Goal: Task Accomplishment & Management: Use online tool/utility

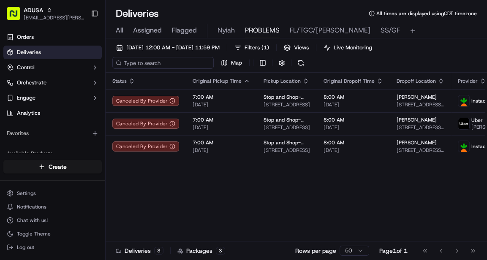
click at [152, 65] on input at bounding box center [162, 63] width 101 height 12
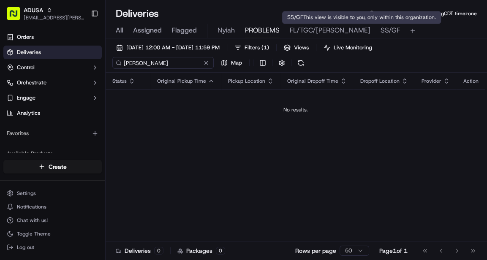
type input "[PERSON_NAME]"
click at [380, 30] on span "SS/GF" at bounding box center [389, 30] width 19 height 10
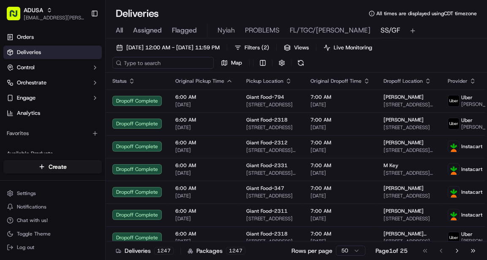
click at [167, 61] on input at bounding box center [162, 63] width 101 height 12
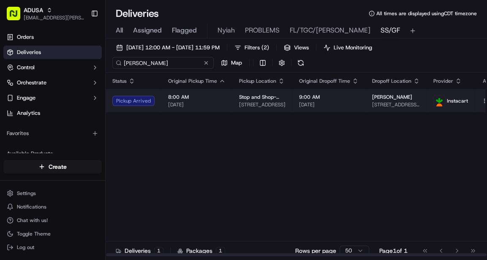
type input "[PERSON_NAME]"
click at [225, 99] on td "8:00 AM [DATE]" at bounding box center [196, 101] width 71 height 23
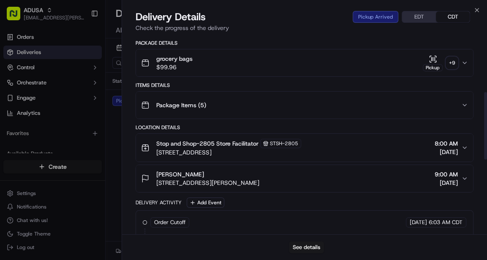
scroll to position [151, 0]
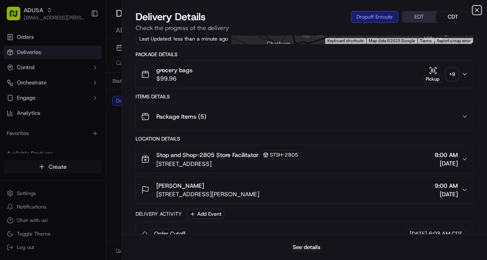
click at [414, 9] on icon "button" at bounding box center [476, 10] width 7 height 7
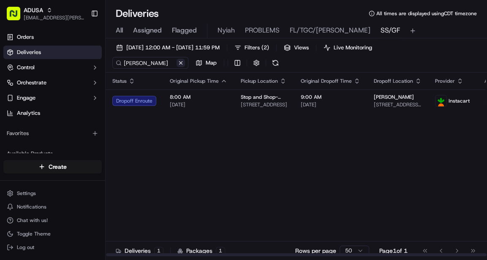
click at [180, 65] on button at bounding box center [180, 63] width 8 height 8
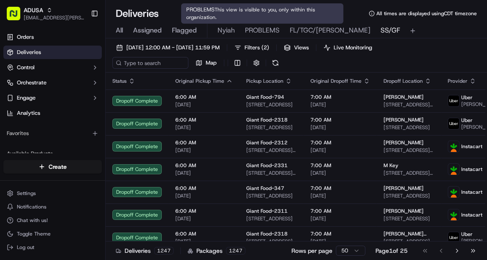
click at [266, 30] on span "PROBLEMS" at bounding box center [262, 30] width 35 height 10
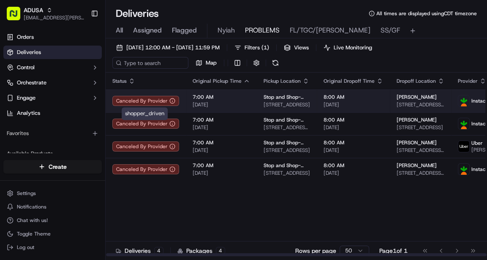
click at [171, 98] on circle at bounding box center [172, 100] width 5 height 5
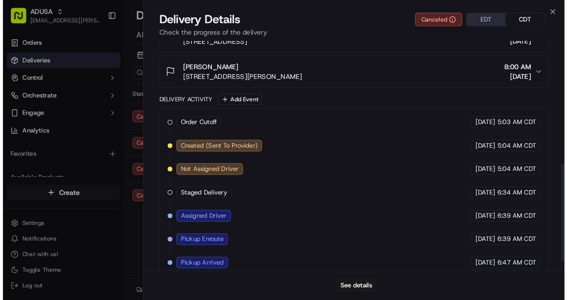
scroll to position [265, 0]
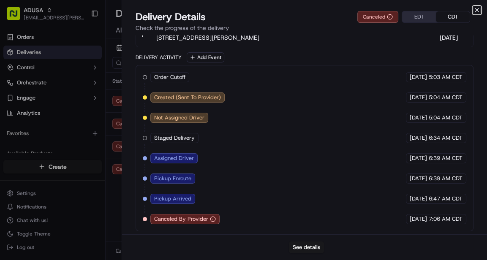
click at [414, 11] on icon "button" at bounding box center [476, 10] width 7 height 7
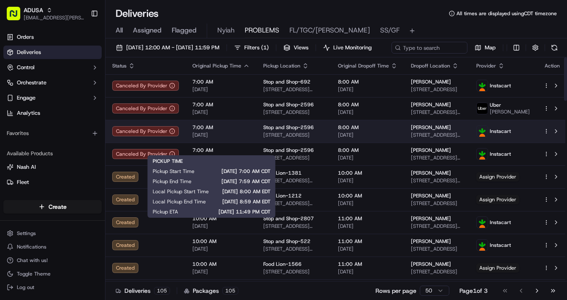
click at [236, 131] on span "7:00 AM" at bounding box center [221, 127] width 57 height 7
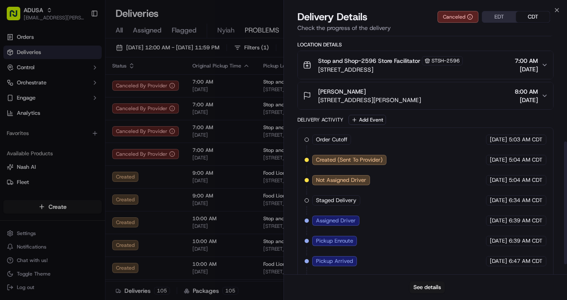
scroll to position [225, 0]
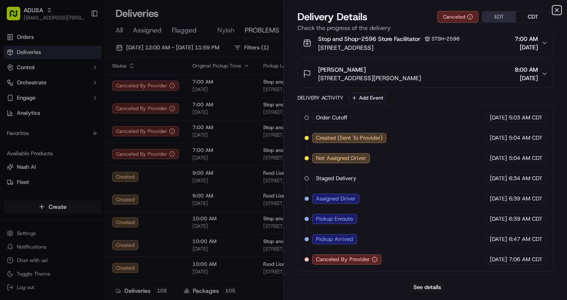
click at [414, 8] on icon "button" at bounding box center [557, 9] width 3 height 3
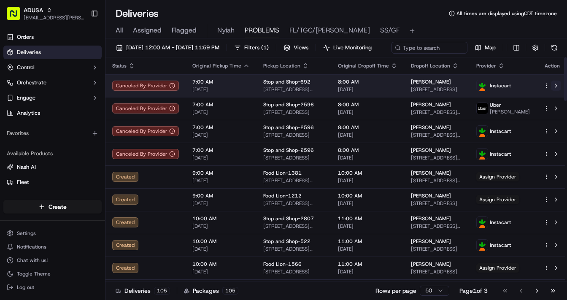
click at [414, 91] on button at bounding box center [556, 86] width 10 height 10
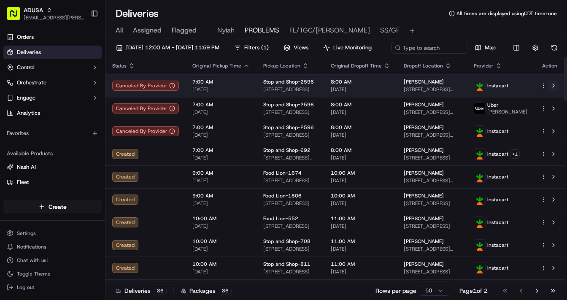
click at [414, 91] on button at bounding box center [554, 86] width 10 height 10
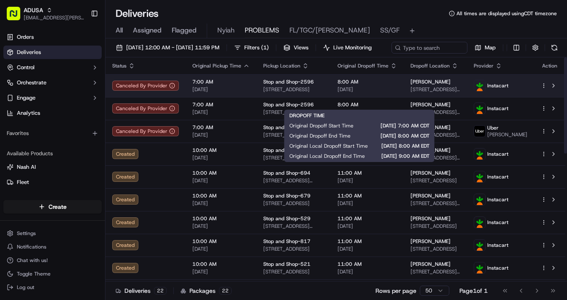
click at [388, 85] on span "8:00 AM" at bounding box center [368, 82] width 60 height 7
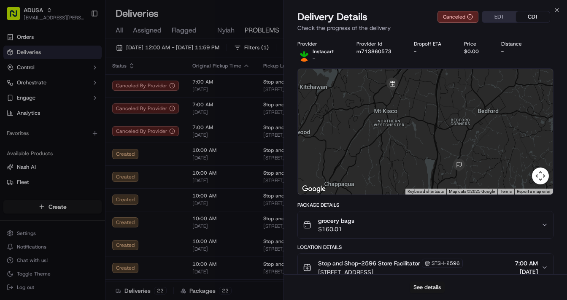
click at [414, 260] on button "See details" at bounding box center [427, 288] width 35 height 12
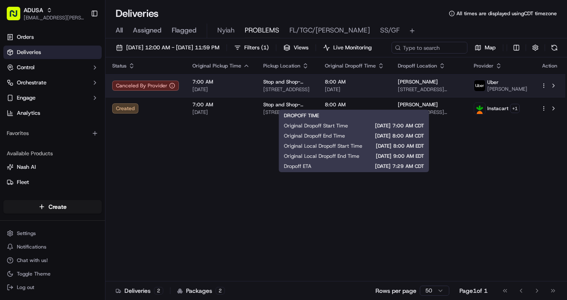
click at [380, 85] on span "8:00 AM" at bounding box center [355, 82] width 60 height 7
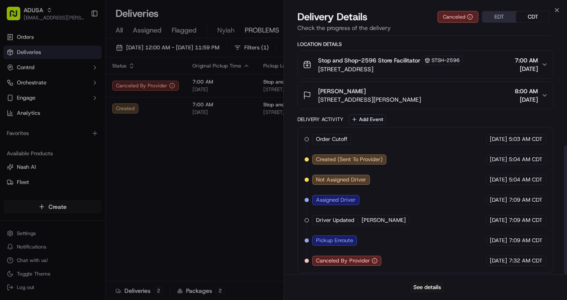
scroll to position [204, 0]
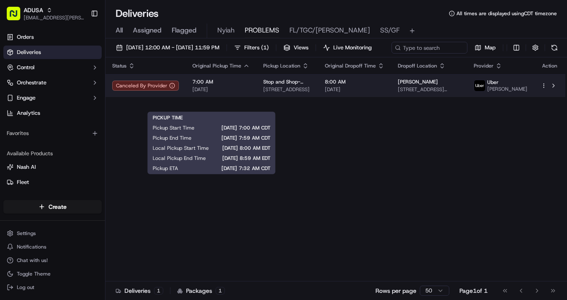
click at [241, 93] on span "[DATE]" at bounding box center [221, 89] width 57 height 7
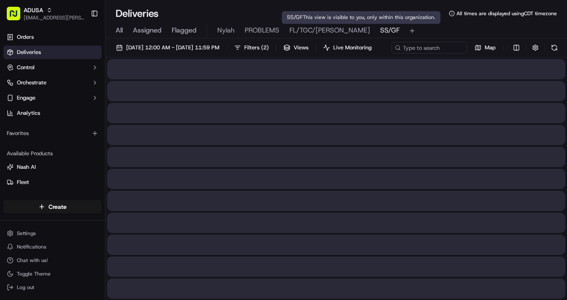
click at [380, 30] on span "SS/GF" at bounding box center [389, 30] width 19 height 10
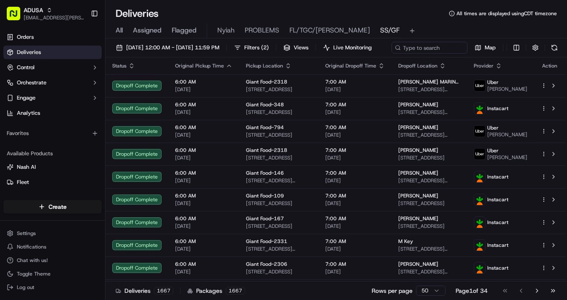
click at [380, 30] on span "SS/GF" at bounding box center [389, 30] width 19 height 10
click at [372, 45] on span "Live Monitoring" at bounding box center [353, 48] width 38 height 8
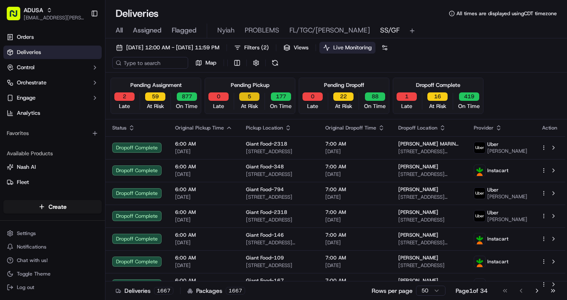
click at [251, 96] on button "5" at bounding box center [249, 96] width 20 height 8
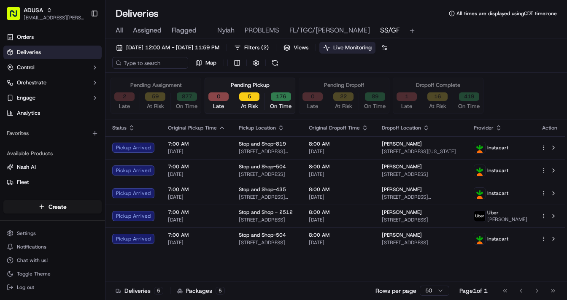
click at [124, 97] on button "2" at bounding box center [124, 96] width 20 height 8
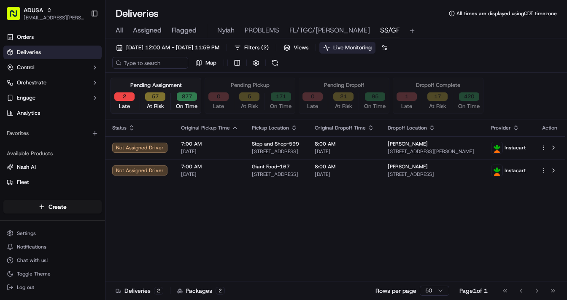
click at [159, 95] on button "57" at bounding box center [155, 96] width 20 height 8
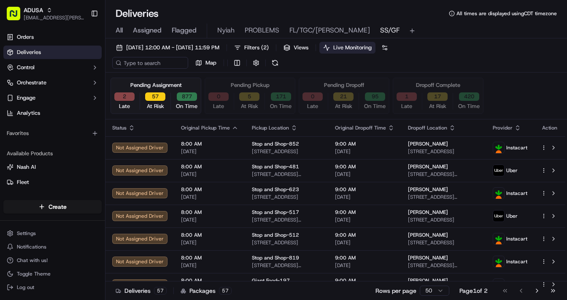
click at [221, 100] on button "0" at bounding box center [219, 96] width 20 height 8
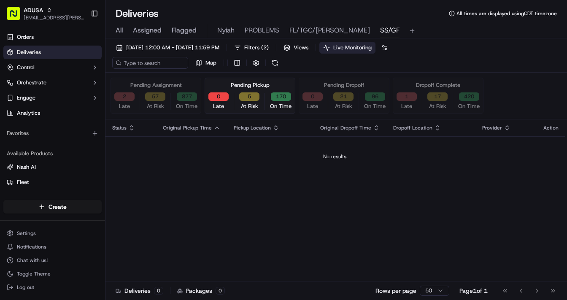
click at [247, 98] on button "5" at bounding box center [249, 96] width 20 height 8
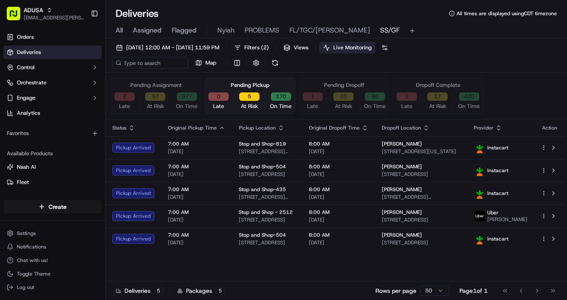
click at [303, 94] on button "1" at bounding box center [313, 96] width 20 height 8
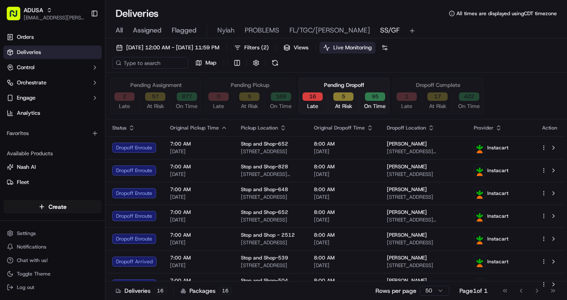
click at [309, 98] on button "16" at bounding box center [313, 96] width 20 height 8
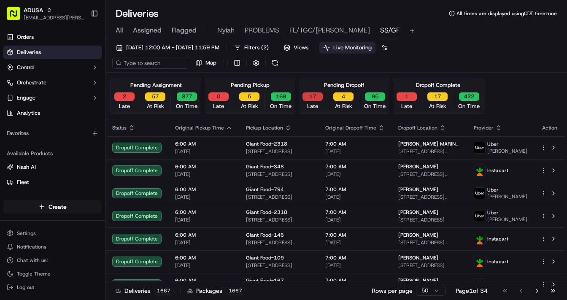
click at [309, 98] on button "17" at bounding box center [313, 96] width 20 height 8
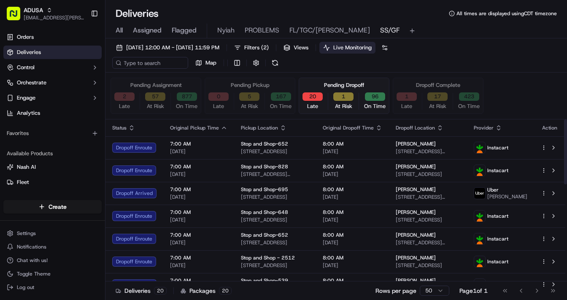
click at [262, 127] on span "Pickup Location" at bounding box center [259, 128] width 37 height 7
click at [282, 125] on icon "button" at bounding box center [283, 125] width 3 height 1
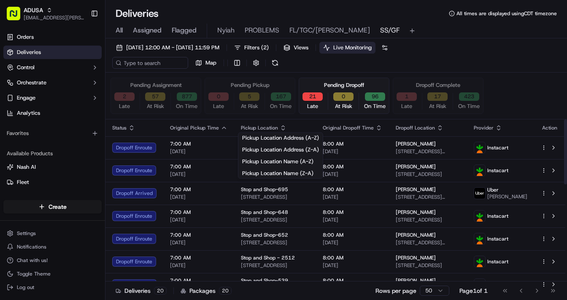
click at [247, 100] on button "5" at bounding box center [249, 96] width 20 height 8
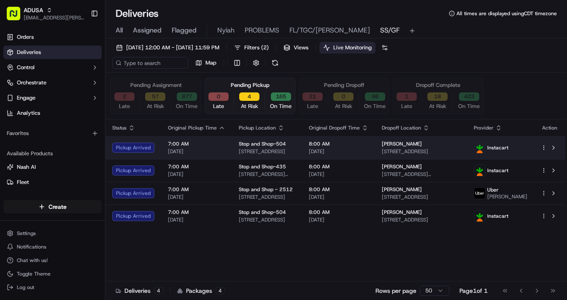
click at [214, 142] on span "7:00 AM" at bounding box center [196, 144] width 57 height 7
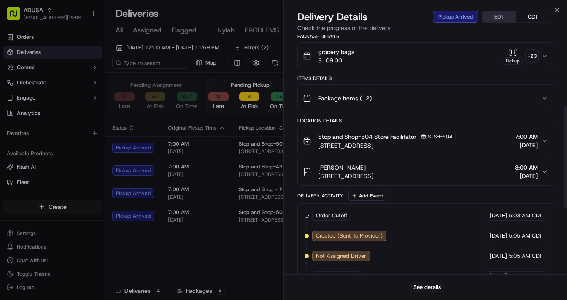
scroll to position [327, 0]
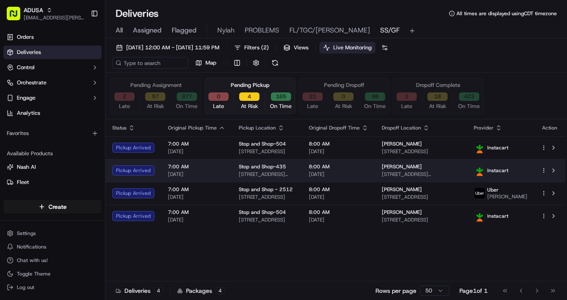
click at [219, 169] on span "7:00 AM" at bounding box center [196, 166] width 57 height 7
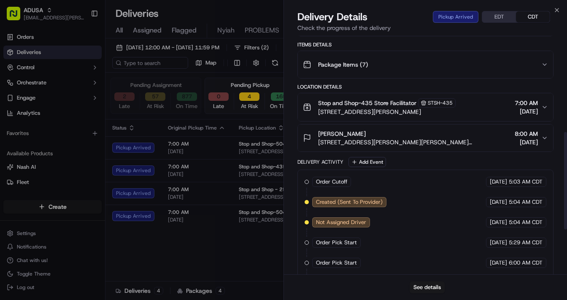
scroll to position [347, 0]
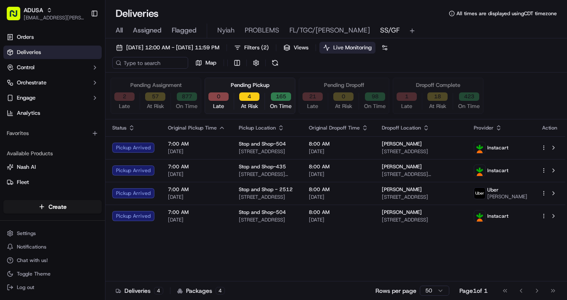
click at [211, 192] on span "7:00 AM" at bounding box center [196, 189] width 57 height 7
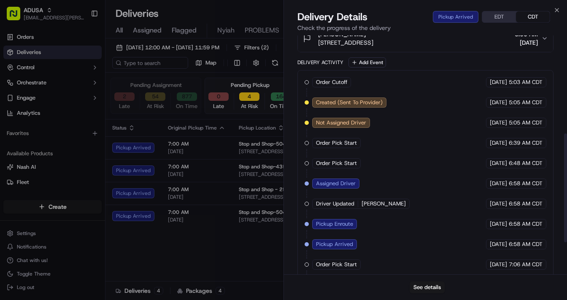
scroll to position [285, 0]
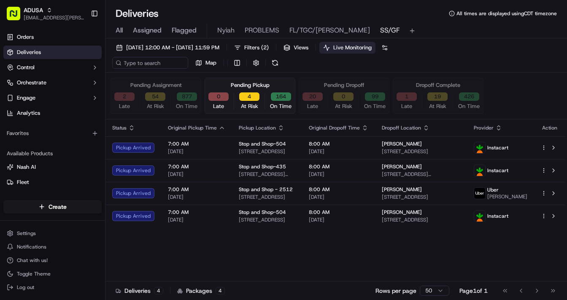
click at [214, 215] on div "7:00 AM 09/21/2025" at bounding box center [196, 216] width 57 height 14
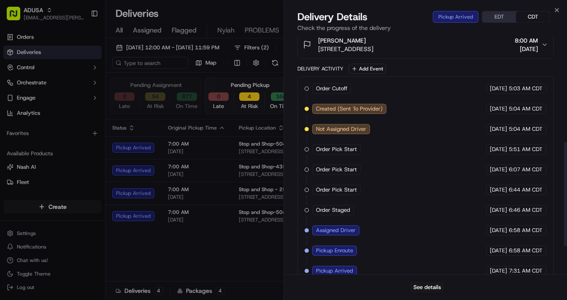
scroll to position [307, 0]
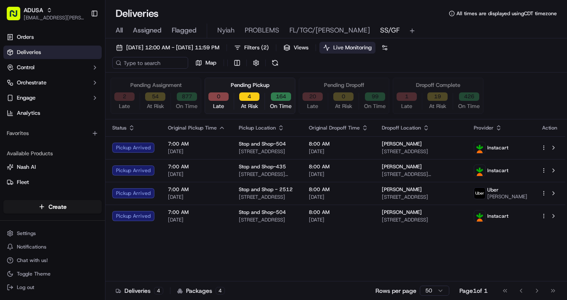
click at [127, 94] on button "2" at bounding box center [124, 96] width 20 height 8
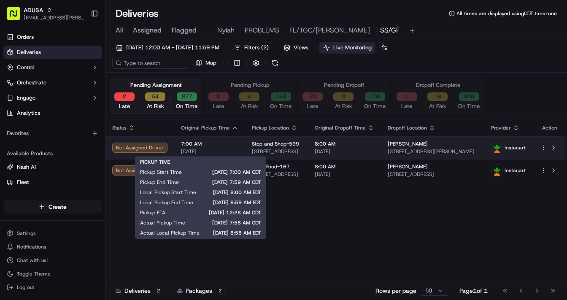
click at [233, 149] on span "[DATE]" at bounding box center [209, 151] width 57 height 7
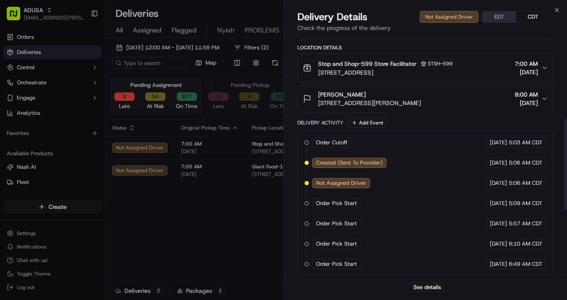
scroll to position [218, 0]
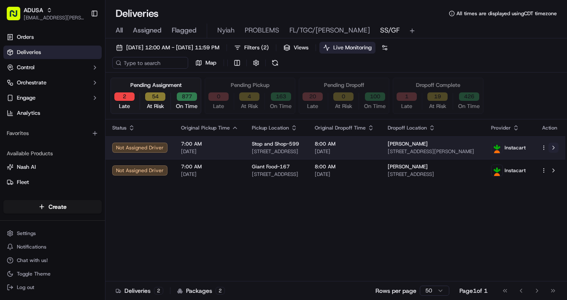
click at [414, 146] on button at bounding box center [554, 148] width 10 height 10
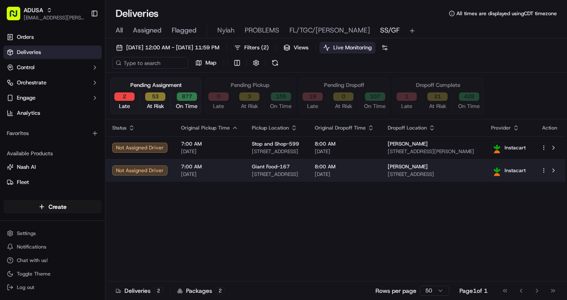
click at [236, 168] on td "7:00 AM 09/21/2025" at bounding box center [209, 170] width 71 height 23
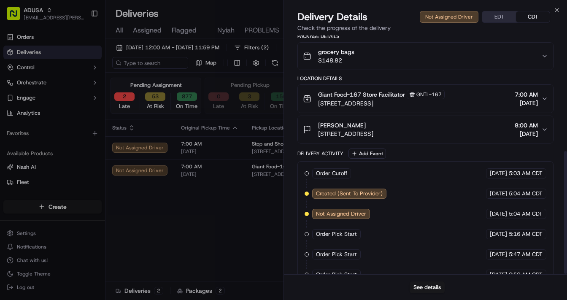
scroll to position [225, 0]
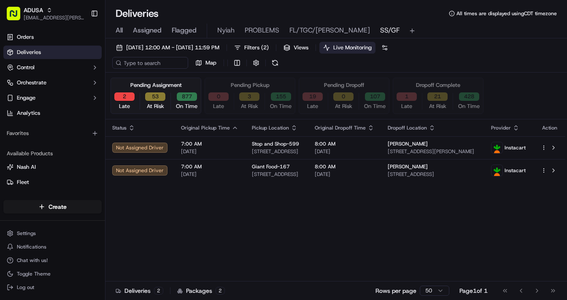
click at [231, 148] on span "[DATE]" at bounding box center [209, 151] width 57 height 7
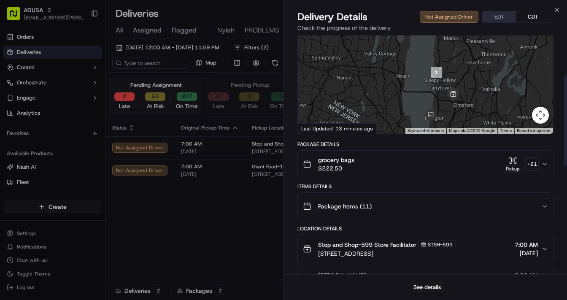
scroll to position [0, 0]
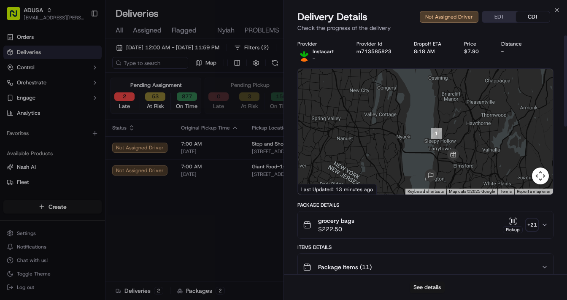
click at [414, 260] on button "See details" at bounding box center [427, 288] width 35 height 12
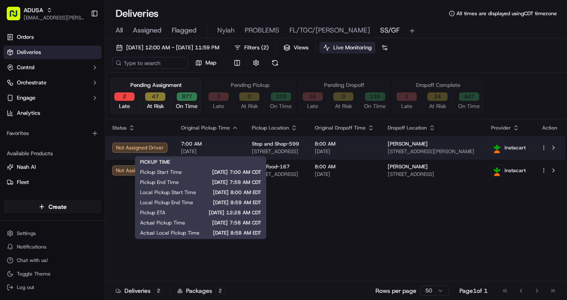
click at [231, 144] on span "7:00 AM" at bounding box center [209, 144] width 57 height 7
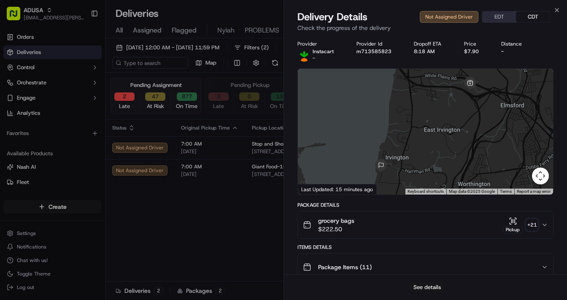
click at [414, 260] on button "See details" at bounding box center [427, 288] width 35 height 12
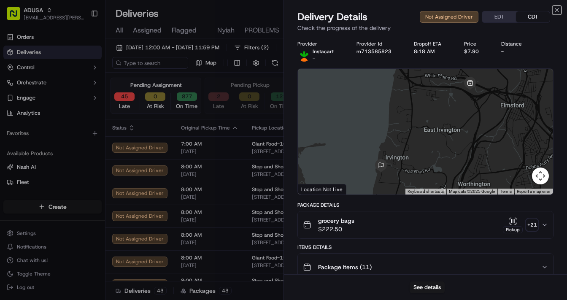
drag, startPoint x: 559, startPoint y: 8, endPoint x: 537, endPoint y: 2, distance: 22.6
click at [414, 8] on icon "button" at bounding box center [557, 9] width 3 height 3
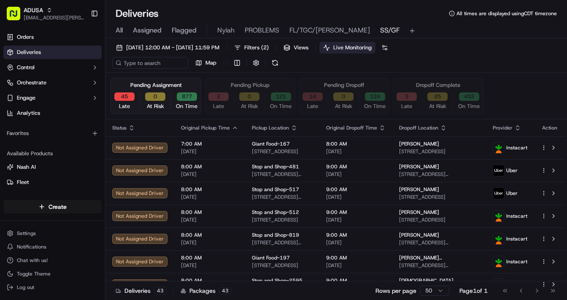
click at [310, 97] on button "14" at bounding box center [313, 96] width 20 height 8
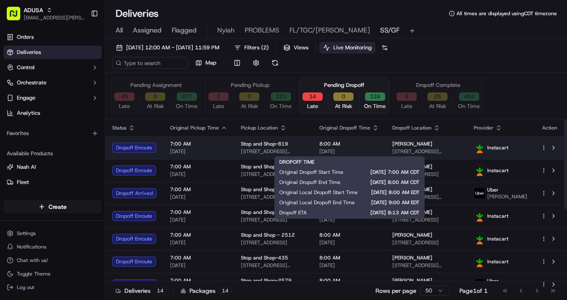
click at [369, 148] on span "[DATE]" at bounding box center [350, 151] width 60 height 7
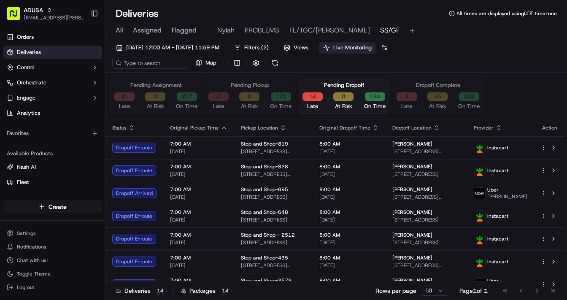
click at [218, 98] on button "2" at bounding box center [219, 96] width 20 height 8
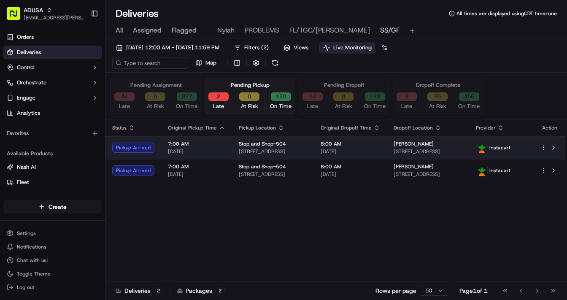
click at [221, 152] on span "[DATE]" at bounding box center [196, 151] width 57 height 7
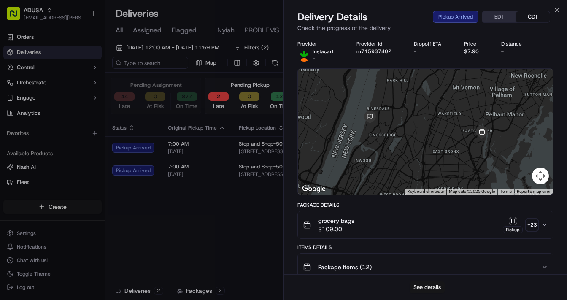
click at [414, 260] on button "See details" at bounding box center [427, 288] width 35 height 12
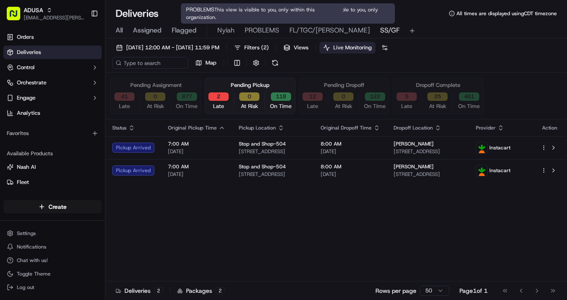
click at [267, 30] on span "PROBLEMS" at bounding box center [262, 30] width 35 height 10
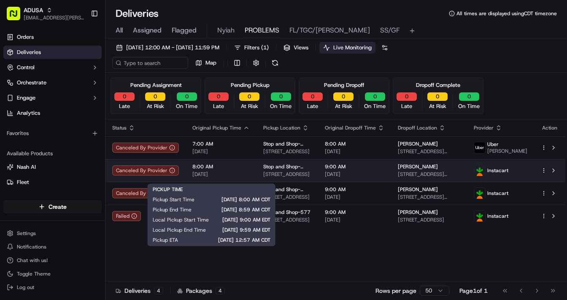
click at [241, 170] on span "8:00 AM" at bounding box center [221, 166] width 57 height 7
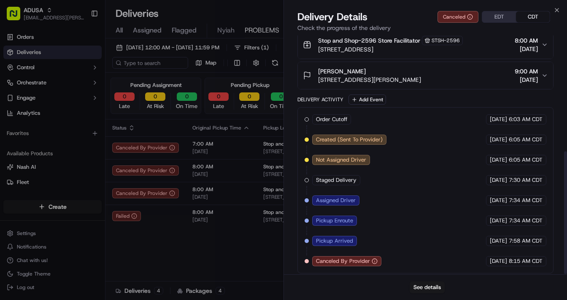
scroll to position [225, 0]
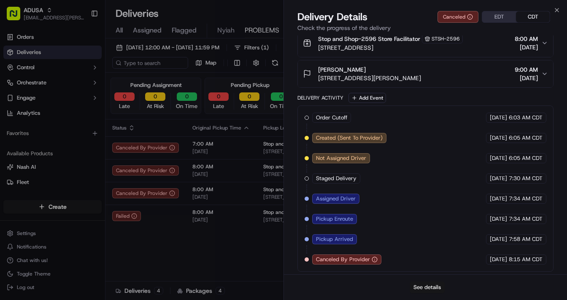
click at [414, 260] on button "See details" at bounding box center [427, 288] width 35 height 12
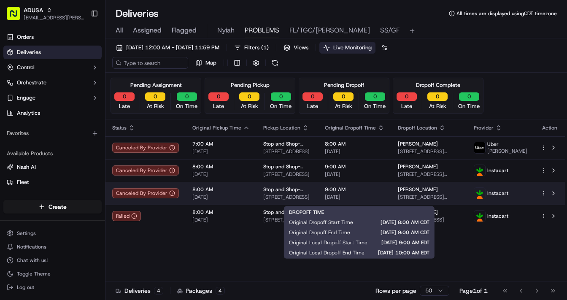
click at [329, 194] on td "9:00 AM 09/21/2025" at bounding box center [354, 193] width 73 height 23
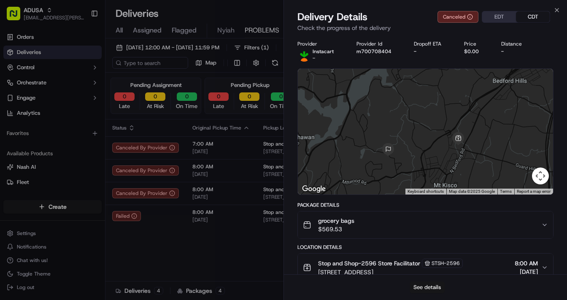
click at [414, 260] on button "See details" at bounding box center [427, 288] width 35 height 12
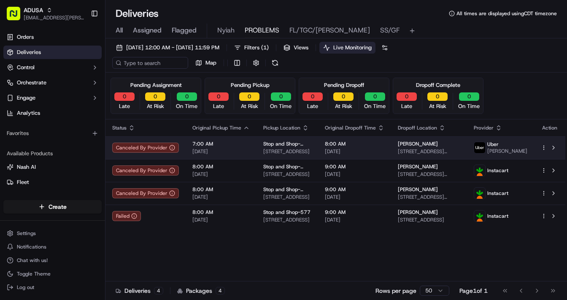
click at [414, 150] on html "ADUSA lanyia.patton@adusa.com Toggle Sidebar Orders Deliveries Control Orchestr…" at bounding box center [283, 150] width 567 height 300
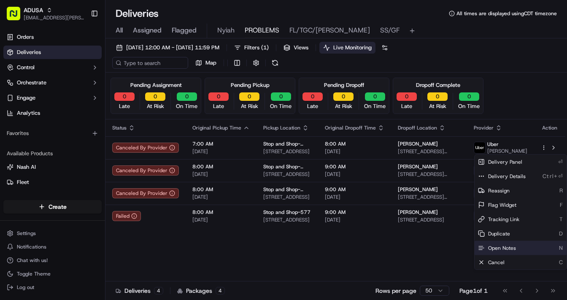
click at [414, 250] on span "Open Notes" at bounding box center [502, 248] width 28 height 7
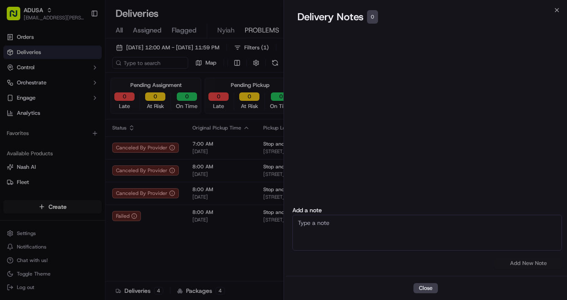
click at [361, 232] on textarea at bounding box center [428, 233] width 270 height 36
type textarea "P"
type textarea "According to the store their systems went down"
drag, startPoint x: 518, startPoint y: 263, endPoint x: 412, endPoint y: 220, distance: 114.4
click at [412, 220] on div "Add a note According to the store their systems went down No results found Add …" at bounding box center [427, 238] width 283 height 62
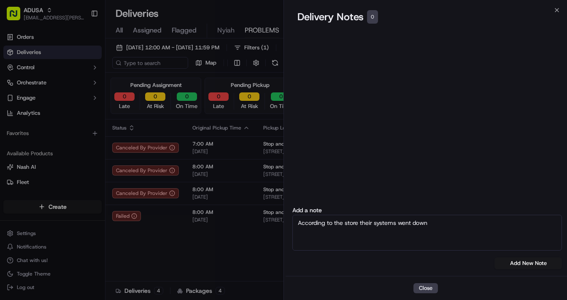
drag, startPoint x: 439, startPoint y: 224, endPoint x: 299, endPoint y: 221, distance: 140.2
click at [298, 221] on textarea "According to the store their systems went down" at bounding box center [428, 233] width 270 height 36
click at [414, 260] on button "Add New Note" at bounding box center [529, 264] width 68 height 12
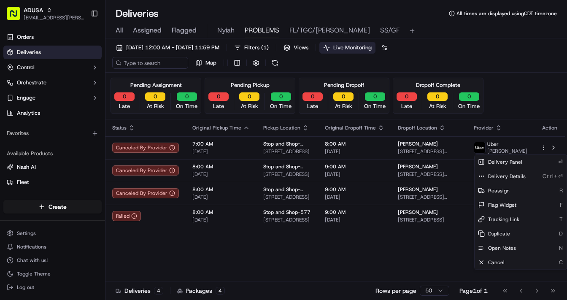
click at [393, 259] on div "Status Original Pickup Time Pickup Location Original Dropoff Time Dropoff Locat…" at bounding box center [336, 207] width 460 height 177
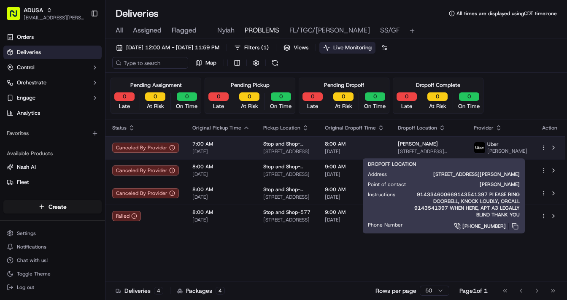
click at [414, 146] on span "Harriet Miller" at bounding box center [418, 144] width 40 height 7
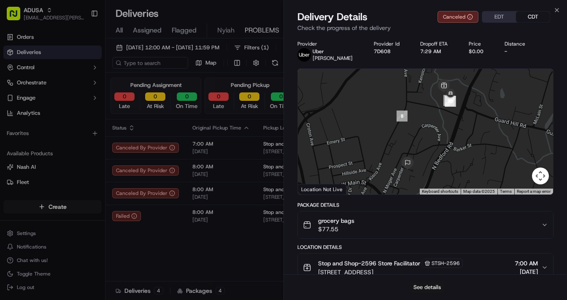
click at [414, 260] on button "See details" at bounding box center [427, 288] width 35 height 12
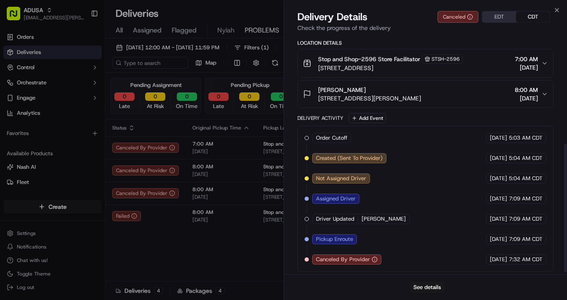
scroll to position [204, 0]
click at [414, 260] on button "See details" at bounding box center [427, 288] width 35 height 12
click at [414, 10] on icon "button" at bounding box center [557, 9] width 3 height 3
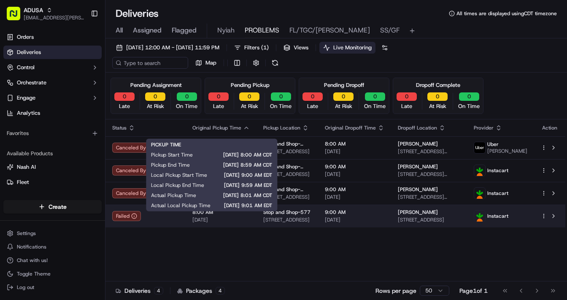
click at [241, 216] on span "8:00 AM" at bounding box center [221, 212] width 57 height 7
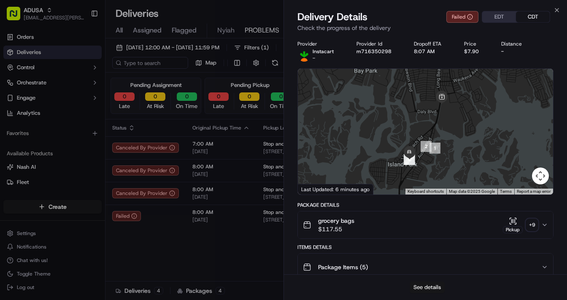
click at [414, 260] on button "See details" at bounding box center [427, 288] width 35 height 12
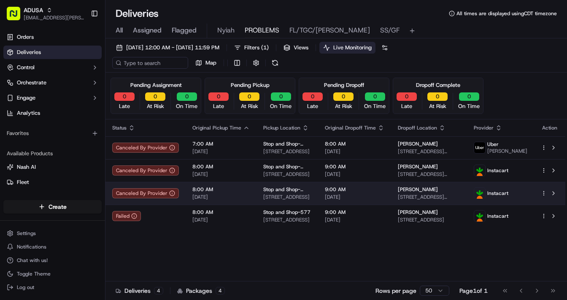
click at [375, 198] on span "[DATE]" at bounding box center [355, 197] width 60 height 7
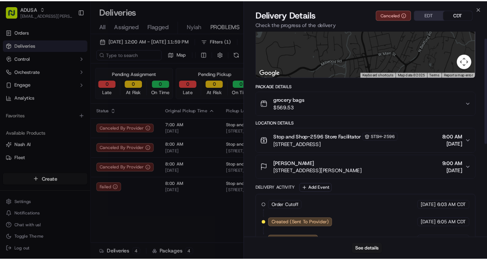
scroll to position [225, 0]
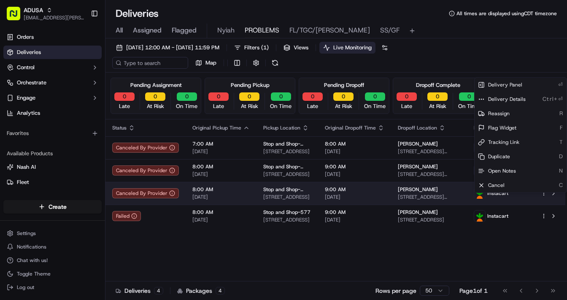
click at [414, 197] on html "ADUSA lanyia.patton@adusa.com Toggle Sidebar Orders Deliveries Control Orchestr…" at bounding box center [283, 150] width 567 height 300
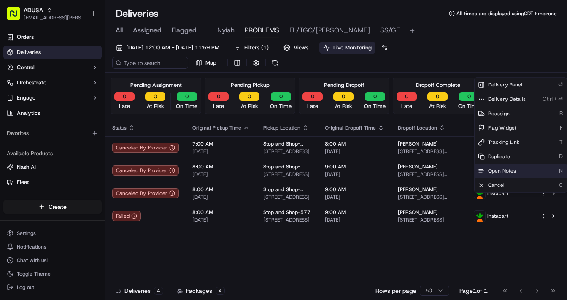
click at [414, 170] on div "Open Notes N" at bounding box center [521, 171] width 92 height 14
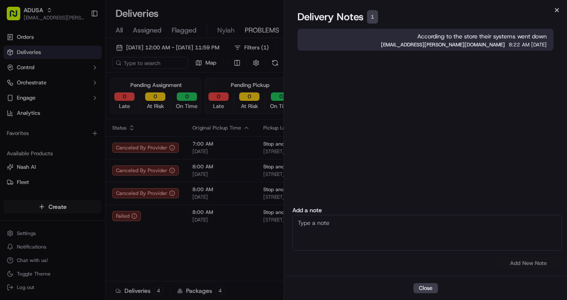
click at [414, 8] on icon "button" at bounding box center [557, 10] width 7 height 7
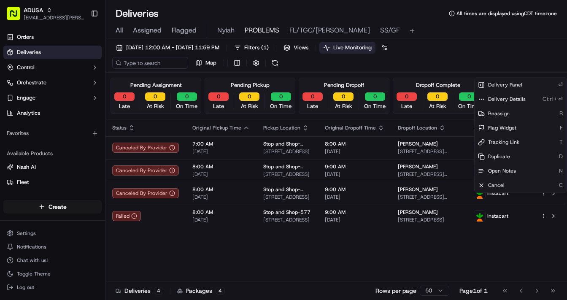
click at [414, 260] on div "Status Original Pickup Time Pickup Location Original Dropoff Time Dropoff Locat…" at bounding box center [336, 207] width 460 height 177
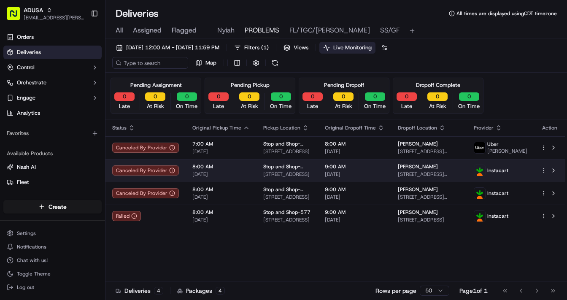
click at [414, 173] on html "ADUSA lanyia.patton@adusa.com Toggle Sidebar Orders Deliveries Control Orchestr…" at bounding box center [283, 150] width 567 height 300
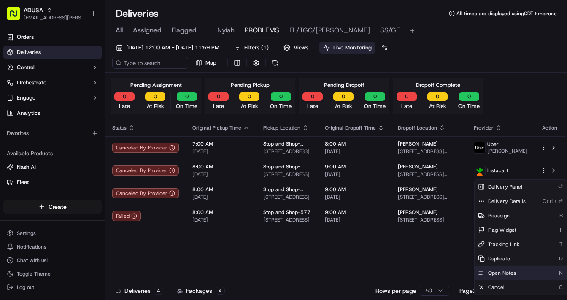
click at [414, 260] on span "Open Notes" at bounding box center [502, 273] width 28 height 7
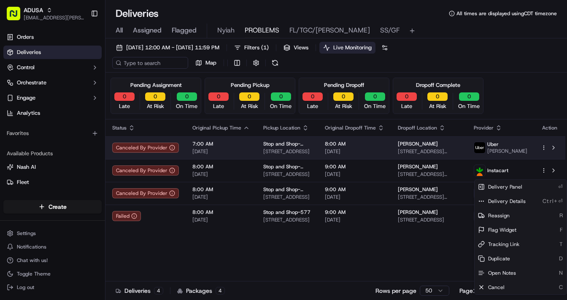
click at [414, 150] on icon "button" at bounding box center [544, 148] width 6 height 6
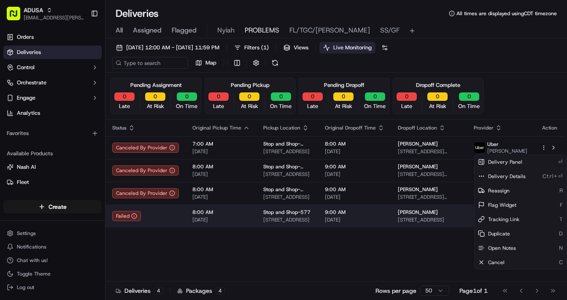
drag, startPoint x: 326, startPoint y: 260, endPoint x: 390, endPoint y: 219, distance: 75.8
click at [326, 260] on div "Status Original Pickup Time Pickup Location Original Dropoff Time Dropoff Locat…" at bounding box center [336, 207] width 460 height 177
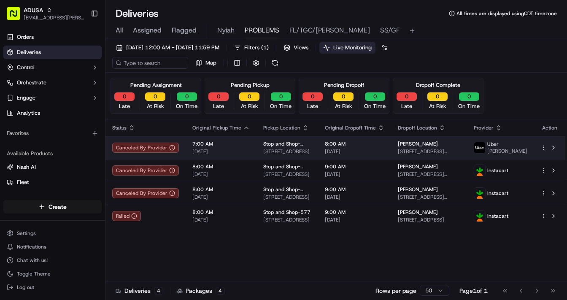
click at [414, 150] on html "ADUSA lanyia.patton@adusa.com Toggle Sidebar Orders Deliveries Control Orchestr…" at bounding box center [283, 150] width 567 height 300
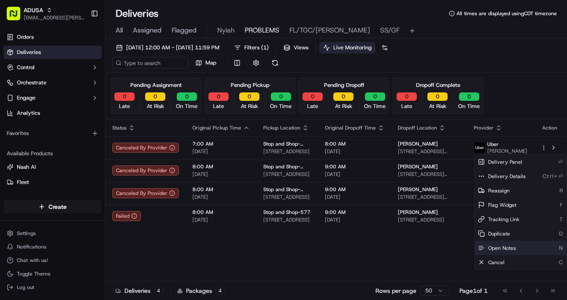
click at [414, 249] on span "Open Notes" at bounding box center [502, 248] width 28 height 7
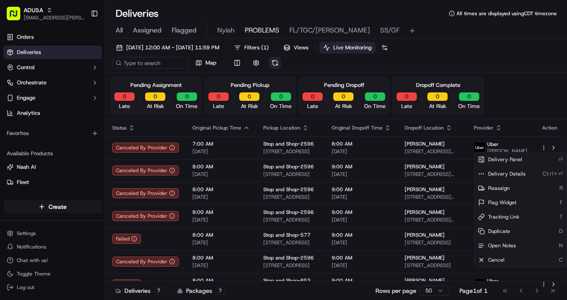
click at [275, 63] on button at bounding box center [275, 63] width 12 height 12
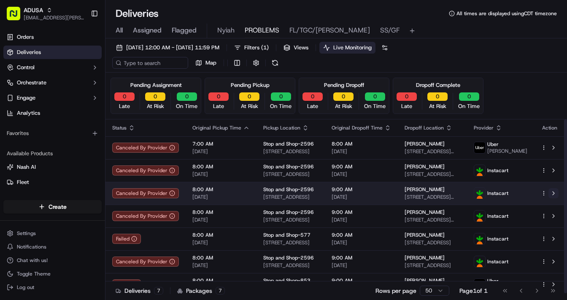
click at [414, 192] on button at bounding box center [554, 193] width 10 height 10
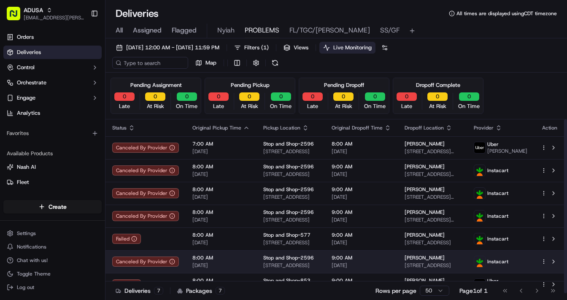
scroll to position [0, 0]
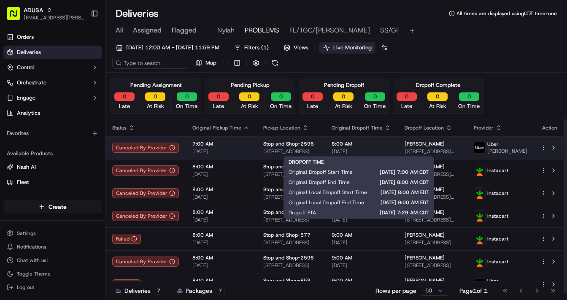
click at [374, 144] on span "8:00 AM" at bounding box center [362, 144] width 60 height 7
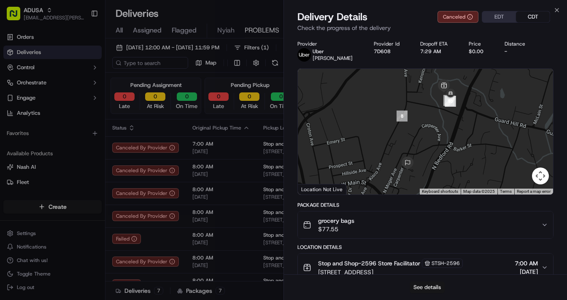
click at [414, 260] on button "See details" at bounding box center [427, 288] width 35 height 12
click at [414, 8] on icon "button" at bounding box center [557, 10] width 7 height 7
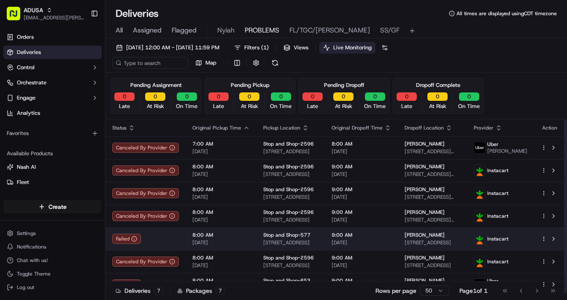
scroll to position [3, 0]
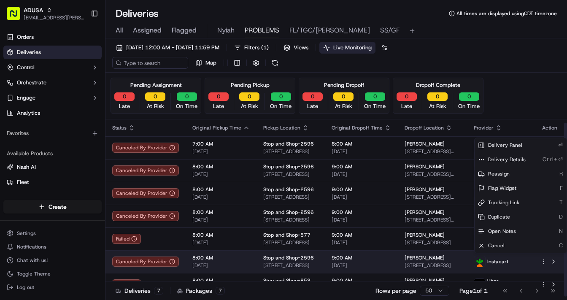
click at [414, 258] on html "ADUSA lanyia.patton@adusa.com Toggle Sidebar Orders Deliveries Control Orchestr…" at bounding box center [283, 150] width 567 height 300
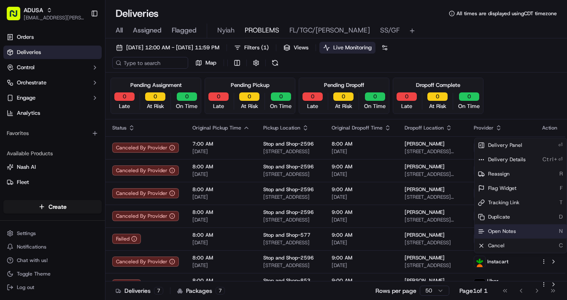
click at [414, 230] on span "Open Notes" at bounding box center [502, 231] width 28 height 7
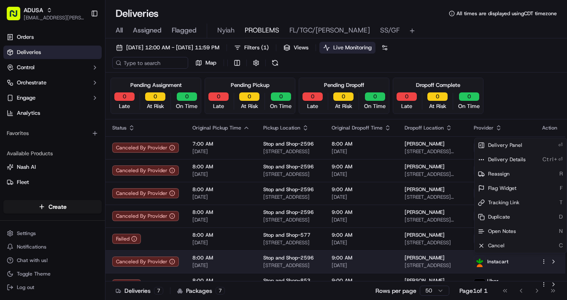
drag, startPoint x: 268, startPoint y: 260, endPoint x: 292, endPoint y: 260, distance: 24.1
click at [414, 258] on button at bounding box center [554, 262] width 10 height 10
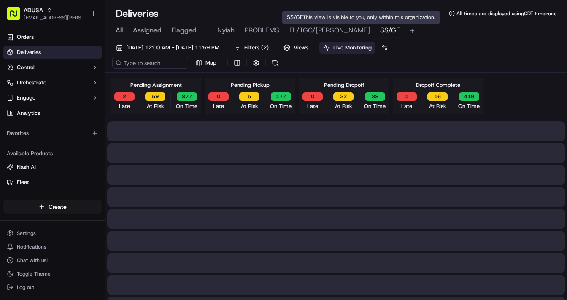
click at [380, 28] on span "SS/GF" at bounding box center [389, 30] width 19 height 10
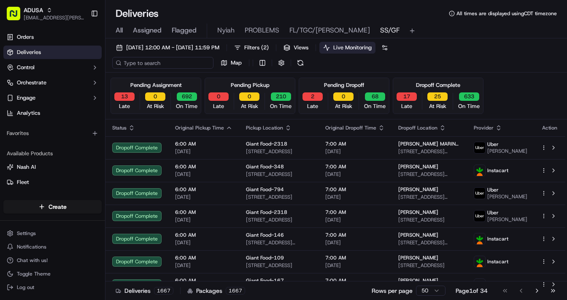
click at [168, 63] on input at bounding box center [162, 63] width 101 height 12
paste input "m715227111"
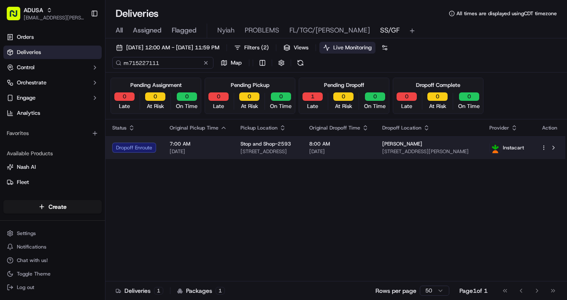
type input "m715227111"
click at [228, 149] on td "7:00 AM 09/21/2025" at bounding box center [198, 147] width 71 height 23
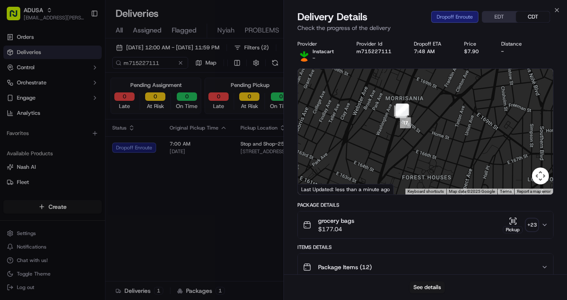
drag, startPoint x: 456, startPoint y: 125, endPoint x: 452, endPoint y: 136, distance: 11.1
click at [414, 136] on div at bounding box center [425, 132] width 255 height 126
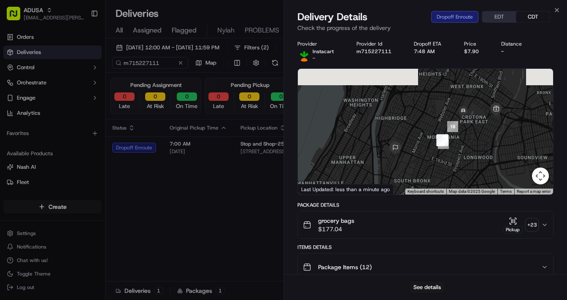
drag, startPoint x: 469, startPoint y: 106, endPoint x: 471, endPoint y: 130, distance: 23.7
click at [414, 130] on div at bounding box center [425, 132] width 255 height 126
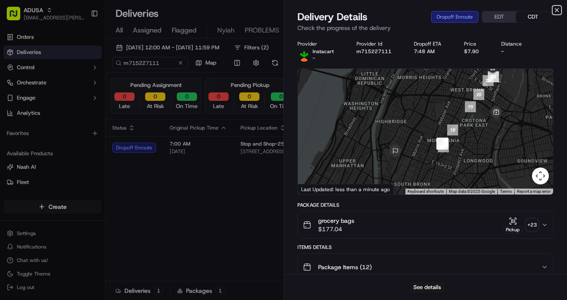
click at [414, 11] on icon "button" at bounding box center [557, 10] width 7 height 7
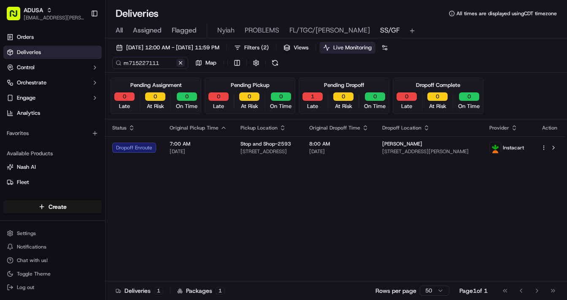
click at [181, 63] on button at bounding box center [180, 63] width 8 height 8
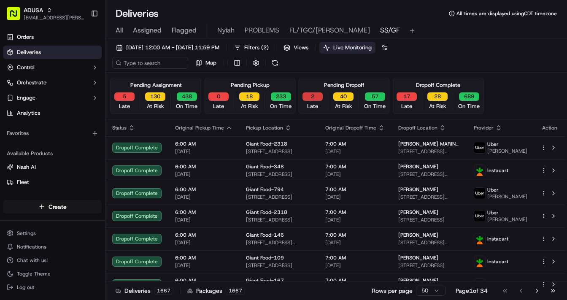
click at [310, 94] on button "2" at bounding box center [313, 96] width 20 height 8
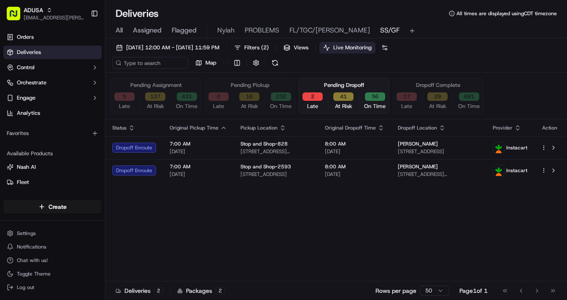
click at [250, 96] on button "16" at bounding box center [249, 96] width 20 height 8
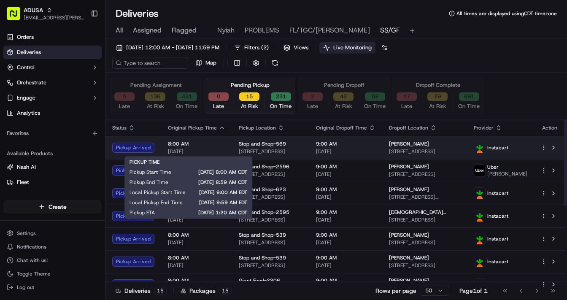
click at [221, 143] on span "8:00 AM" at bounding box center [196, 144] width 57 height 7
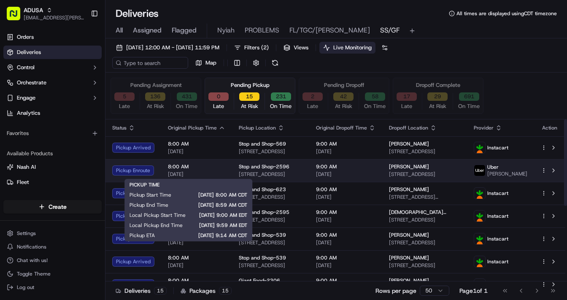
click at [218, 170] on div "8:00 AM 09/21/2025" at bounding box center [196, 170] width 57 height 14
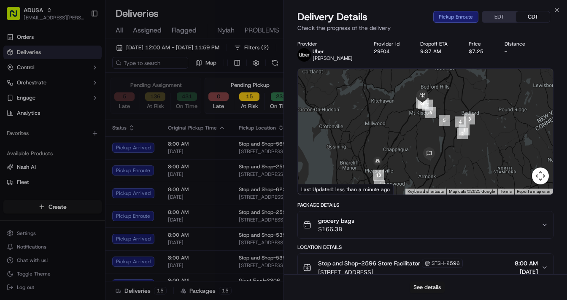
click at [414, 260] on button "See details" at bounding box center [427, 288] width 35 height 12
click at [414, 9] on icon "button" at bounding box center [557, 9] width 3 height 3
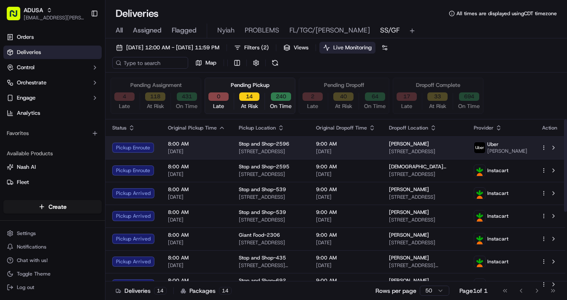
click at [414, 145] on html "ADUSA lanyia.patton@adusa.com Toggle Sidebar Orders Deliveries Control Orchestr…" at bounding box center [283, 150] width 567 height 300
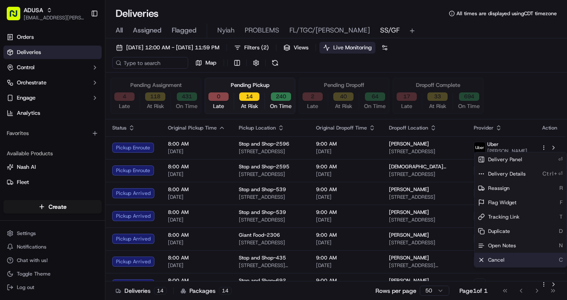
click at [414, 258] on span "Cancel" at bounding box center [496, 260] width 16 height 7
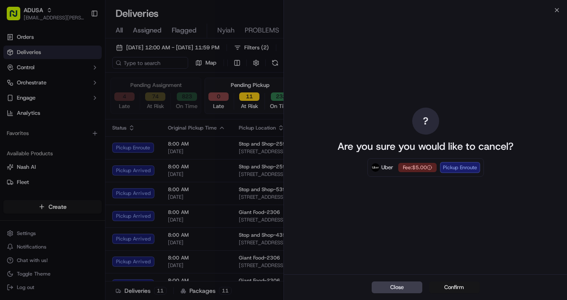
click at [414, 260] on button "Confirm" at bounding box center [454, 288] width 51 height 12
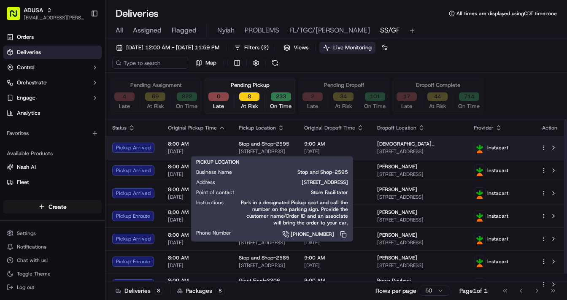
click at [291, 148] on span "1351 Forest Ave, Staten Island, NY 10302, US" at bounding box center [265, 151] width 52 height 7
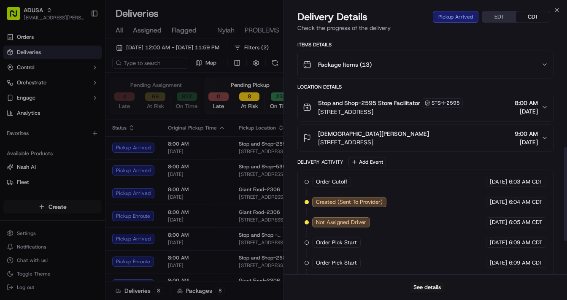
scroll to position [367, 0]
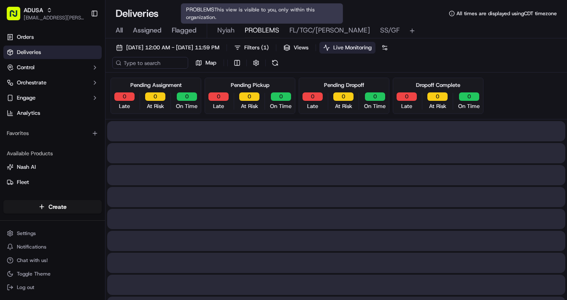
click at [254, 30] on span "PROBLEMS" at bounding box center [262, 30] width 35 height 10
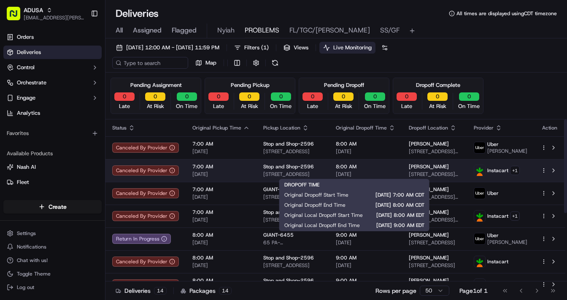
click at [385, 171] on span "[DATE]" at bounding box center [366, 174] width 60 height 7
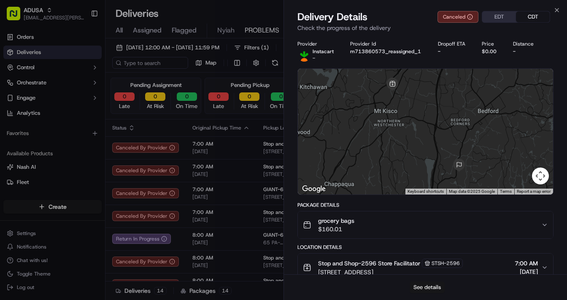
click at [414, 260] on button "See details" at bounding box center [427, 288] width 35 height 12
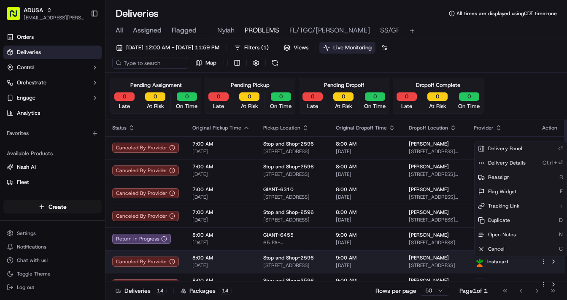
click at [414, 260] on html "ADUSA lanyia.patton@adusa.com Toggle Sidebar Orders Deliveries Control Orchestr…" at bounding box center [283, 150] width 567 height 300
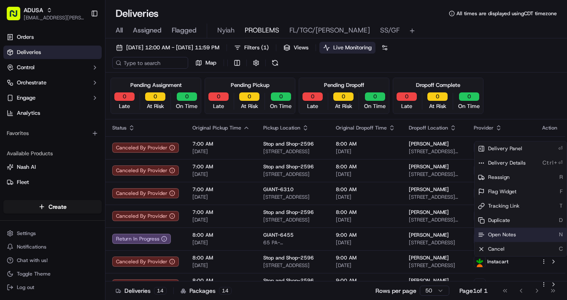
click at [414, 236] on div "Open Notes N" at bounding box center [521, 235] width 92 height 14
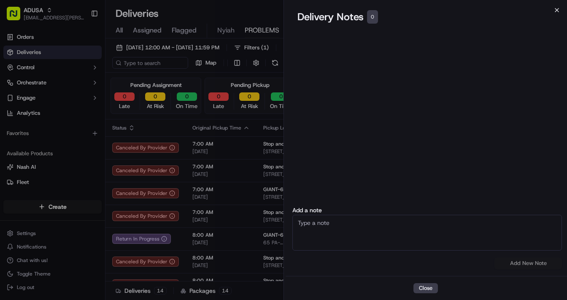
click at [414, 10] on icon "button" at bounding box center [557, 10] width 7 height 7
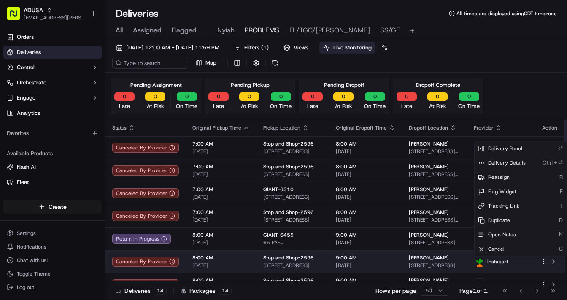
click at [390, 260] on td "9:00 AM 09/21/2025" at bounding box center [365, 261] width 73 height 23
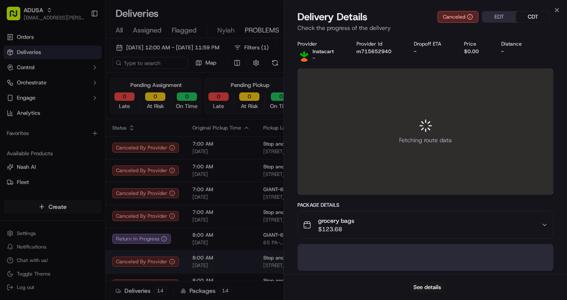
scroll to position [2, 0]
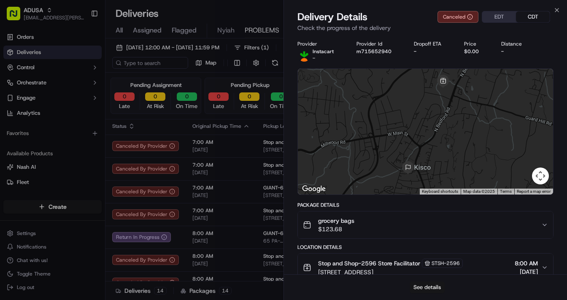
click at [414, 260] on button "See details" at bounding box center [427, 288] width 35 height 12
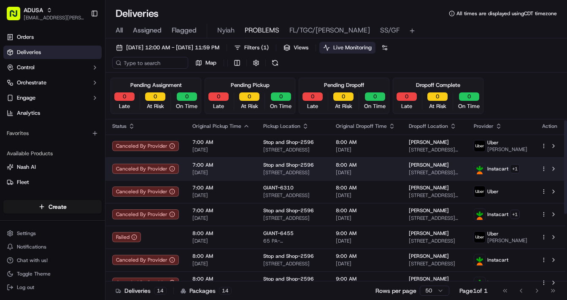
click at [414, 169] on html "ADUSA lanyia.patton@adusa.com Toggle Sidebar Orders Deliveries Control Orchestr…" at bounding box center [283, 150] width 567 height 300
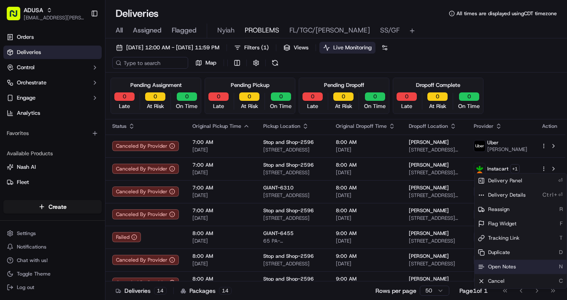
click at [414, 260] on span "Open Notes" at bounding box center [502, 266] width 28 height 7
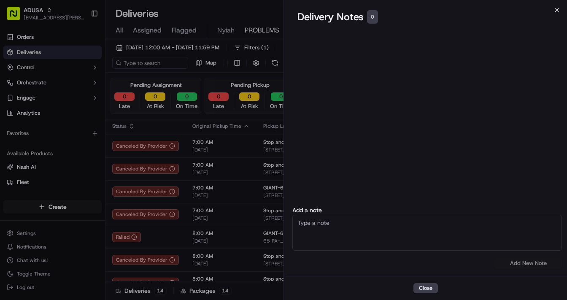
click at [414, 12] on icon "button" at bounding box center [557, 9] width 3 height 3
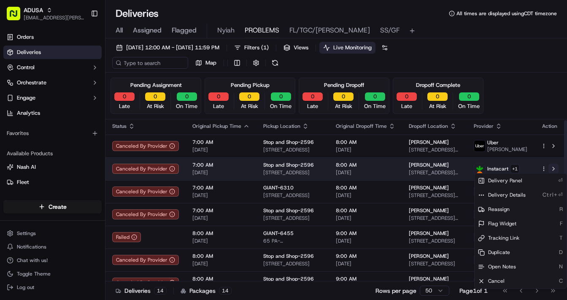
click at [414, 168] on button at bounding box center [554, 169] width 10 height 10
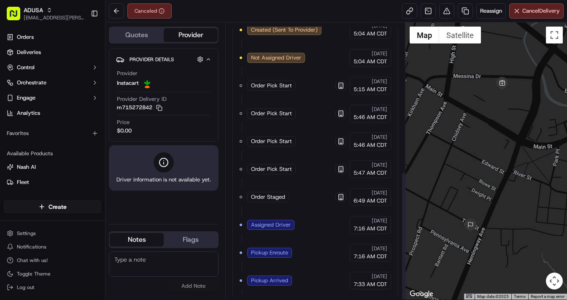
scroll to position [320, 0]
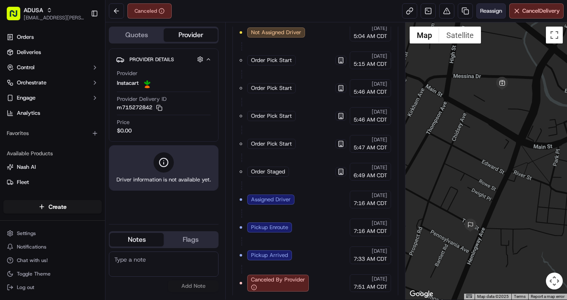
click at [486, 8] on span "Reassign" at bounding box center [491, 11] width 22 height 8
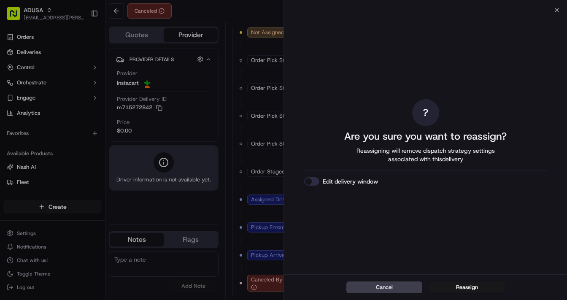
click at [309, 180] on button "Edit delivery window" at bounding box center [311, 181] width 15 height 8
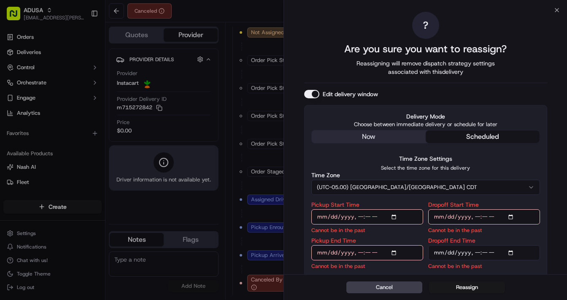
click at [396, 218] on input "Pickup Start Time" at bounding box center [368, 216] width 112 height 15
type input "2025-09-21T09:00"
click at [511, 214] on input "Dropoff Start Time" at bounding box center [485, 216] width 112 height 15
type input "2025-09-21T09:00"
click at [396, 253] on input "Pickup End Time" at bounding box center [368, 252] width 112 height 15
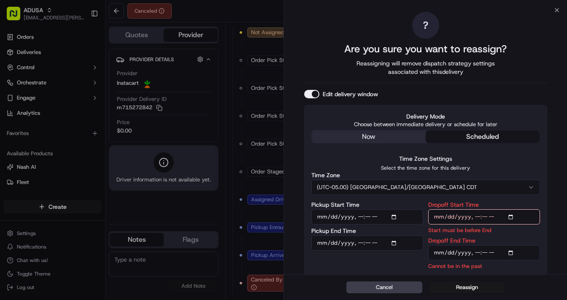
type input "2025-09-21T09:30"
click at [510, 253] on input "Dropoff End Time" at bounding box center [485, 252] width 112 height 15
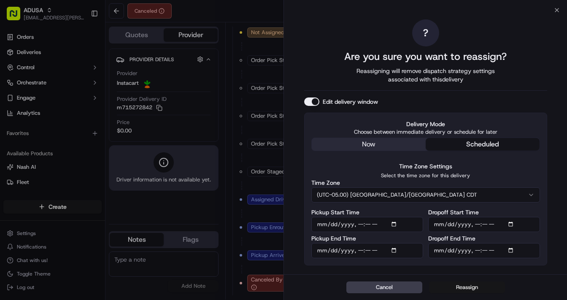
type input "2025-09-21T10:00"
click at [471, 289] on button "Reassign" at bounding box center [467, 288] width 76 height 12
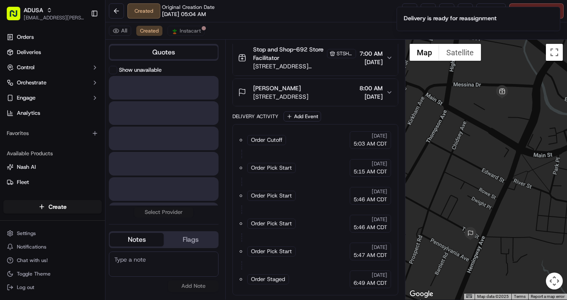
scroll to position [171, 0]
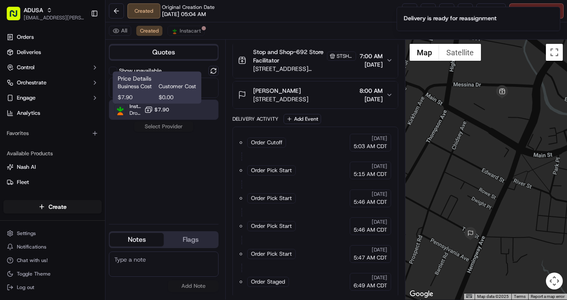
click at [159, 112] on span "$7.90" at bounding box center [162, 109] width 15 height 7
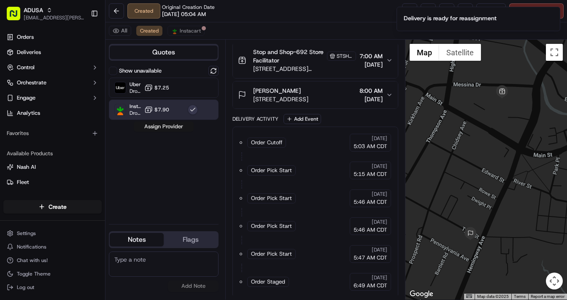
click at [166, 130] on button "Assign Provider" at bounding box center [164, 127] width 60 height 10
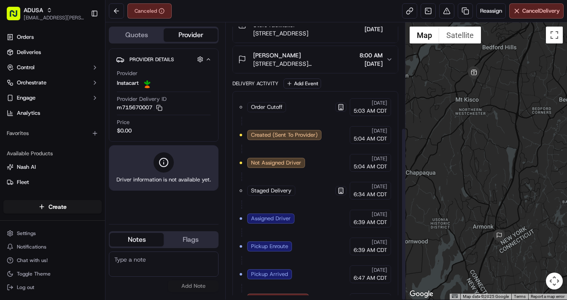
scroll to position [167, 0]
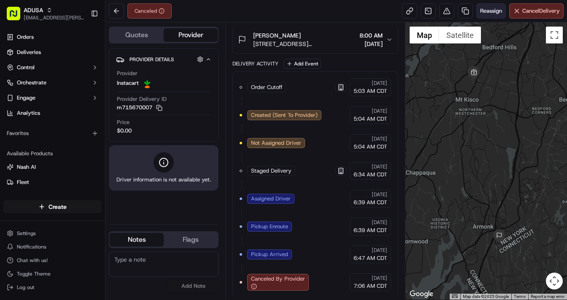
click at [485, 13] on span "Reassign" at bounding box center [491, 11] width 22 height 8
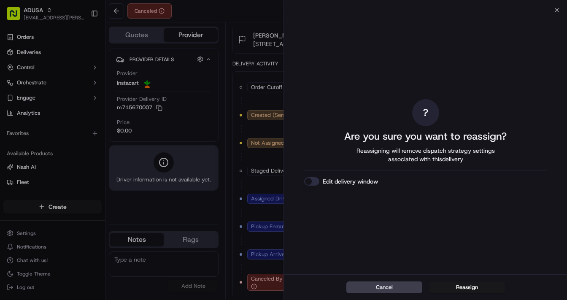
click at [307, 182] on button "Edit delivery window" at bounding box center [311, 181] width 15 height 8
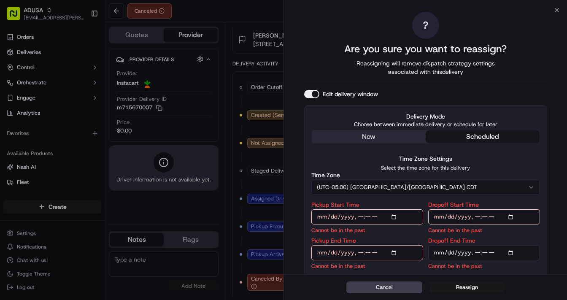
click at [395, 216] on input "Pickup Start Time" at bounding box center [368, 216] width 112 height 15
type input "2025-09-21T09:00"
click at [512, 216] on input "Dropoff Start Time" at bounding box center [485, 216] width 112 height 15
type input "2025-09-21T09:00"
click at [396, 253] on input "Pickup End Time" at bounding box center [368, 252] width 112 height 15
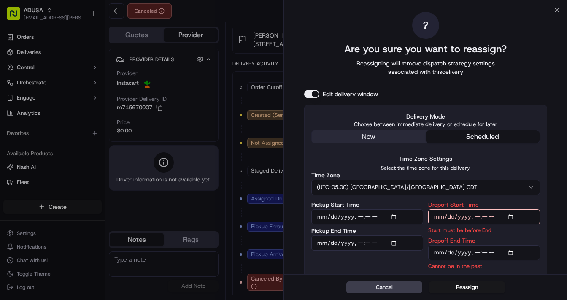
type input "2025-09-21T09:30"
click at [514, 253] on input "Dropoff End Time" at bounding box center [485, 252] width 112 height 15
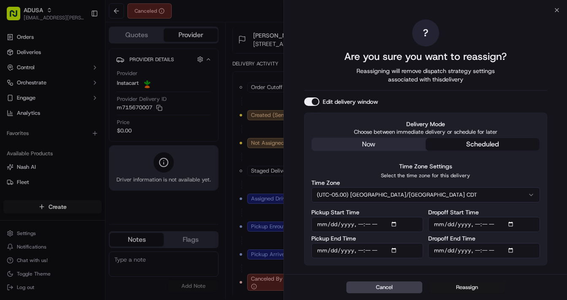
type input "2025-09-21T10:00"
click at [464, 287] on button "Reassign" at bounding box center [467, 288] width 76 height 12
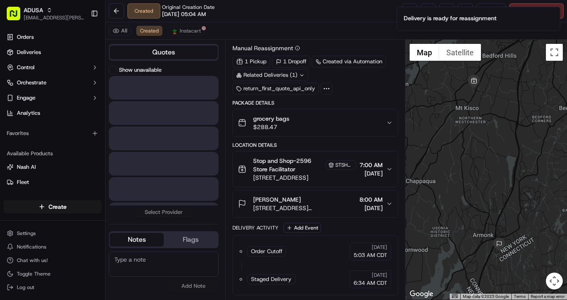
scroll to position [19, 0]
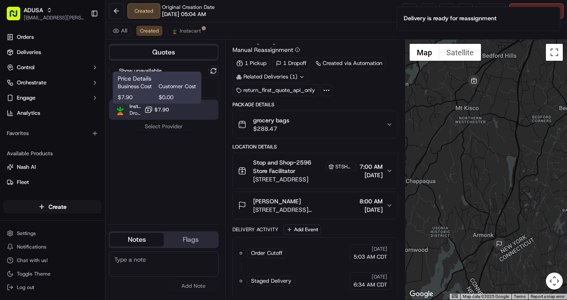
click at [167, 110] on span "$7.90" at bounding box center [162, 109] width 15 height 7
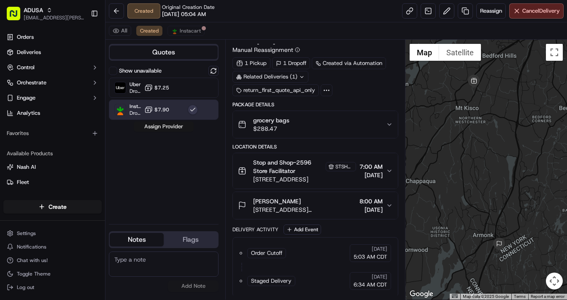
click at [171, 127] on button "Assign Provider" at bounding box center [164, 127] width 60 height 10
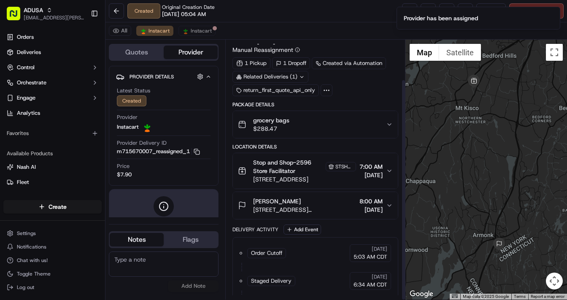
scroll to position [46, 0]
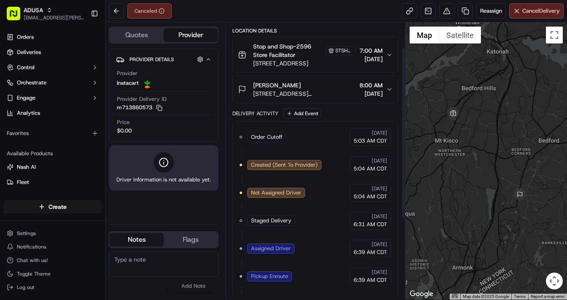
scroll to position [167, 0]
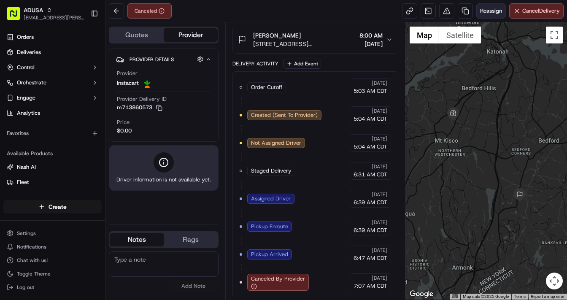
click at [487, 11] on span "Reassign" at bounding box center [491, 11] width 22 height 8
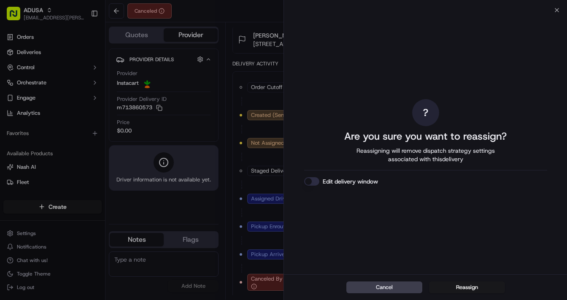
click at [311, 184] on button "Edit delivery window" at bounding box center [311, 181] width 15 height 8
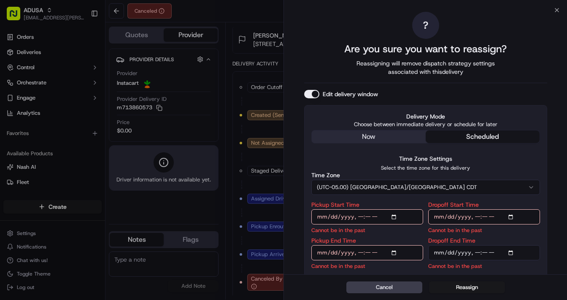
click at [394, 217] on input "Pickup Start Time" at bounding box center [368, 216] width 112 height 15
type input "2025-09-21T09:00"
click at [511, 217] on input "Dropoff Start Time" at bounding box center [485, 216] width 112 height 15
type input "2025-09-21T09:00"
click at [395, 254] on input "Pickup End Time" at bounding box center [368, 252] width 112 height 15
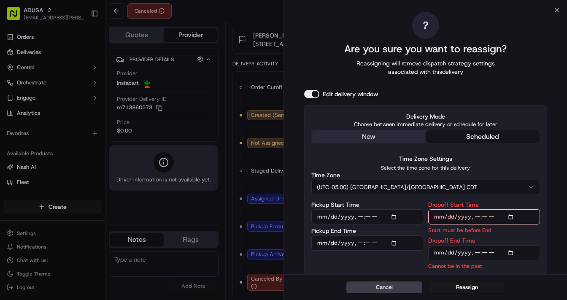
type input "2025-09-21T09:30"
click at [512, 253] on input "Dropoff End Time" at bounding box center [485, 252] width 112 height 15
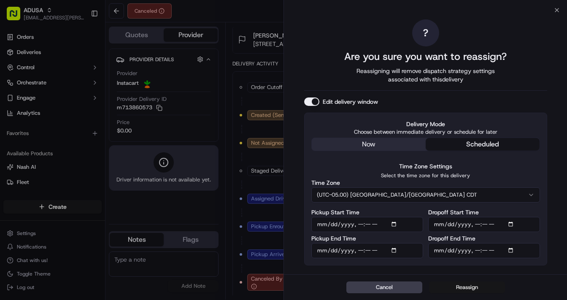
type input "2025-09-21T10:00"
click at [467, 286] on button "Reassign" at bounding box center [467, 288] width 76 height 12
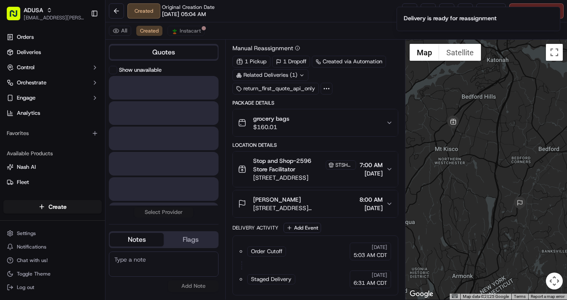
scroll to position [19, 0]
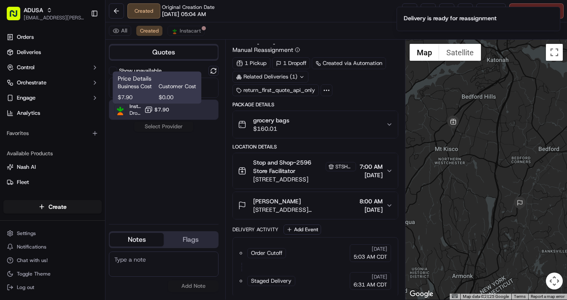
click at [161, 112] on span "$7.90" at bounding box center [162, 109] width 15 height 7
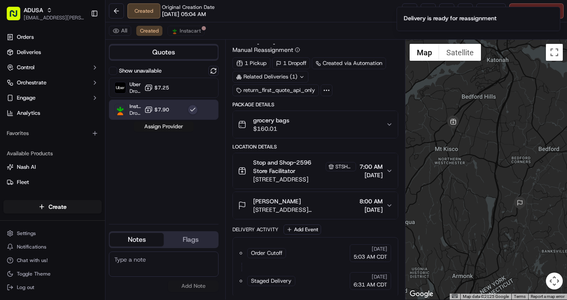
click at [164, 123] on button "Assign Provider" at bounding box center [164, 127] width 60 height 10
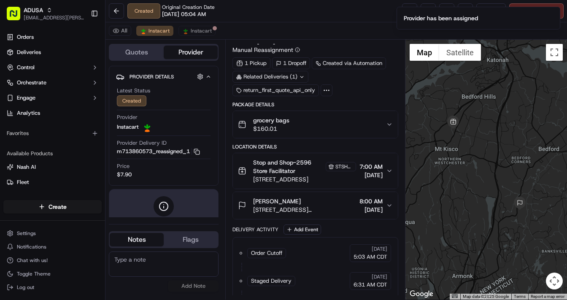
scroll to position [46, 0]
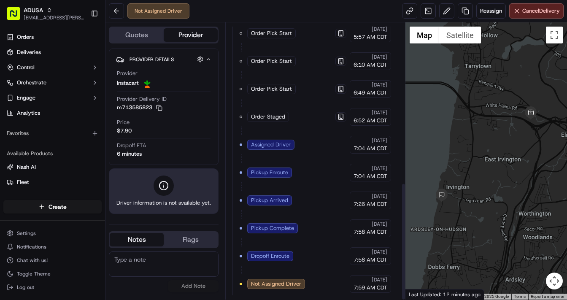
scroll to position [375, 0]
click at [120, 12] on button at bounding box center [116, 10] width 15 height 15
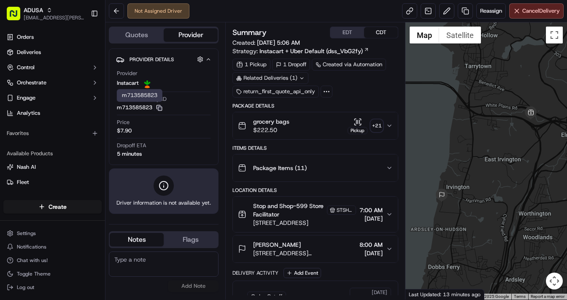
click at [160, 107] on rect "button" at bounding box center [160, 109] width 4 height 4
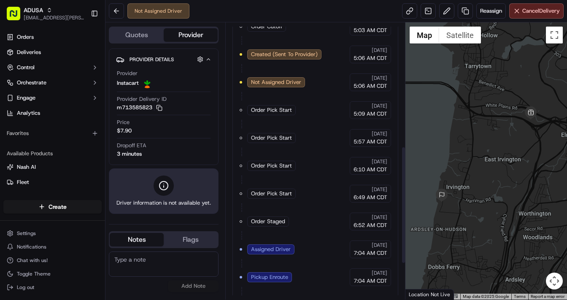
scroll to position [375, 0]
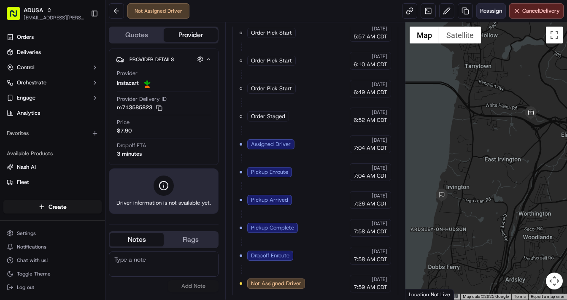
click at [487, 11] on span "Reassign" at bounding box center [491, 11] width 22 height 8
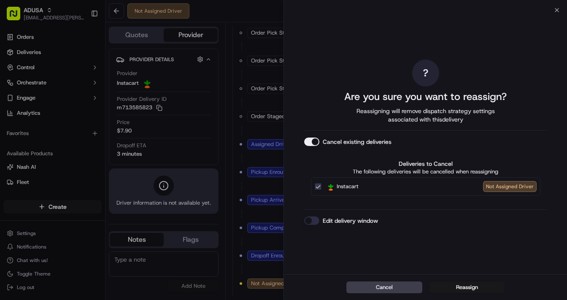
click at [314, 221] on button "Edit delivery window" at bounding box center [311, 221] width 15 height 8
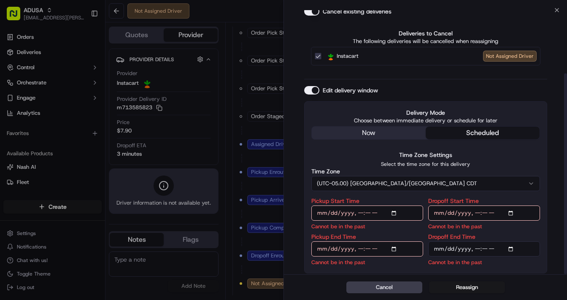
scroll to position [83, 0]
click at [395, 213] on input "Pickup Start Time" at bounding box center [368, 213] width 112 height 15
type input "2025-09-21T09:00"
click at [513, 212] on input "Dropoff Start Time" at bounding box center [485, 213] width 112 height 15
type input "2025-09-21T09:00"
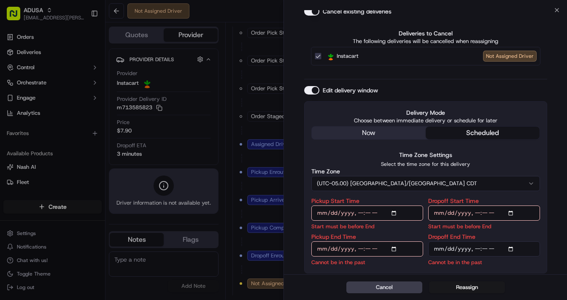
click at [395, 248] on input "Pickup End Time" at bounding box center [368, 248] width 112 height 15
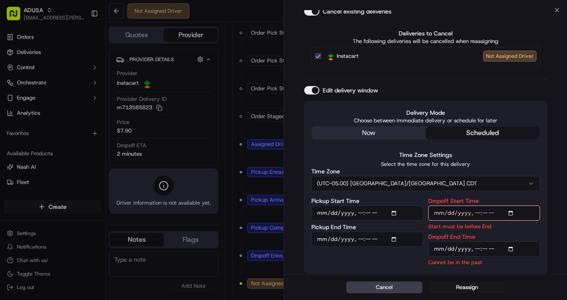
type input "2025-09-21T09:30"
click at [511, 247] on input "Dropoff End Time" at bounding box center [485, 248] width 112 height 15
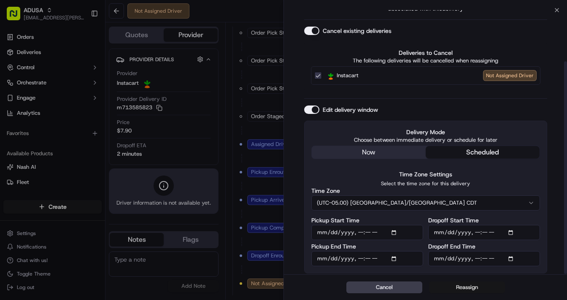
type input "2025-09-21T10:00"
click at [464, 289] on button "Reassign" at bounding box center [467, 288] width 76 height 12
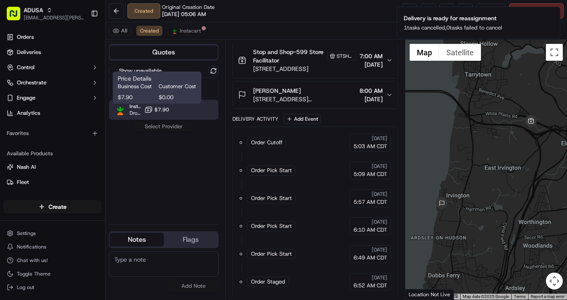
click at [166, 109] on span "$7.90" at bounding box center [162, 109] width 15 height 7
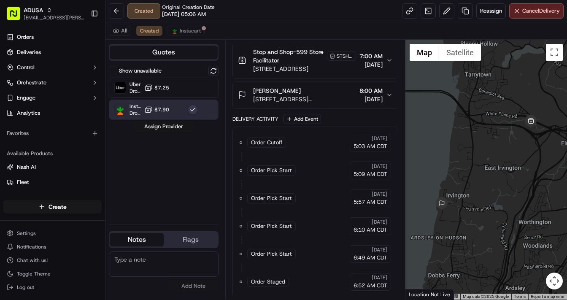
click at [171, 126] on button "Assign Provider" at bounding box center [164, 127] width 60 height 10
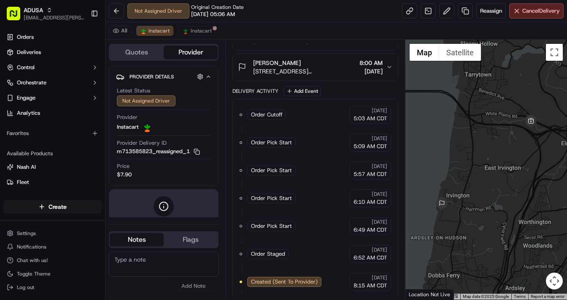
scroll to position [227, 0]
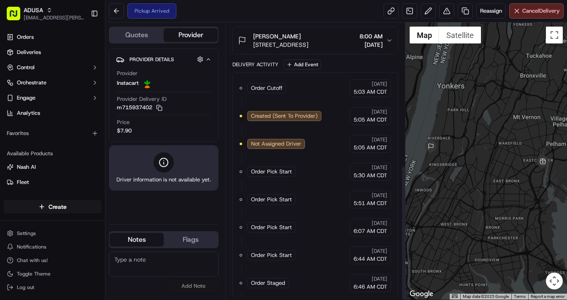
scroll to position [292, 0]
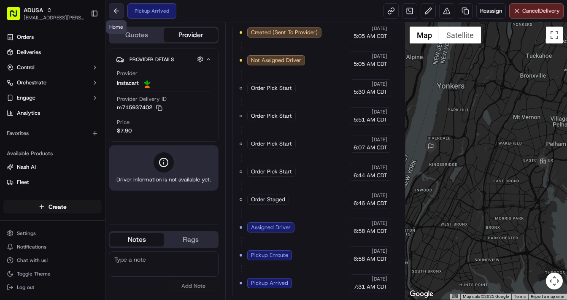
click at [119, 14] on button at bounding box center [116, 10] width 15 height 15
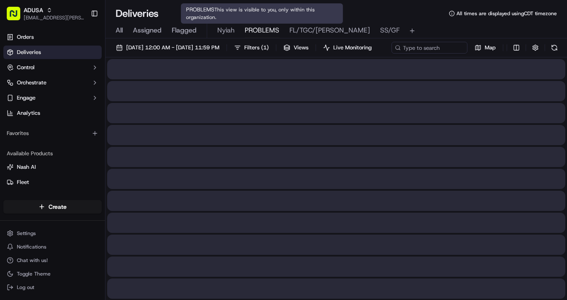
click at [269, 31] on span "PROBLEMS" at bounding box center [262, 30] width 35 height 10
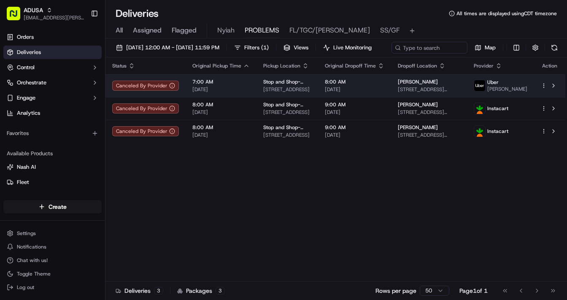
click at [242, 85] on span "7:00 AM" at bounding box center [221, 82] width 57 height 7
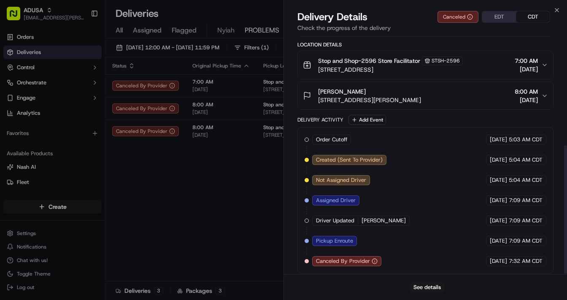
scroll to position [204, 0]
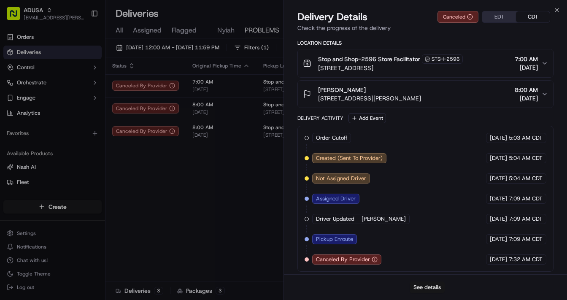
click at [432, 288] on button "See details" at bounding box center [427, 288] width 35 height 12
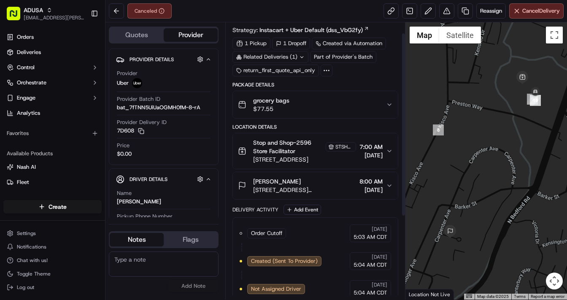
scroll to position [5, 0]
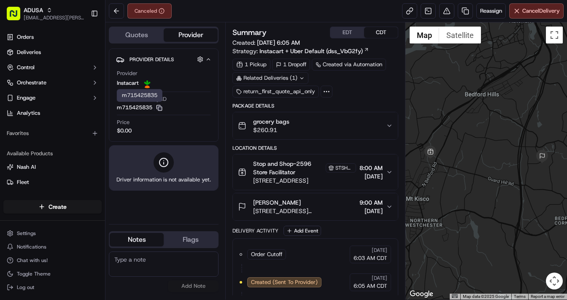
click at [160, 108] on icon "button" at bounding box center [159, 108] width 6 height 6
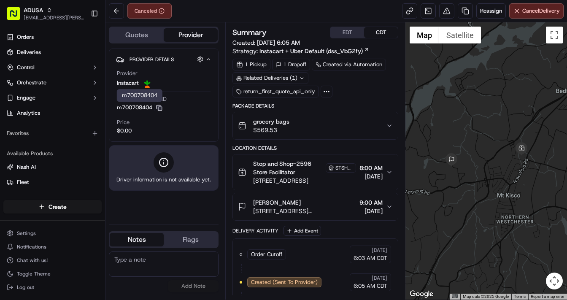
click at [161, 107] on icon "button" at bounding box center [159, 108] width 6 height 6
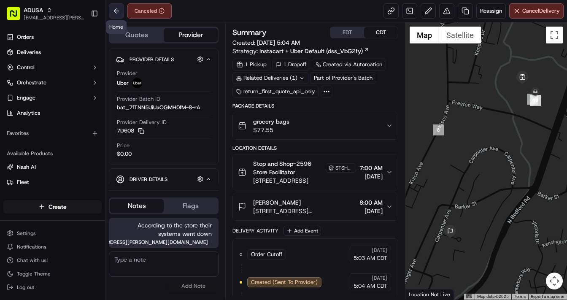
click at [120, 8] on button at bounding box center [116, 10] width 15 height 15
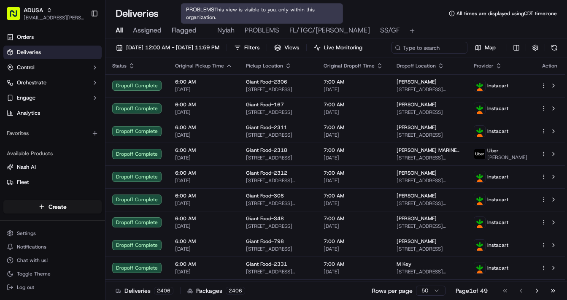
click at [271, 27] on span "PROBLEMS" at bounding box center [262, 30] width 35 height 10
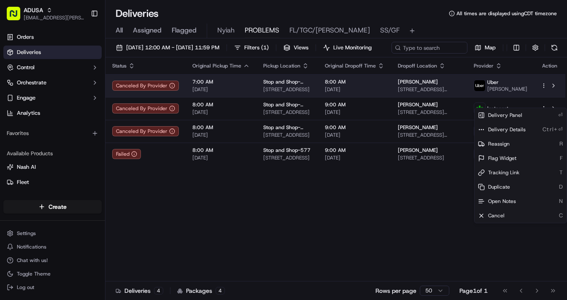
click at [545, 103] on html "ADUSA lanyia.patton@adusa.com Toggle Sidebar Orders Deliveries Control Orchestr…" at bounding box center [283, 150] width 567 height 300
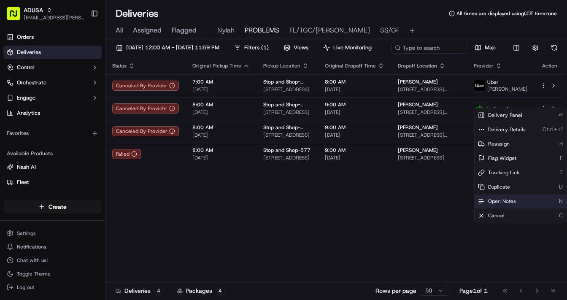
click at [509, 200] on span "Open Notes" at bounding box center [502, 201] width 28 height 7
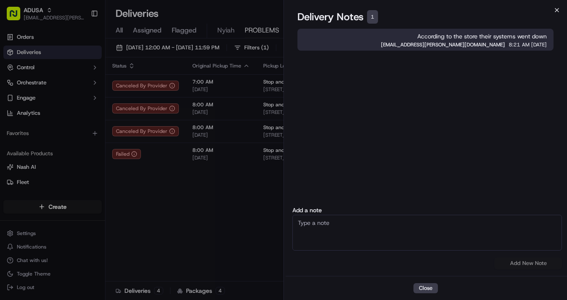
click at [557, 10] on icon "button" at bounding box center [557, 9] width 3 height 3
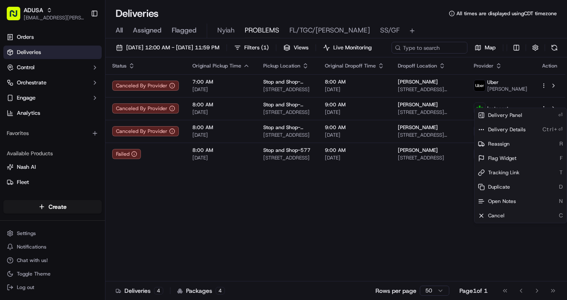
click at [433, 204] on div "Status Original Pickup Time Pickup Location Original Dropoff Time Dropoff Locat…" at bounding box center [336, 169] width 460 height 224
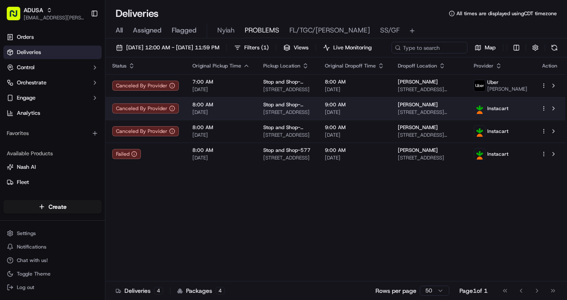
click at [543, 128] on html "ADUSA lanyia.patton@adusa.com Toggle Sidebar Orders Deliveries Control Orchestr…" at bounding box center [283, 150] width 567 height 300
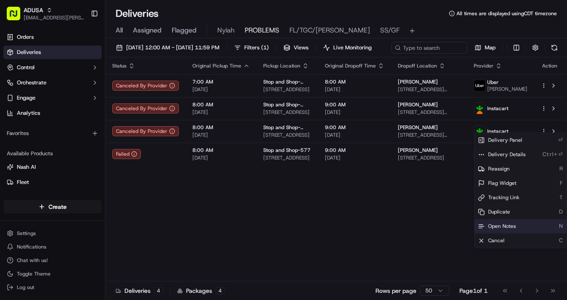
click at [500, 226] on span "Open Notes" at bounding box center [502, 226] width 28 height 7
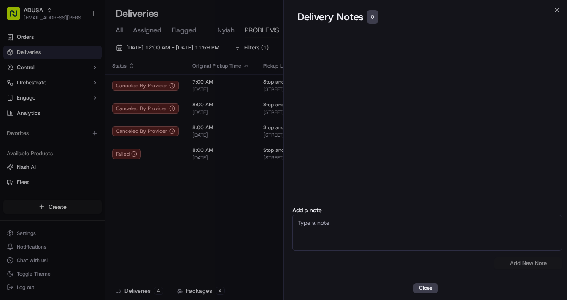
click at [369, 230] on textarea at bounding box center [428, 233] width 270 height 36
paste textarea "According to the store their systems went down"
type textarea "According to the store their systems went down"
click at [534, 263] on button "Add New Note" at bounding box center [529, 264] width 68 height 12
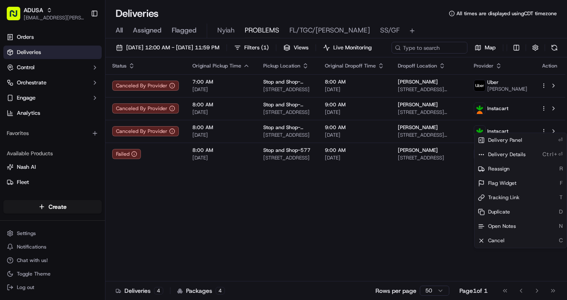
click at [412, 233] on div "Status Original Pickup Time Pickup Location Original Dropoff Time Dropoff Locat…" at bounding box center [336, 169] width 460 height 224
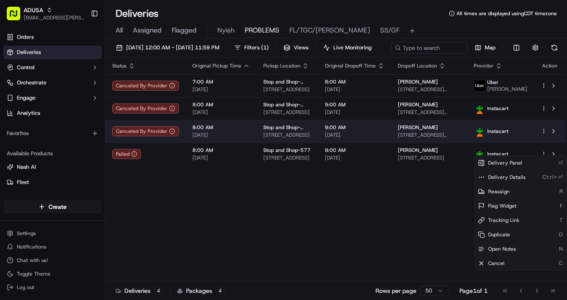
click at [543, 150] on html "ADUSA lanyia.patton@adusa.com Toggle Sidebar Orders Deliveries Control Orchestr…" at bounding box center [283, 150] width 567 height 300
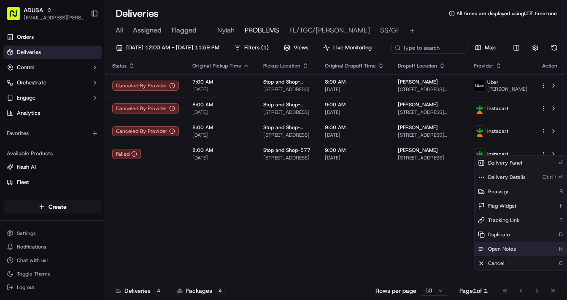
click at [503, 250] on span "Open Notes" at bounding box center [502, 249] width 28 height 7
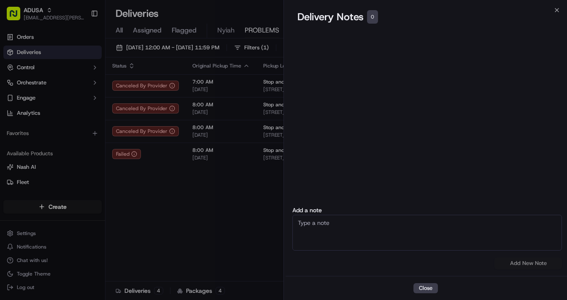
click at [375, 228] on textarea at bounding box center [428, 233] width 270 height 36
paste textarea "According to the store their systems went down"
type textarea "According to the store their systems went down"
click at [522, 264] on button "Add New Note" at bounding box center [529, 264] width 68 height 12
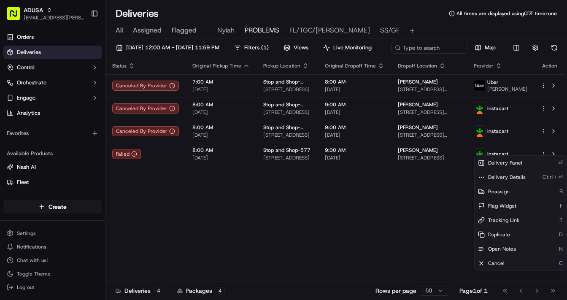
click at [413, 235] on div "Status Original Pickup Time Pickup Location Original Dropoff Time Dropoff Locat…" at bounding box center [336, 169] width 460 height 224
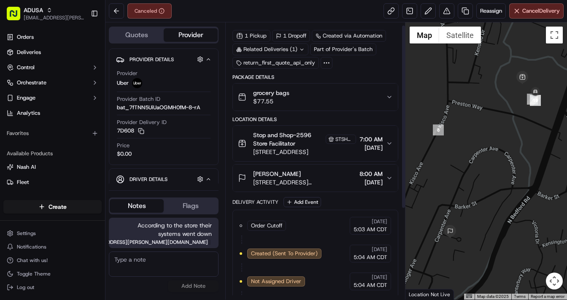
scroll to position [5, 0]
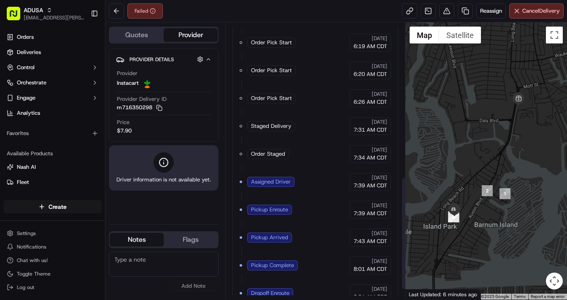
scroll to position [403, 0]
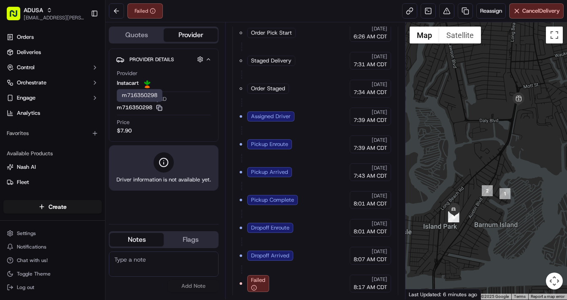
click at [160, 106] on icon "button" at bounding box center [159, 108] width 6 height 6
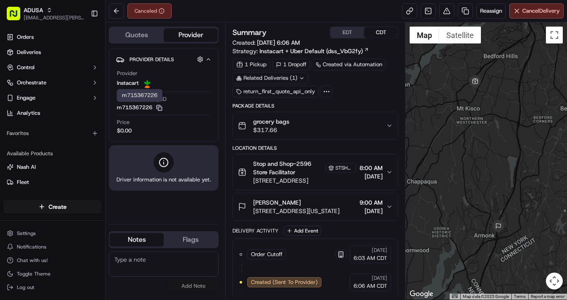
click at [162, 107] on icon "button" at bounding box center [159, 108] width 6 height 6
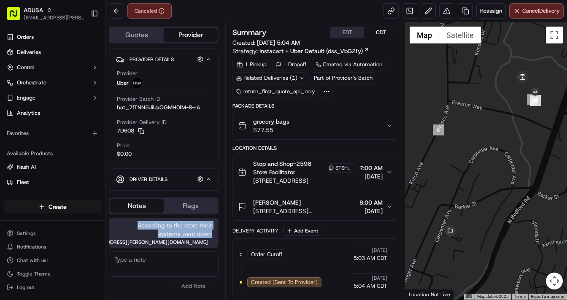
drag, startPoint x: 138, startPoint y: 226, endPoint x: 213, endPoint y: 230, distance: 74.8
click at [213, 230] on div "According to the store their systems went down [EMAIL_ADDRESS][PERSON_NAME][DOM…" at bounding box center [164, 233] width 110 height 30
copy span "According to the store their systems went down"
click at [117, 12] on button at bounding box center [116, 10] width 15 height 15
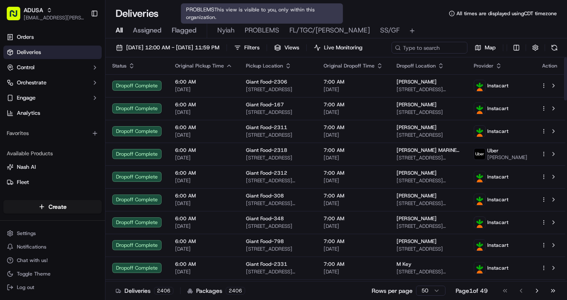
click at [260, 30] on span "PROBLEMS" at bounding box center [262, 30] width 35 height 10
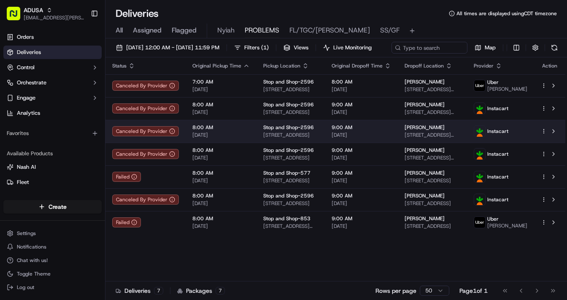
click at [545, 147] on html "ADUSA lanyia.patton@adusa.com Toggle Sidebar Orders Deliveries Control Orchestr…" at bounding box center [283, 150] width 567 height 300
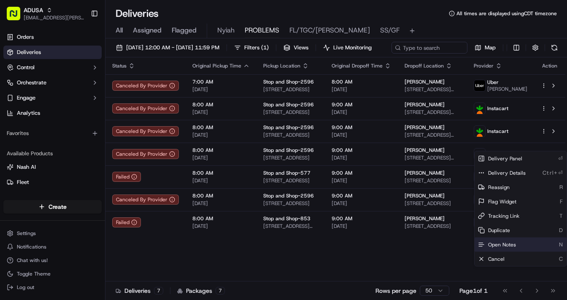
click at [506, 244] on span "Open Notes" at bounding box center [502, 244] width 28 height 7
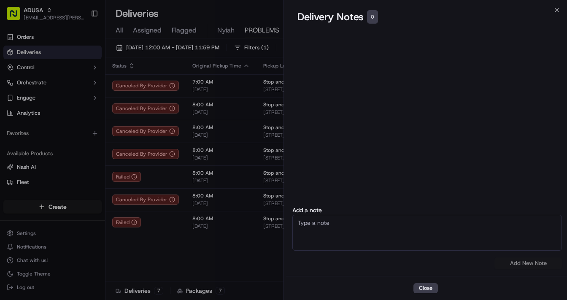
click at [388, 225] on textarea at bounding box center [428, 233] width 270 height 36
paste textarea "According to the store their systems went down"
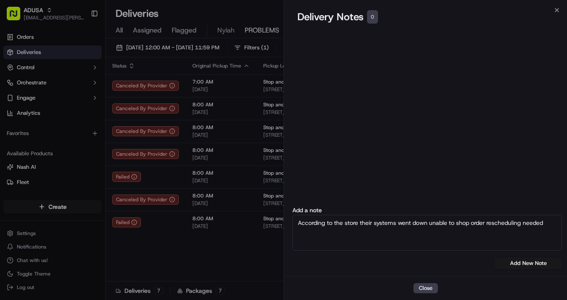
drag, startPoint x: 546, startPoint y: 224, endPoint x: 297, endPoint y: 223, distance: 249.1
click at [297, 223] on textarea "According to the store their systems went down unable to shop order reschedulin…" at bounding box center [428, 233] width 270 height 36
type textarea "According to the store their systems went down unable to shop order reschedulin…"
click at [530, 263] on button "Add New Note" at bounding box center [529, 264] width 68 height 12
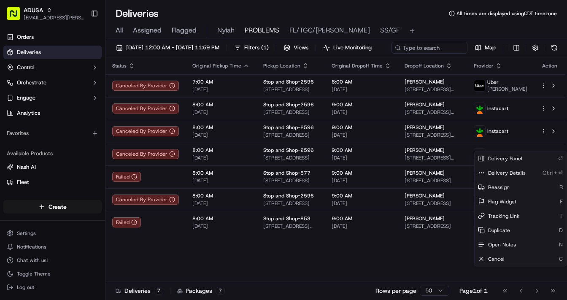
click at [378, 275] on div "Status Original Pickup Time Pickup Location Original Dropoff Time Dropoff Locat…" at bounding box center [336, 169] width 460 height 224
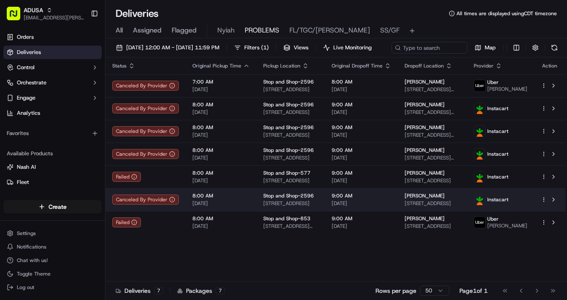
click at [457, 207] on span "[STREET_ADDRESS]" at bounding box center [433, 203] width 56 height 7
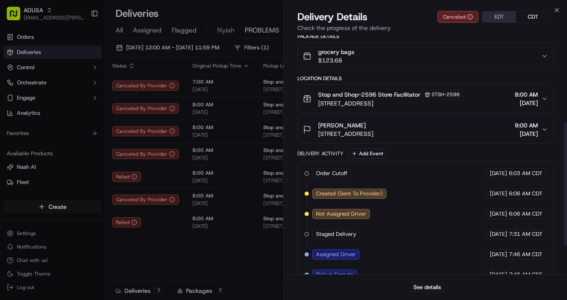
scroll to position [225, 0]
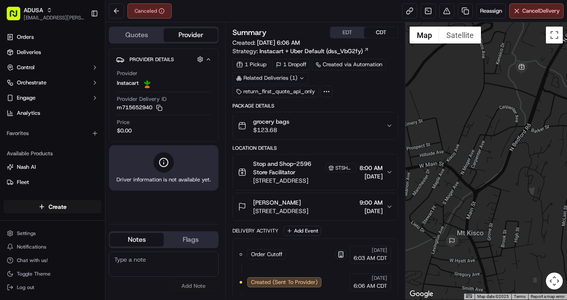
click at [150, 267] on textarea at bounding box center [164, 264] width 110 height 25
paste textarea "According to the store their systems went down unable to shop order reschedulin…"
type textarea "According to the store their systems went down unable to shop order reschedulin…"
click at [198, 287] on button "Add Note" at bounding box center [193, 286] width 51 height 12
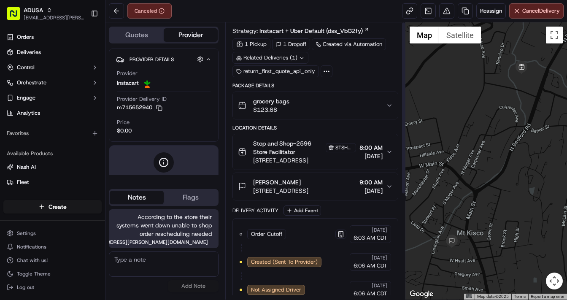
scroll to position [0, 0]
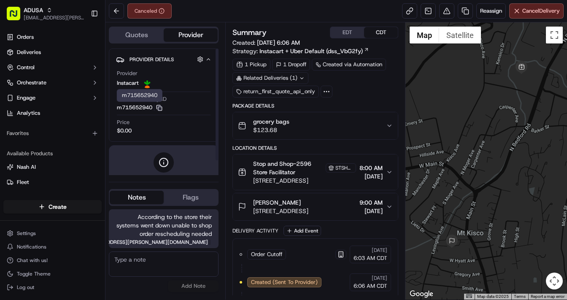
click at [161, 107] on rect "button" at bounding box center [160, 109] width 4 height 4
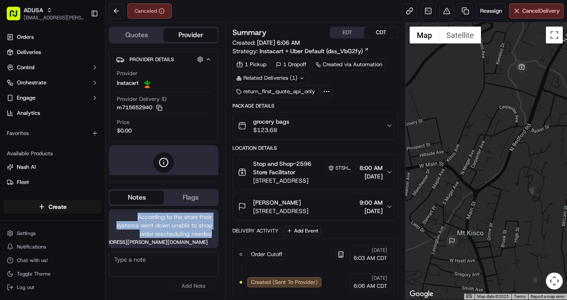
drag, startPoint x: 137, startPoint y: 217, endPoint x: 214, endPoint y: 232, distance: 78.3
click at [214, 232] on div "According to the store their systems went down unable to shop order reschedulin…" at bounding box center [164, 228] width 110 height 39
copy span "According to the store their systems went down unable to shop order reschedulin…"
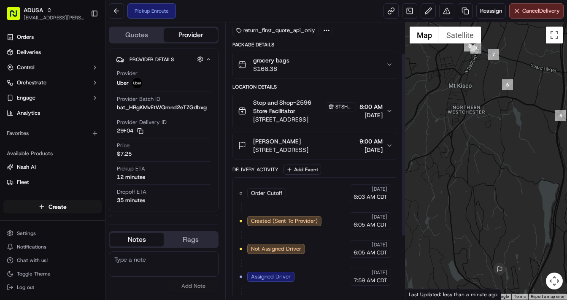
scroll to position [38, 0]
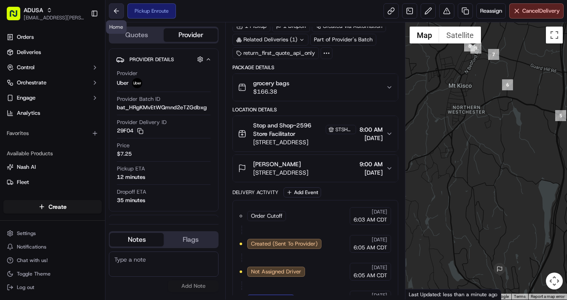
click at [121, 12] on button at bounding box center [116, 10] width 15 height 15
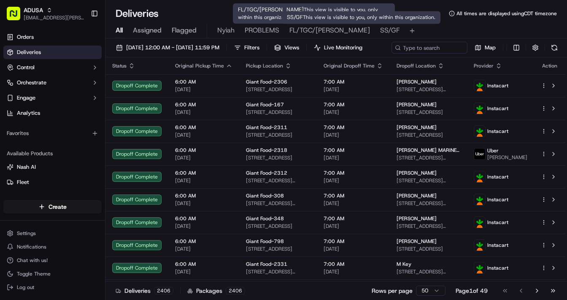
click at [380, 30] on span "SS/GF" at bounding box center [389, 30] width 19 height 10
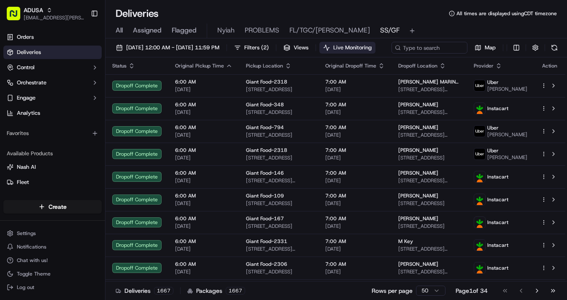
click at [372, 49] on span "Live Monitoring" at bounding box center [353, 48] width 38 height 8
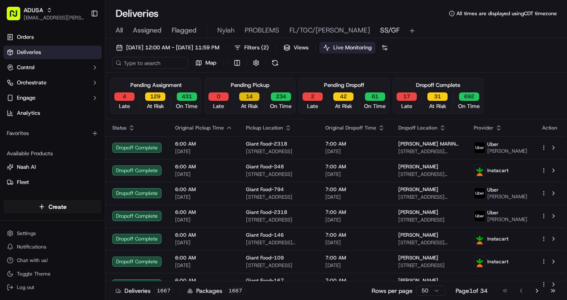
click at [247, 97] on button "14" at bounding box center [249, 96] width 20 height 8
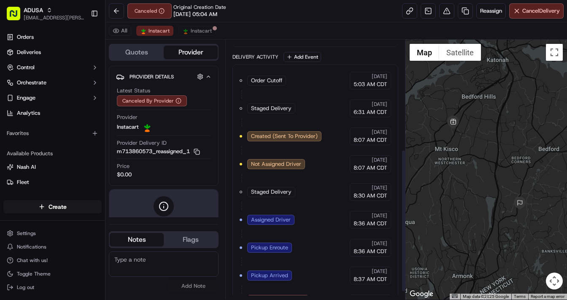
scroll to position [212, 0]
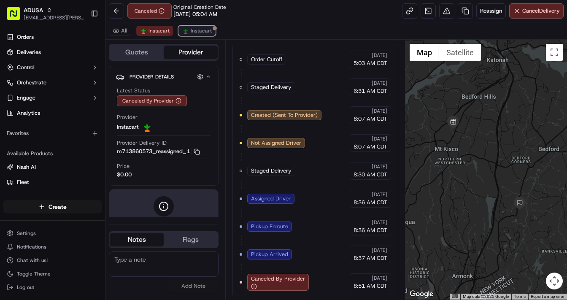
click at [192, 27] on span "Instacart" at bounding box center [201, 30] width 21 height 7
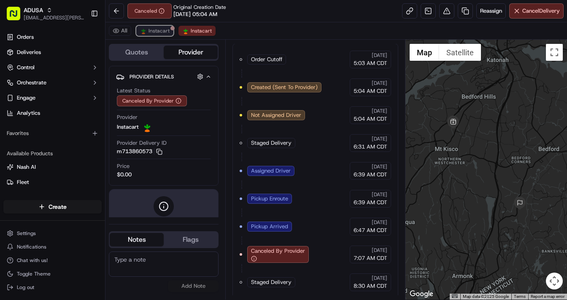
click at [155, 34] on span "Instacart" at bounding box center [159, 30] width 21 height 7
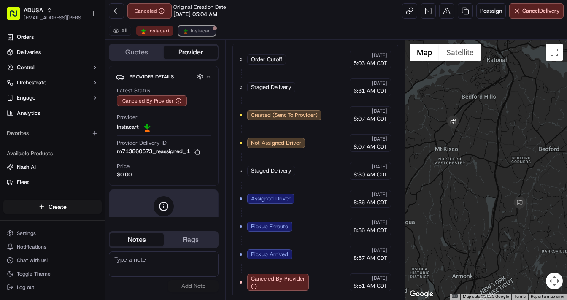
click at [193, 31] on span "Instacart" at bounding box center [201, 30] width 21 height 7
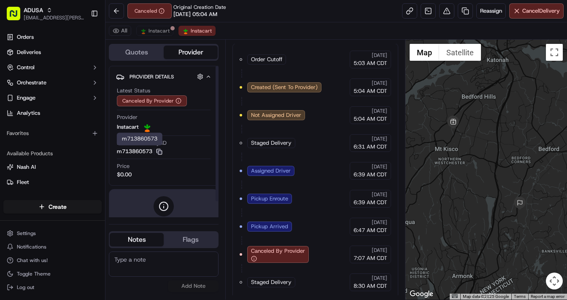
click at [160, 152] on icon "button" at bounding box center [159, 152] width 6 height 6
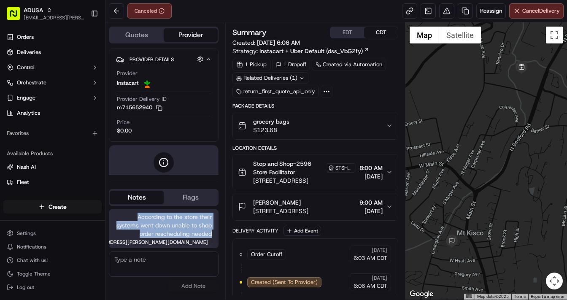
drag, startPoint x: 137, startPoint y: 218, endPoint x: 210, endPoint y: 231, distance: 74.3
click at [210, 231] on span "According to the store their systems went down unable to shop order reschedulin…" at bounding box center [164, 225] width 96 height 25
copy span "According to the store their systems went down unable to shop order reschedulin…"
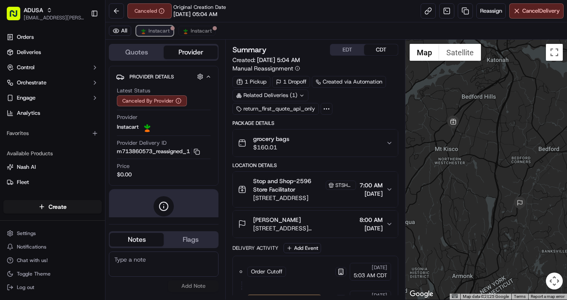
click at [158, 29] on span "Instacart" at bounding box center [159, 30] width 21 height 7
click at [195, 33] on span "Instacart" at bounding box center [201, 30] width 21 height 7
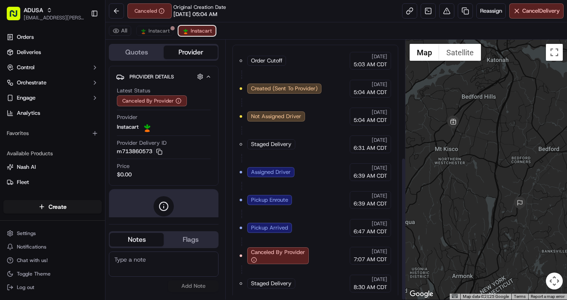
scroll to position [212, 0]
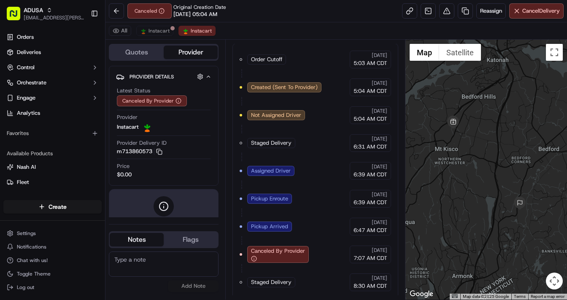
click at [145, 260] on textarea at bounding box center [164, 264] width 110 height 25
paste textarea "According to the store their systems went down unable to shop order reschedulin…"
type textarea "According to the store their systems went down unable to shop order reschedulin…"
click at [199, 284] on button "Add Note" at bounding box center [193, 286] width 51 height 12
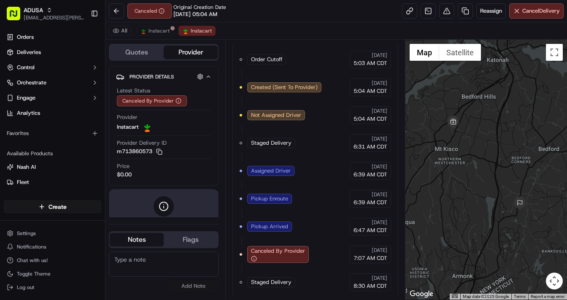
scroll to position [0, 0]
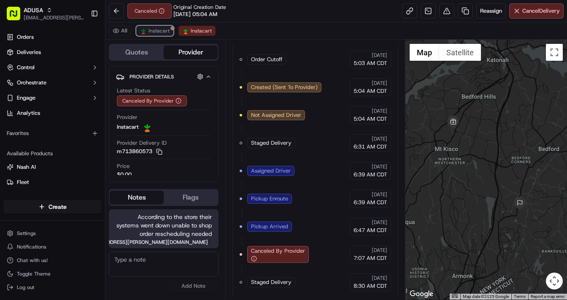
click at [162, 30] on span "Instacart" at bounding box center [159, 30] width 21 height 7
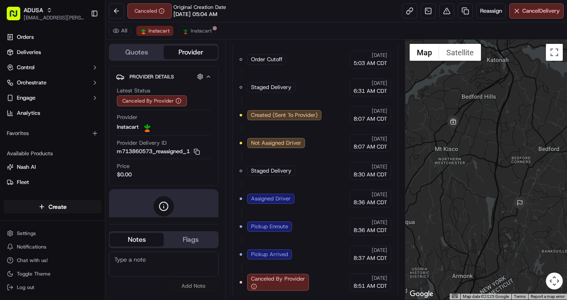
click at [155, 265] on textarea at bounding box center [164, 264] width 110 height 25
paste textarea "According to the store their systems went down unable to shop order reschedulin…"
type textarea "According to the store their systems went down unable to shop order reschedulin…"
click at [201, 286] on button "Add Note" at bounding box center [193, 286] width 51 height 12
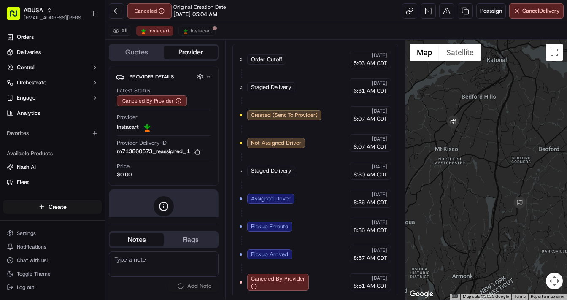
scroll to position [0, 0]
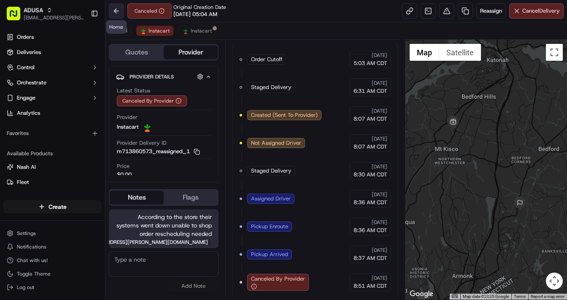
click at [115, 12] on button at bounding box center [116, 10] width 15 height 15
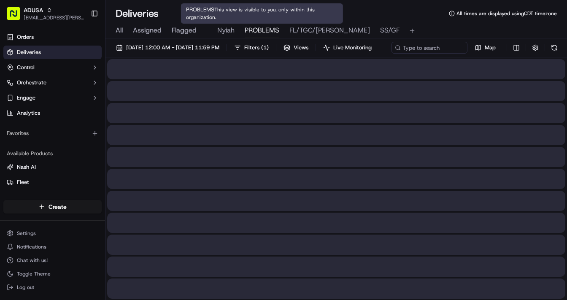
click at [262, 30] on span "PROBLEMS" at bounding box center [262, 30] width 35 height 10
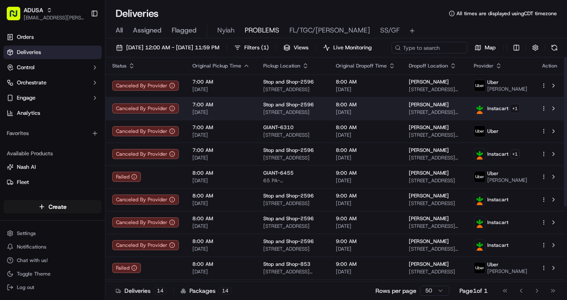
click at [543, 125] on html "ADUSA lanyia.patton@adusa.com Toggle Sidebar Orders Deliveries Control Orchestr…" at bounding box center [283, 150] width 567 height 300
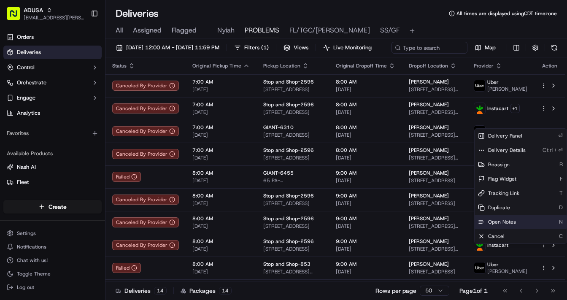
click at [507, 221] on span "Open Notes" at bounding box center [502, 222] width 28 height 7
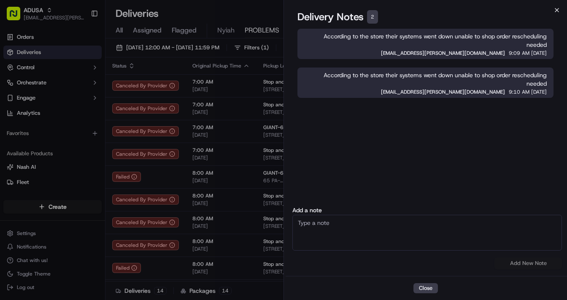
click at [556, 11] on icon "button" at bounding box center [557, 9] width 3 height 3
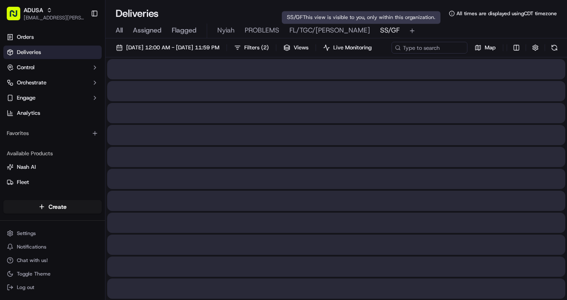
click at [380, 31] on span "SS/GF" at bounding box center [389, 30] width 19 height 10
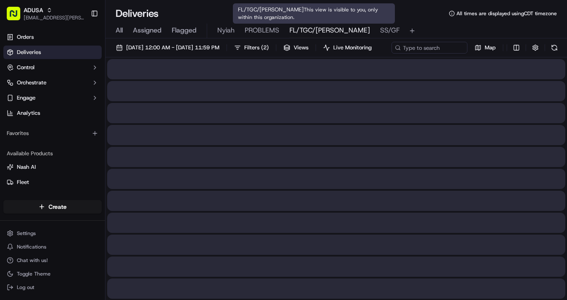
click at [305, 34] on span "FL/TGC/Martins" at bounding box center [330, 30] width 81 height 10
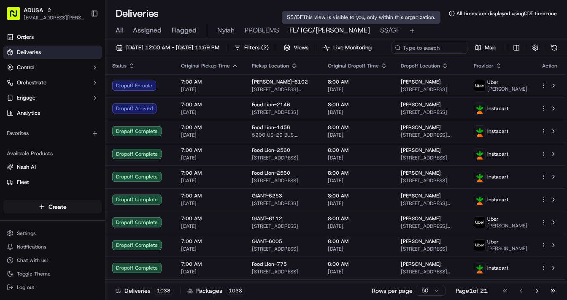
click at [380, 30] on span "SS/GF" at bounding box center [389, 30] width 19 height 10
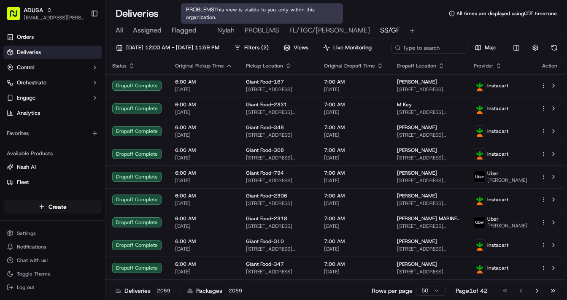
click at [259, 28] on span "PROBLEMS" at bounding box center [262, 30] width 35 height 10
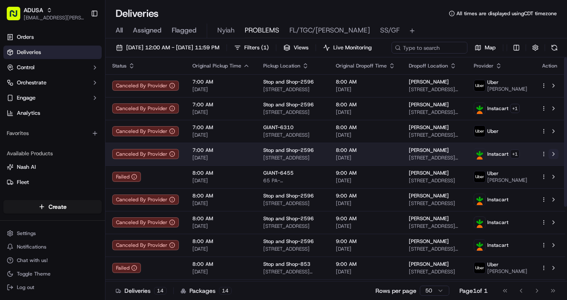
click at [553, 159] on button at bounding box center [554, 154] width 10 height 10
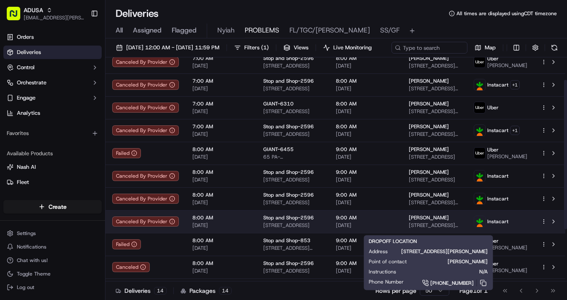
scroll to position [34, 0]
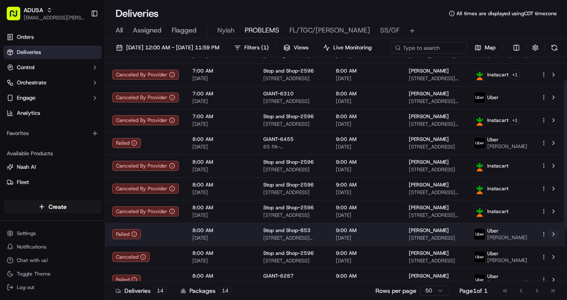
click at [553, 239] on button at bounding box center [554, 234] width 10 height 10
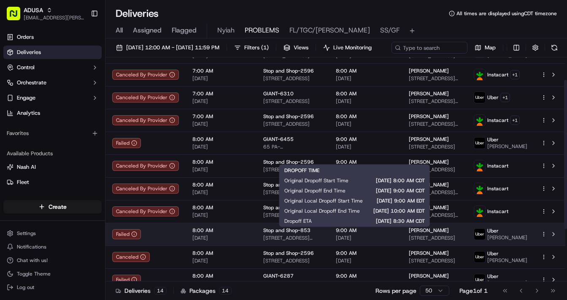
click at [381, 234] on span "9:00 AM" at bounding box center [366, 230] width 60 height 7
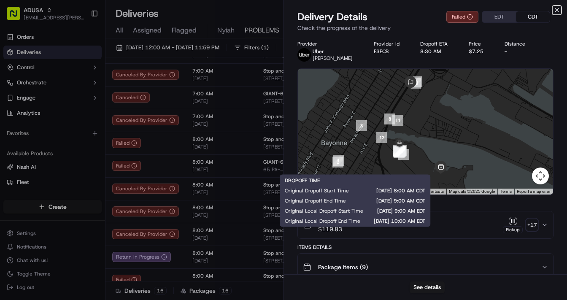
click at [556, 9] on icon "button" at bounding box center [557, 10] width 7 height 7
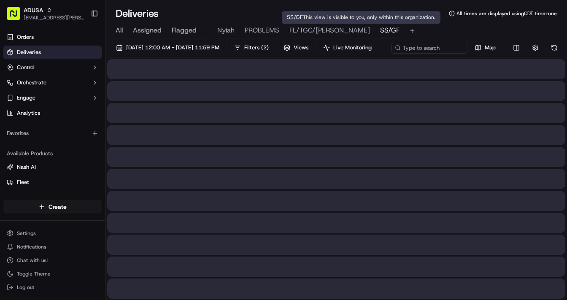
click at [380, 30] on span "SS/GF" at bounding box center [389, 30] width 19 height 10
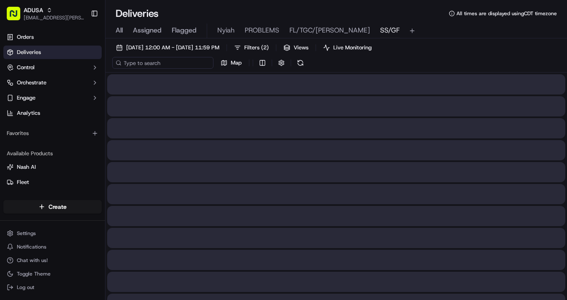
click at [167, 64] on input at bounding box center [162, 63] width 101 height 12
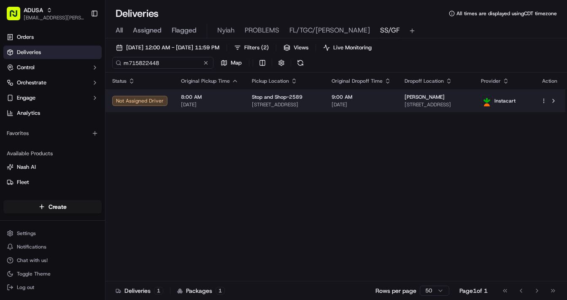
type input "m715822448"
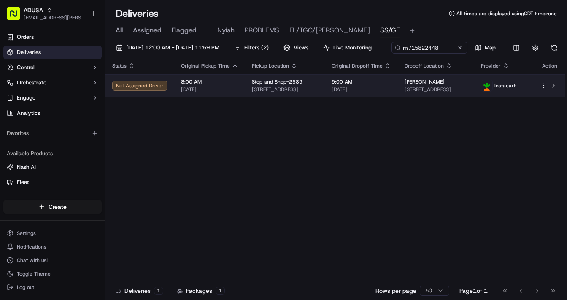
click at [238, 97] on td "8:00 AM 09/21/2025" at bounding box center [209, 85] width 71 height 23
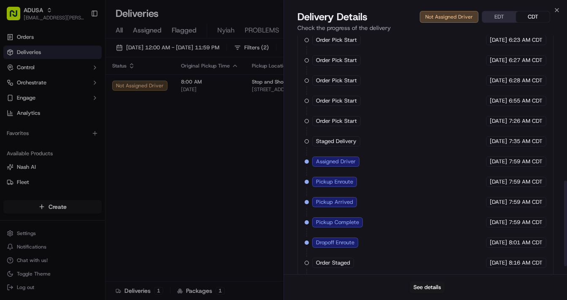
scroll to position [427, 0]
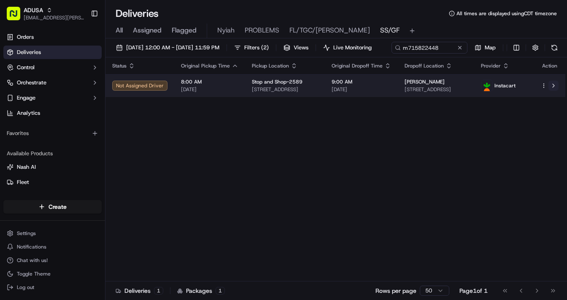
click at [554, 91] on button at bounding box center [554, 86] width 10 height 10
click at [553, 91] on button at bounding box center [554, 86] width 10 height 10
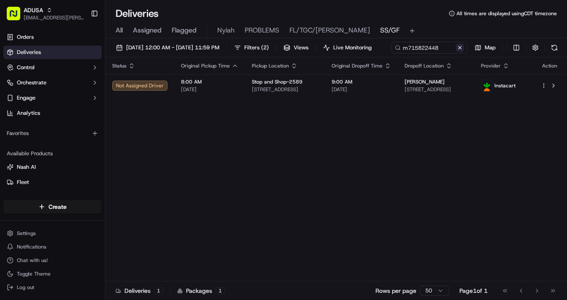
click at [456, 52] on button at bounding box center [460, 47] width 8 height 8
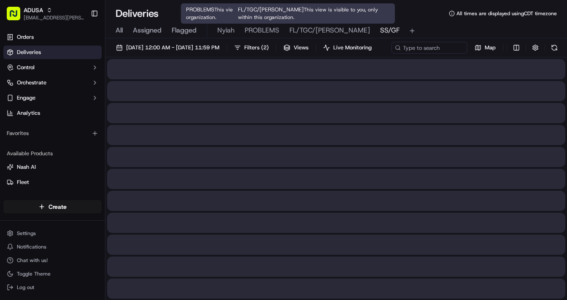
click at [257, 31] on span "PROBLEMS" at bounding box center [262, 30] width 35 height 10
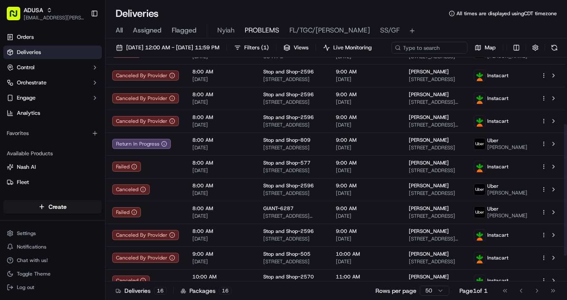
scroll to position [157, 0]
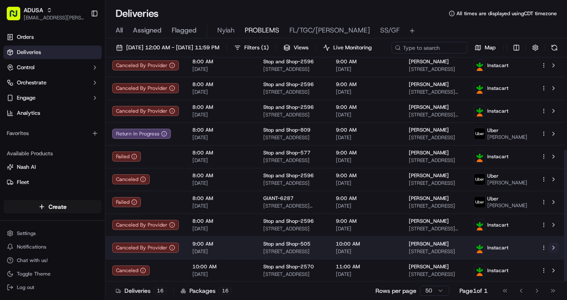
click at [552, 253] on button at bounding box center [554, 248] width 10 height 10
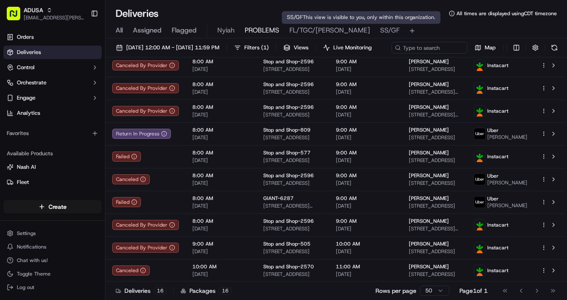
click at [380, 31] on span "SS/GF" at bounding box center [389, 30] width 19 height 10
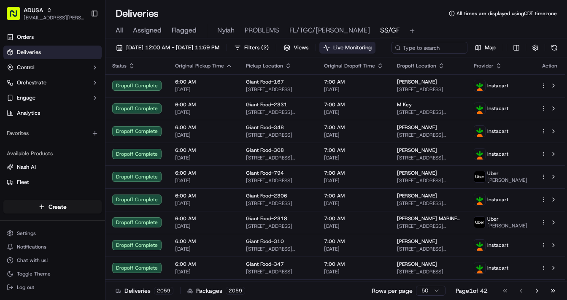
click at [372, 47] on span "Live Monitoring" at bounding box center [353, 48] width 38 height 8
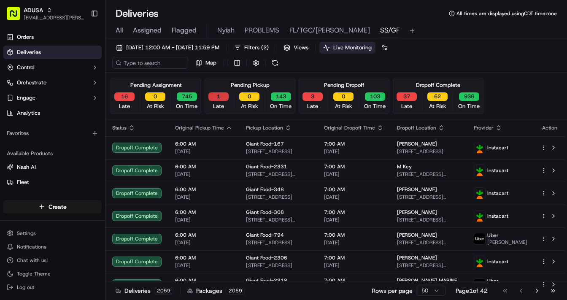
click at [218, 97] on button "1" at bounding box center [219, 96] width 20 height 8
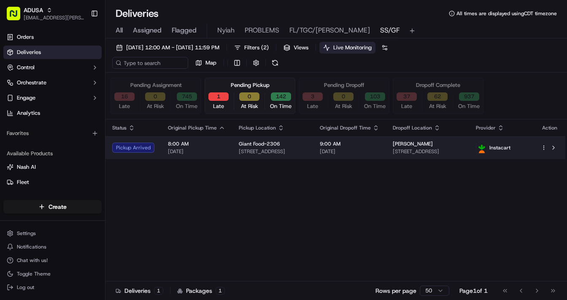
click at [224, 149] on td "8:00 AM 09/21/2025" at bounding box center [196, 147] width 71 height 23
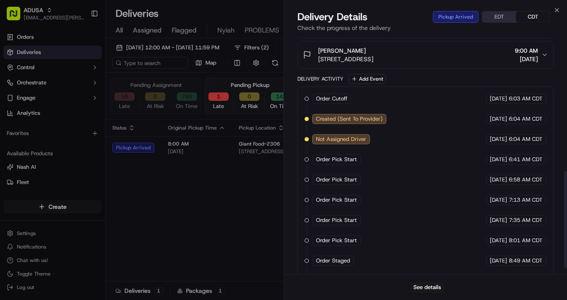
scroll to position [347, 0]
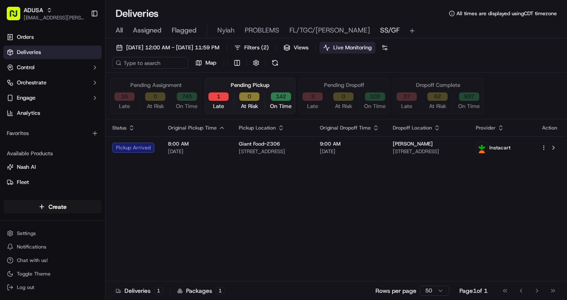
click at [125, 101] on div "16 Late" at bounding box center [124, 101] width 27 height 18
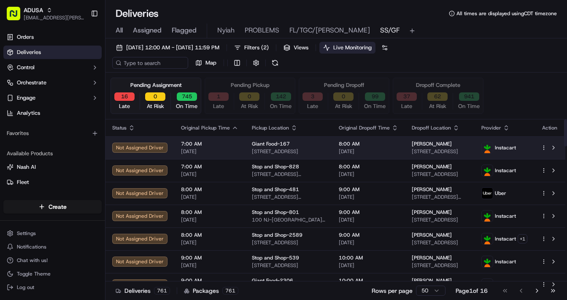
click at [228, 147] on div "7:00 AM 09/21/2025" at bounding box center [209, 148] width 57 height 14
click at [314, 145] on div "Giant Food-167" at bounding box center [288, 144] width 73 height 7
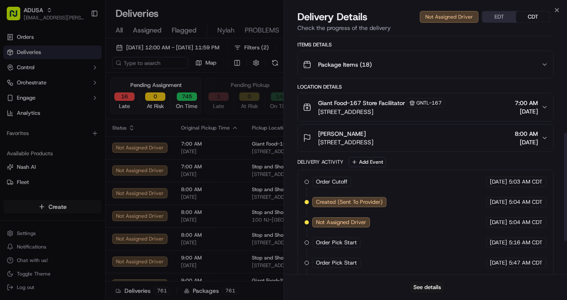
scroll to position [287, 0]
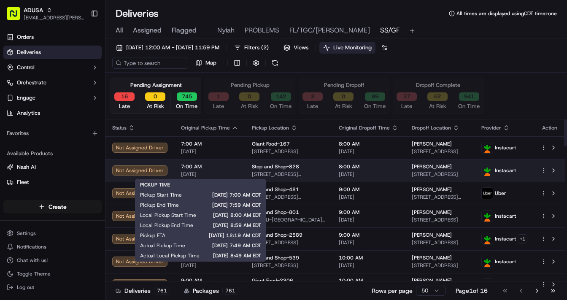
click at [225, 169] on span "7:00 AM" at bounding box center [209, 166] width 57 height 7
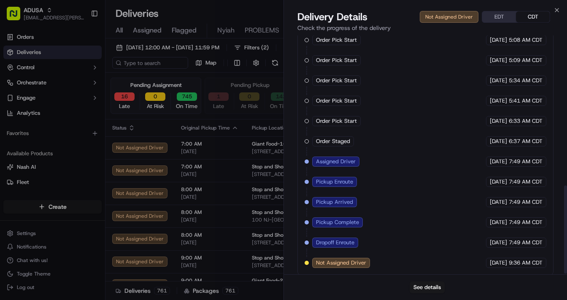
scroll to position [407, 0]
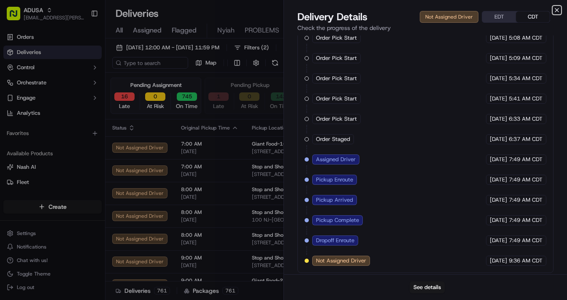
click at [557, 10] on icon "button" at bounding box center [557, 9] width 3 height 3
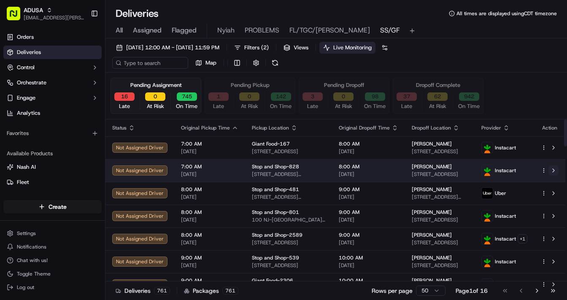
click at [554, 170] on button at bounding box center [554, 170] width 10 height 10
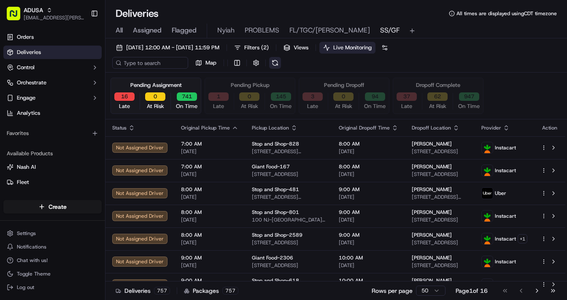
click at [275, 65] on button at bounding box center [275, 63] width 12 height 12
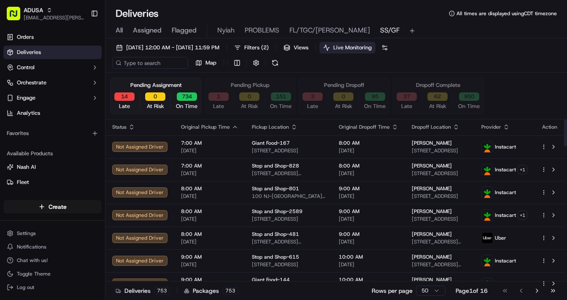
scroll to position [0, 0]
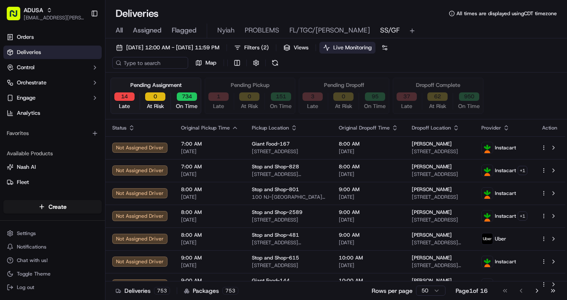
click at [150, 98] on button "0" at bounding box center [155, 96] width 20 height 8
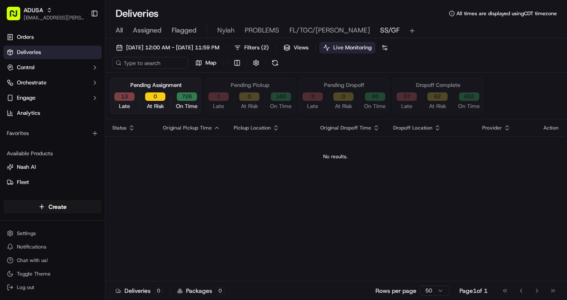
click at [125, 96] on button "13" at bounding box center [124, 96] width 20 height 8
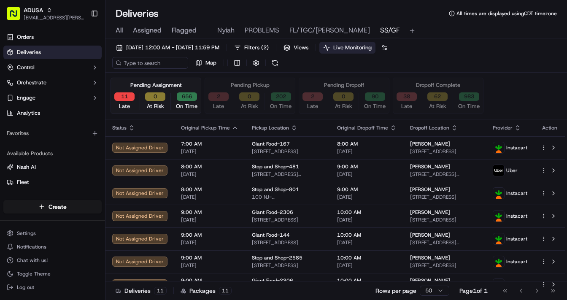
click at [213, 96] on button "2" at bounding box center [219, 96] width 20 height 8
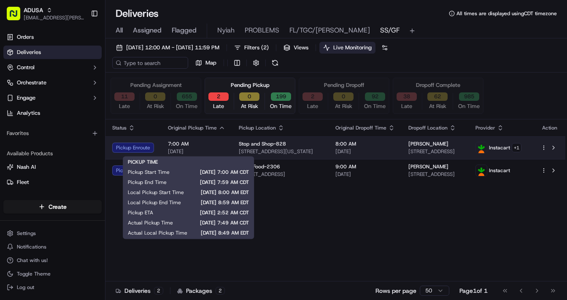
click at [213, 143] on span "7:00 AM" at bounding box center [196, 144] width 57 height 7
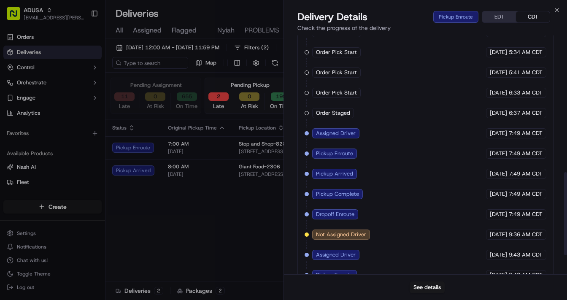
scroll to position [448, 0]
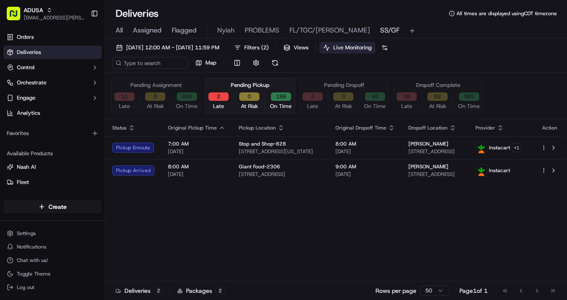
click at [214, 171] on span "[DATE]" at bounding box center [196, 174] width 57 height 7
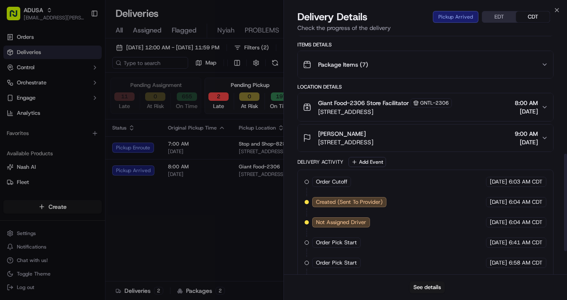
scroll to position [347, 0]
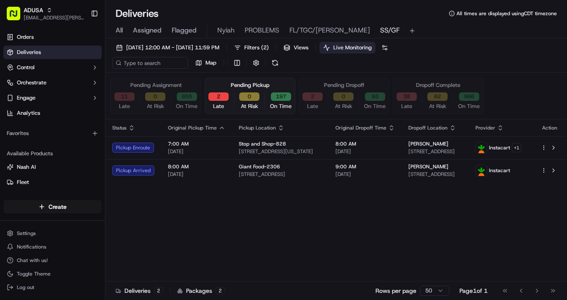
click at [124, 94] on button "11" at bounding box center [124, 96] width 20 height 8
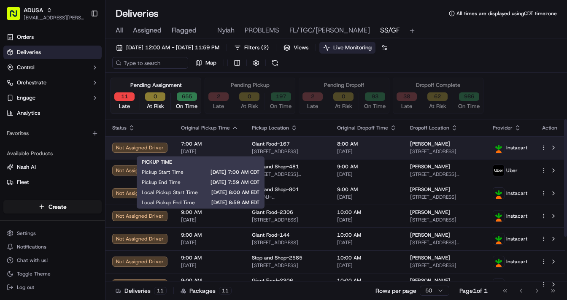
click at [224, 149] on span "[DATE]" at bounding box center [209, 151] width 57 height 7
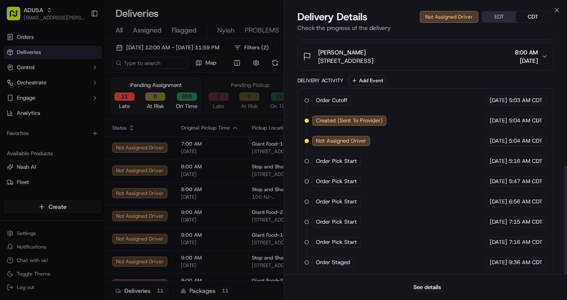
scroll to position [287, 0]
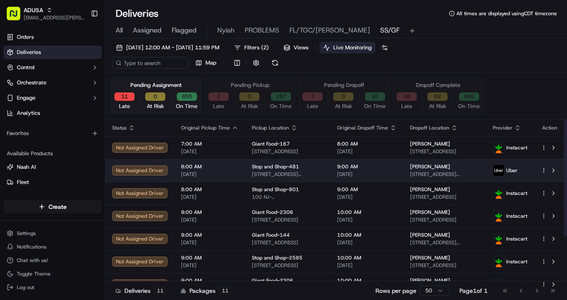
click at [225, 172] on span "[DATE]" at bounding box center [209, 174] width 57 height 7
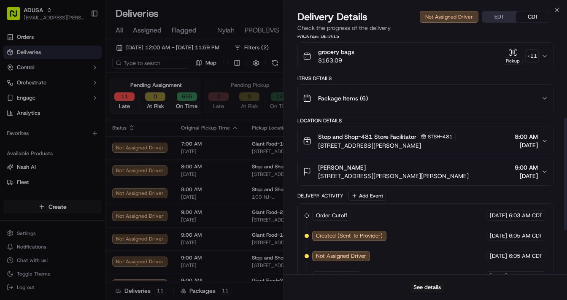
scroll to position [267, 0]
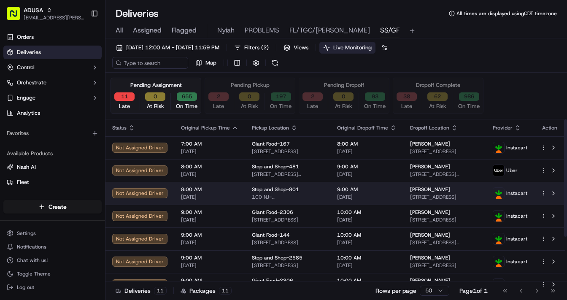
click at [228, 192] on span "8:00 AM" at bounding box center [209, 189] width 57 height 7
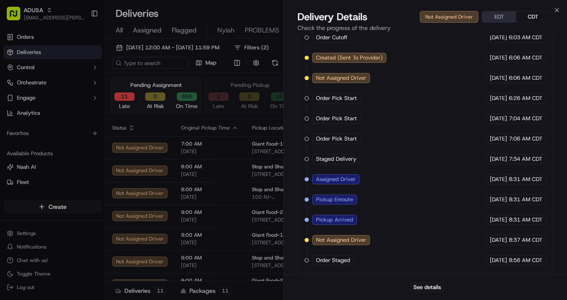
scroll to position [111, 0]
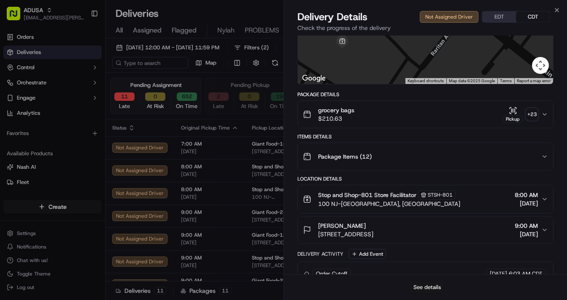
click at [422, 287] on button "See details" at bounding box center [427, 288] width 35 height 12
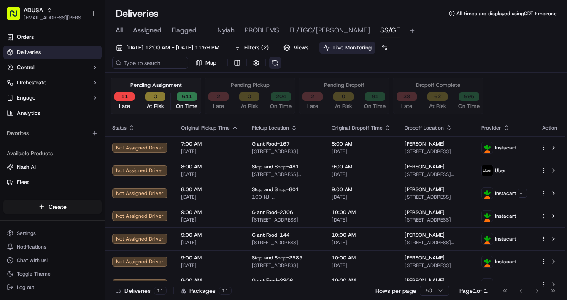
click at [274, 61] on button at bounding box center [275, 63] width 12 height 12
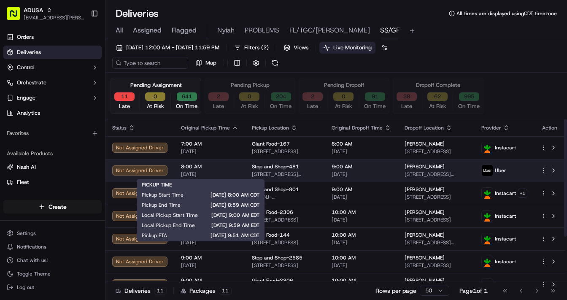
click at [222, 171] on span "[DATE]" at bounding box center [209, 174] width 57 height 7
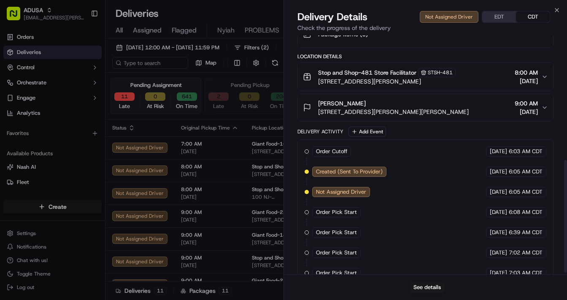
scroll to position [267, 0]
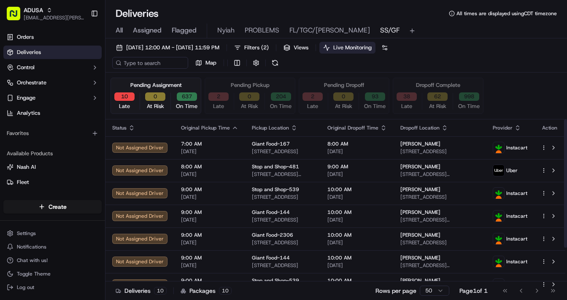
click at [223, 195] on span "[DATE]" at bounding box center [209, 197] width 57 height 7
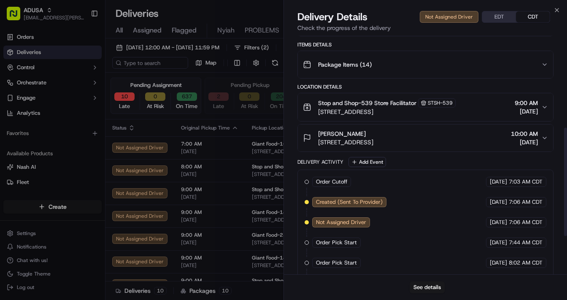
scroll to position [287, 0]
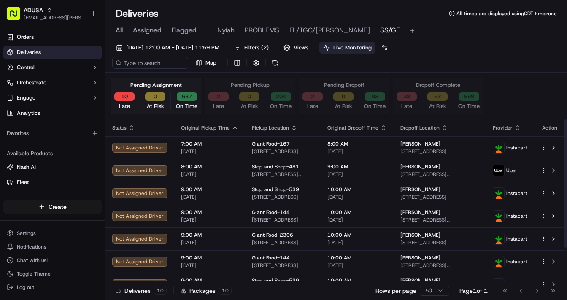
click at [225, 222] on span "[DATE]" at bounding box center [209, 220] width 57 height 7
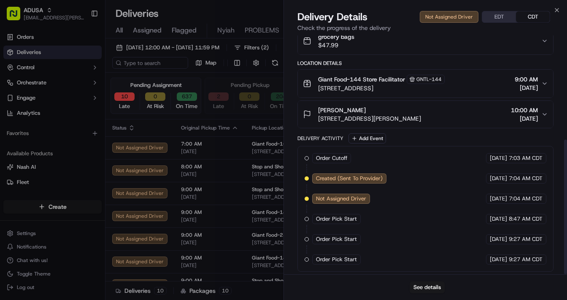
scroll to position [184, 0]
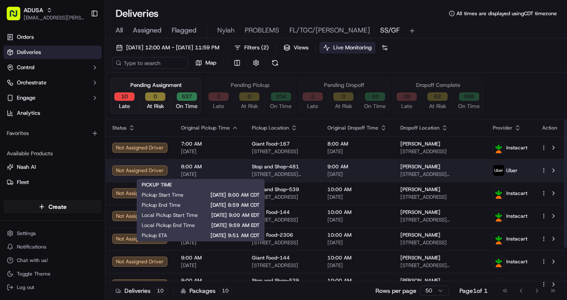
click at [229, 174] on span "[DATE]" at bounding box center [209, 174] width 57 height 7
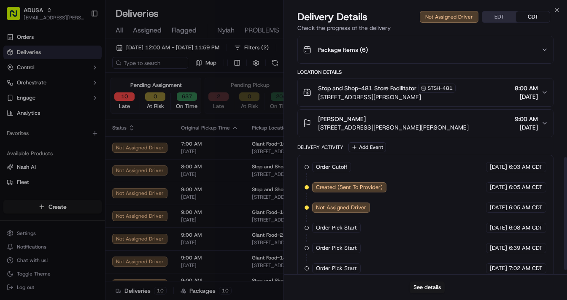
scroll to position [267, 0]
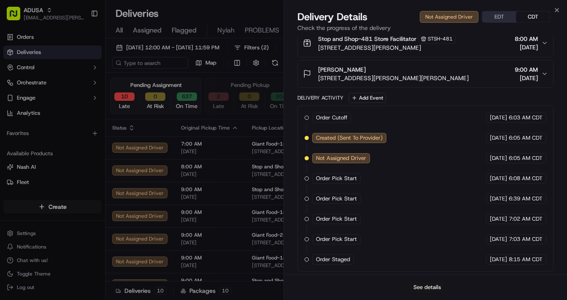
click at [434, 287] on button "See details" at bounding box center [427, 288] width 35 height 12
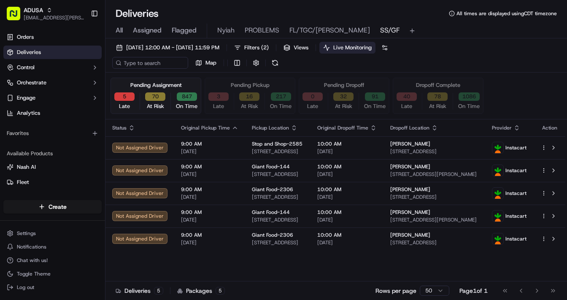
click at [127, 97] on button "5" at bounding box center [124, 96] width 20 height 8
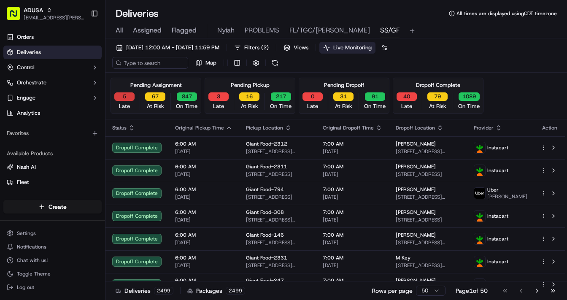
click at [127, 97] on button "5" at bounding box center [124, 96] width 20 height 8
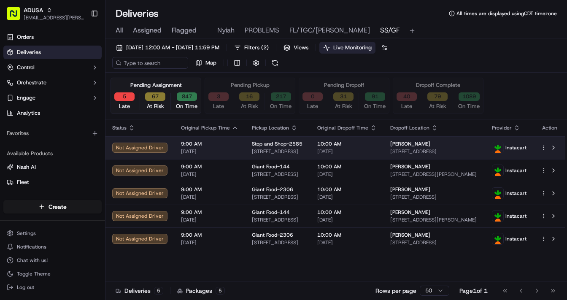
click at [228, 146] on span "9:00 AM" at bounding box center [209, 144] width 57 height 7
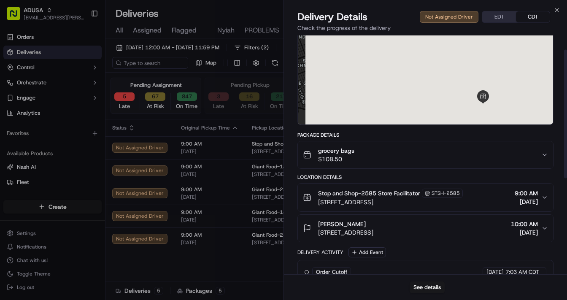
scroll to position [204, 0]
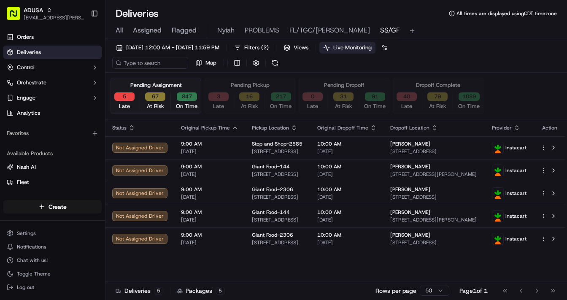
click at [217, 169] on span "9:00 AM" at bounding box center [209, 166] width 57 height 7
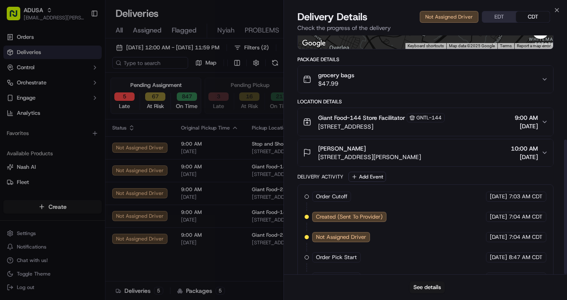
scroll to position [184, 0]
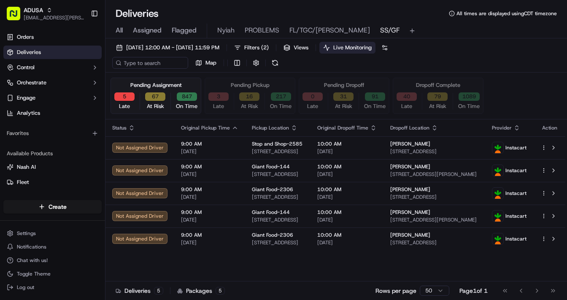
click at [224, 192] on span "9:00 AM" at bounding box center [209, 189] width 57 height 7
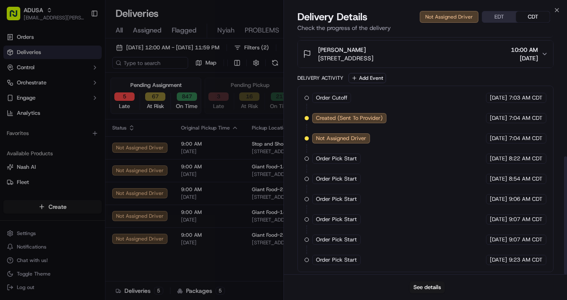
scroll to position [245, 0]
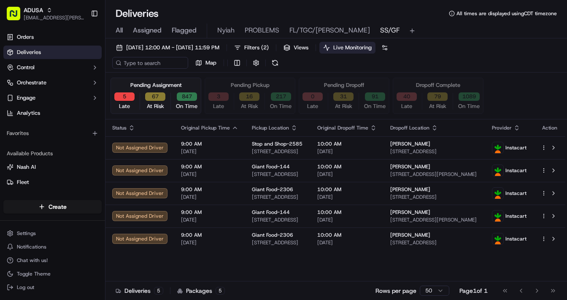
click at [219, 96] on button "3" at bounding box center [219, 96] width 20 height 8
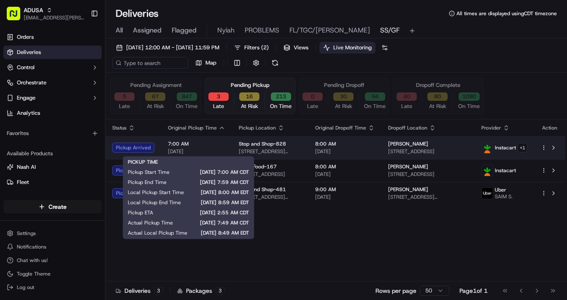
click at [221, 143] on span "7:00 AM" at bounding box center [196, 144] width 57 height 7
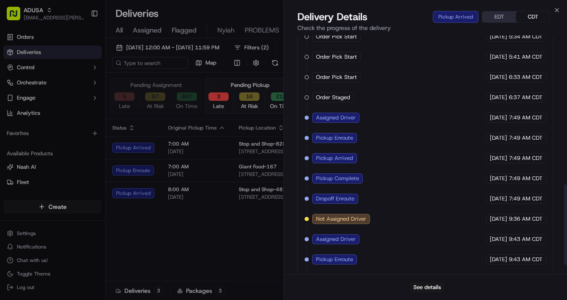
scroll to position [468, 0]
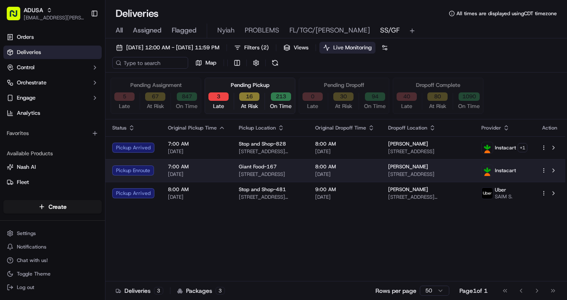
click at [223, 168] on td "7:00 AM 09/21/2025" at bounding box center [196, 170] width 71 height 23
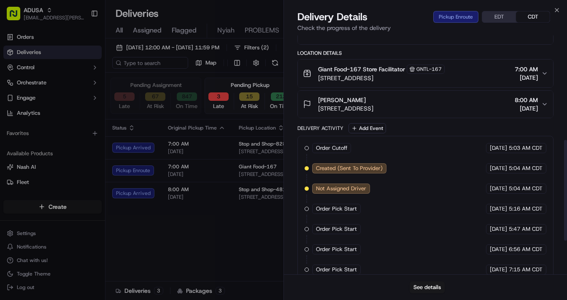
scroll to position [327, 0]
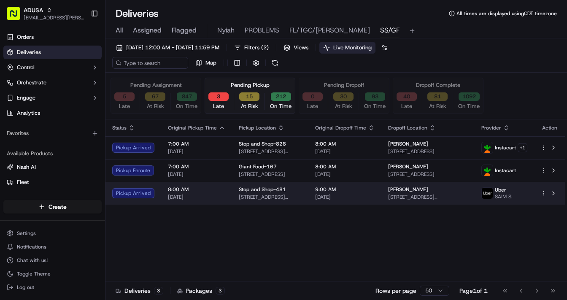
click at [211, 191] on span "8:00 AM" at bounding box center [196, 189] width 57 height 7
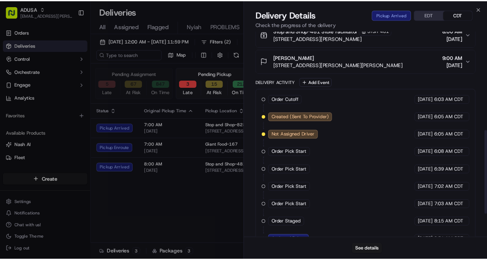
scroll to position [347, 0]
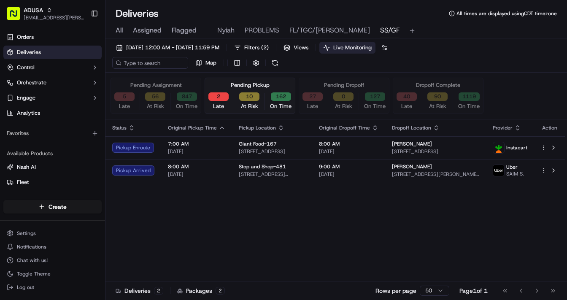
click at [269, 247] on div "Status Original Pickup Time Pickup Location Original Dropoff Time Dropoff Locat…" at bounding box center [336, 207] width 460 height 177
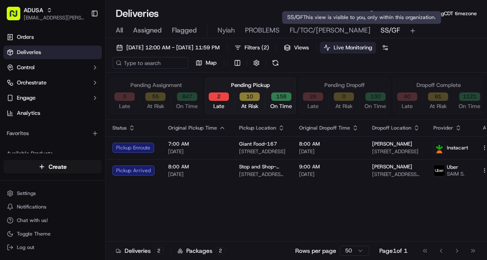
drag, startPoint x: 363, startPoint y: 30, endPoint x: 353, endPoint y: 30, distance: 10.1
click at [380, 30] on span "SS/GF" at bounding box center [389, 30] width 19 height 10
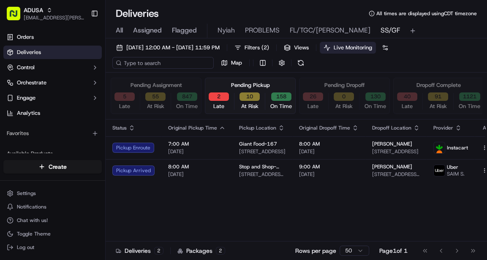
click at [169, 60] on input at bounding box center [162, 63] width 101 height 12
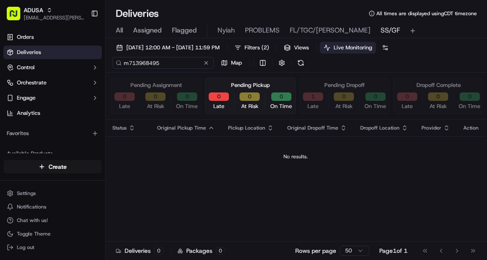
click at [170, 63] on input "m713968495" at bounding box center [162, 63] width 101 height 12
drag, startPoint x: 168, startPoint y: 64, endPoint x: 122, endPoint y: 63, distance: 45.6
click at [122, 63] on input "m713968495" at bounding box center [162, 63] width 101 height 12
type input "m713968495"
click at [252, 169] on td "No results." at bounding box center [296, 156] width 380 height 41
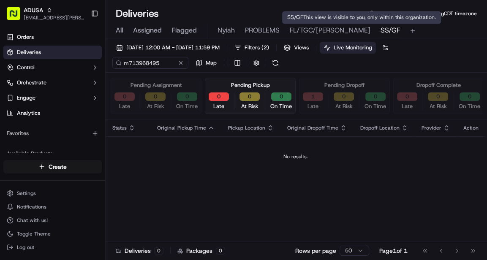
click at [380, 31] on span "SS/GF" at bounding box center [389, 30] width 19 height 10
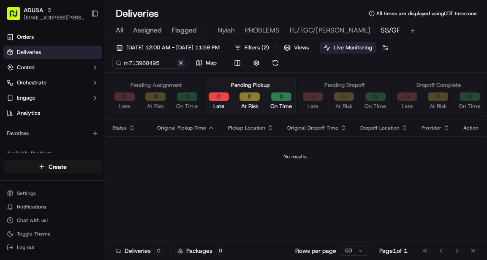
click at [181, 64] on button at bounding box center [180, 63] width 8 height 8
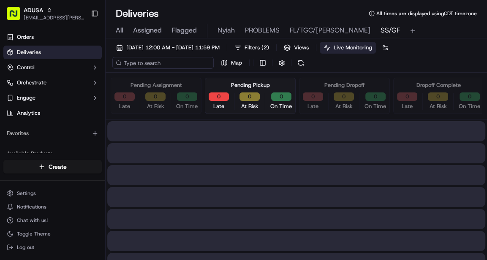
click at [152, 62] on input at bounding box center [162, 63] width 101 height 12
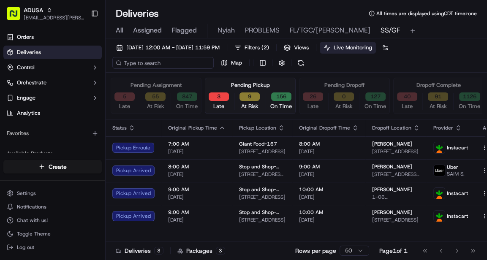
paste input "m713968495"
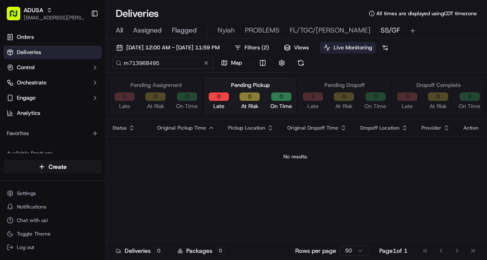
type input "m713968495"
click at [207, 62] on div "m713968495 Map" at bounding box center [196, 63] width 169 height 12
drag, startPoint x: 174, startPoint y: 64, endPoint x: 168, endPoint y: 64, distance: 5.5
click at [168, 64] on input "m713968495" at bounding box center [162, 63] width 101 height 12
click at [208, 62] on div "m713968495 Map" at bounding box center [196, 63] width 169 height 12
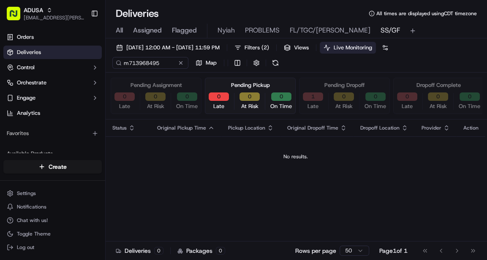
click at [182, 64] on button at bounding box center [180, 63] width 8 height 8
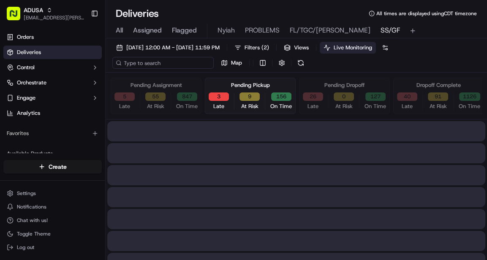
click at [163, 61] on input at bounding box center [162, 63] width 101 height 12
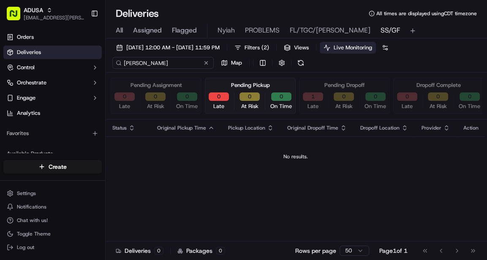
type input "bracci"
click at [207, 62] on div "bracci Map" at bounding box center [196, 63] width 169 height 12
click at [181, 62] on button at bounding box center [180, 63] width 8 height 8
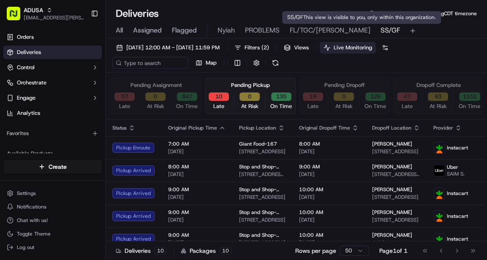
click at [380, 30] on span "SS/GF" at bounding box center [389, 30] width 19 height 10
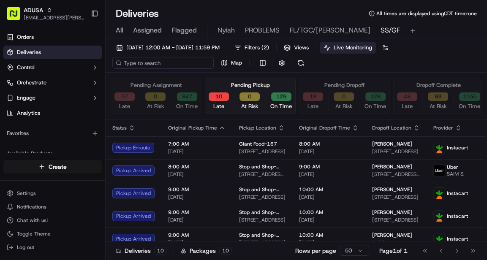
click at [161, 62] on input at bounding box center [162, 63] width 101 height 12
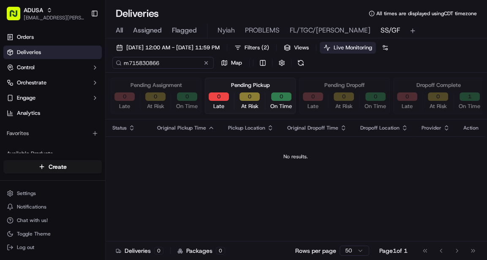
drag, startPoint x: 165, startPoint y: 61, endPoint x: 123, endPoint y: 67, distance: 42.7
click at [123, 67] on input "m715830866" at bounding box center [162, 63] width 101 height 12
type input "m715830866"
click at [118, 30] on span "All" at bounding box center [119, 30] width 7 height 10
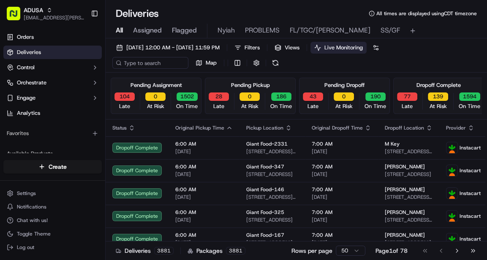
click at [118, 30] on span "All" at bounding box center [119, 30] width 7 height 10
click at [153, 65] on input at bounding box center [162, 63] width 101 height 12
paste input "m715830866"
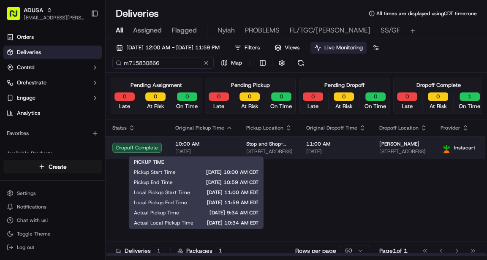
type input "m715830866"
click at [211, 148] on span "[DATE]" at bounding box center [203, 151] width 57 height 7
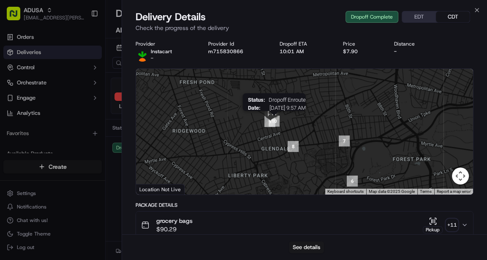
drag, startPoint x: 259, startPoint y: 100, endPoint x: 271, endPoint y: 123, distance: 26.8
click at [271, 123] on img "10" at bounding box center [274, 121] width 11 height 11
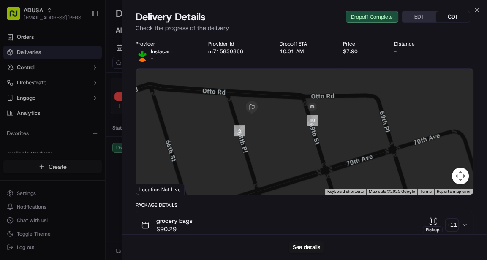
drag, startPoint x: 285, startPoint y: 109, endPoint x: 290, endPoint y: 132, distance: 23.7
click at [290, 132] on div at bounding box center [304, 132] width 337 height 126
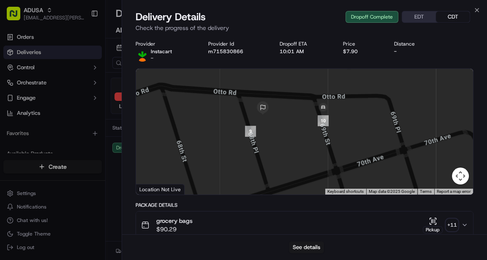
drag, startPoint x: 280, startPoint y: 136, endPoint x: 293, endPoint y: 136, distance: 13.1
click at [293, 136] on div at bounding box center [304, 132] width 337 height 126
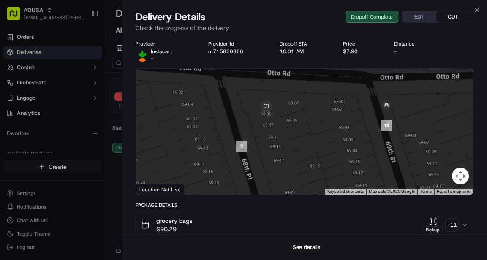
drag, startPoint x: 258, startPoint y: 111, endPoint x: 272, endPoint y: 121, distance: 17.0
click at [272, 121] on div at bounding box center [304, 132] width 337 height 126
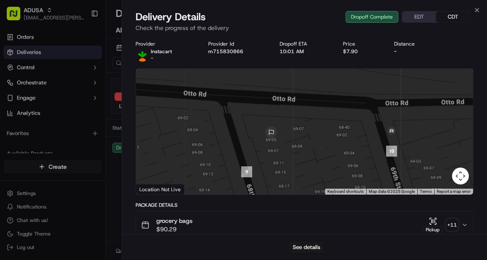
drag, startPoint x: 274, startPoint y: 132, endPoint x: 277, endPoint y: 159, distance: 27.2
click at [277, 159] on div at bounding box center [304, 132] width 337 height 126
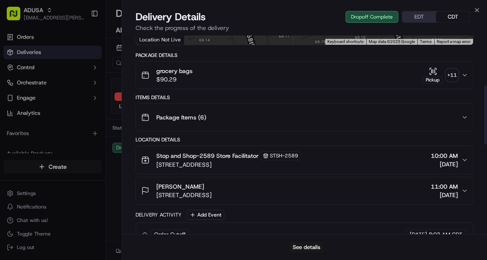
scroll to position [169, 0]
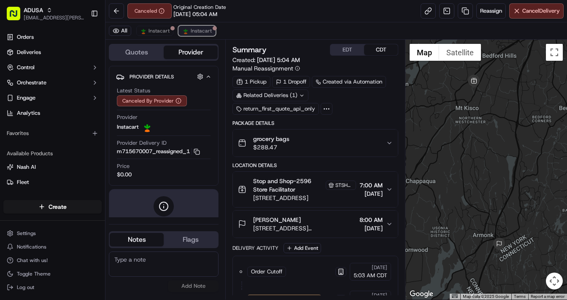
click at [198, 31] on span "Instacart" at bounding box center [201, 30] width 21 height 7
click at [161, 32] on span "Instacart" at bounding box center [159, 30] width 21 height 7
click at [150, 260] on textarea at bounding box center [164, 264] width 110 height 25
paste textarea "According to the store their systems went down unable to shop order reschedulin…"
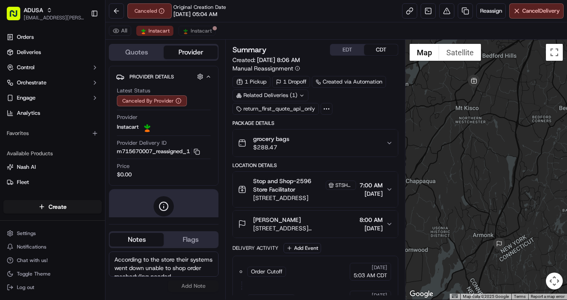
scroll to position [3, 0]
type textarea "According to the store their systems went down unable to shop order reschedulin…"
click at [187, 284] on button "Add Note" at bounding box center [193, 286] width 51 height 12
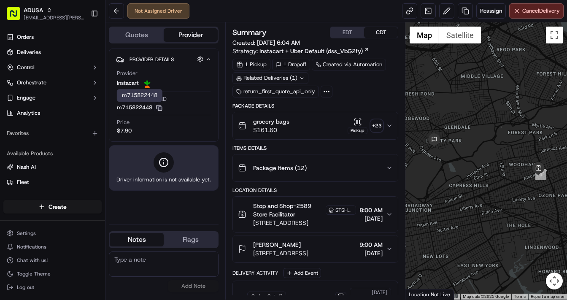
click at [163, 108] on icon "button" at bounding box center [159, 108] width 6 height 6
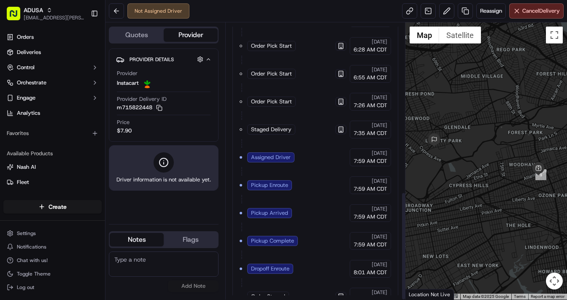
scroll to position [431, 0]
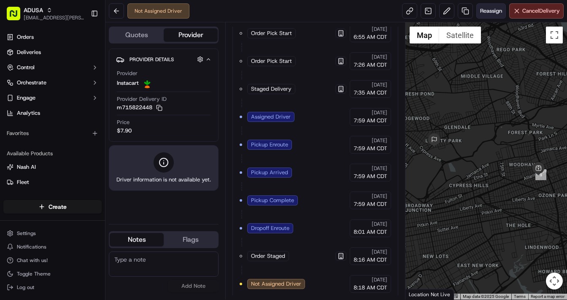
click at [489, 11] on span "Reassign" at bounding box center [491, 11] width 22 height 8
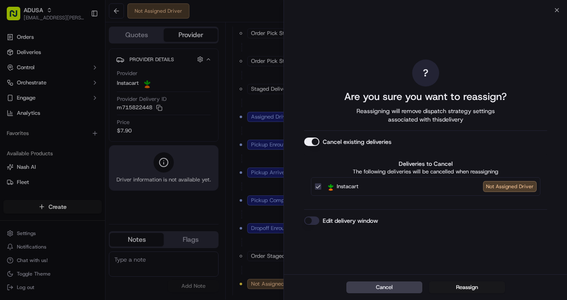
click at [314, 222] on button "Edit delivery window" at bounding box center [311, 221] width 15 height 8
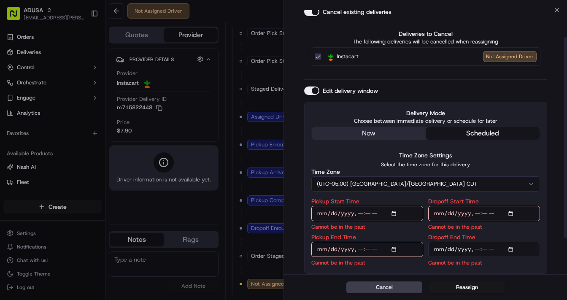
scroll to position [83, 0]
click at [394, 213] on input "Pickup Start Time" at bounding box center [368, 213] width 112 height 15
type input "[DATE]T11:00"
click at [512, 212] on input "Dropoff Start Time" at bounding box center [485, 213] width 112 height 15
type input "[DATE]T11:00"
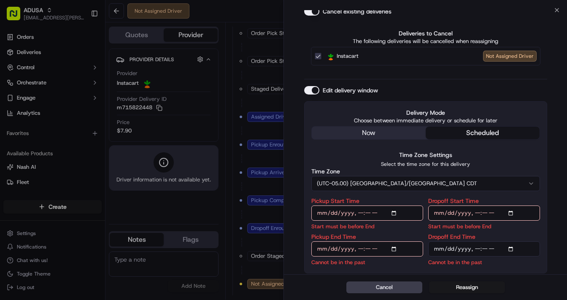
click at [400, 247] on input "Pickup End Time" at bounding box center [368, 248] width 112 height 15
click at [396, 249] on input "Pickup End Time" at bounding box center [368, 248] width 112 height 15
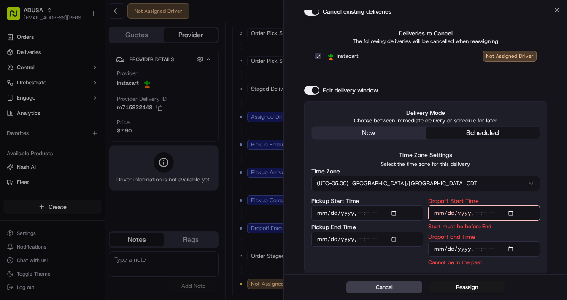
type input "[DATE]T11:30"
click at [512, 248] on input "Dropoff End Time" at bounding box center [485, 248] width 112 height 15
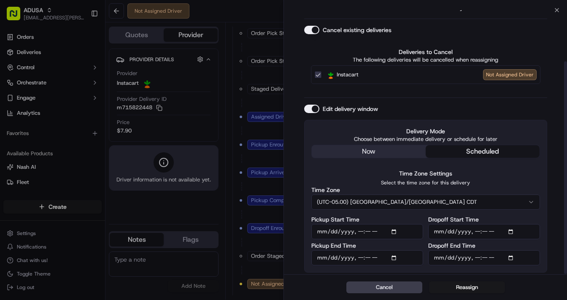
scroll to position [63, 0]
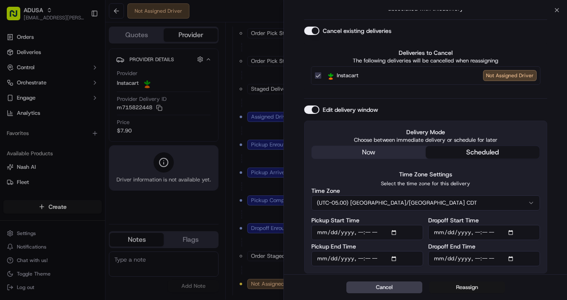
type input "[DATE]T12:00"
click at [471, 286] on button "Reassign" at bounding box center [467, 288] width 76 height 12
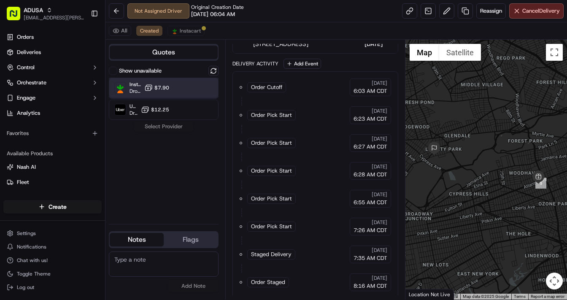
click at [171, 87] on div "Instacart Dropoff ETA - $7.90" at bounding box center [164, 88] width 110 height 20
click at [167, 124] on button "Assign Provider" at bounding box center [164, 127] width 60 height 10
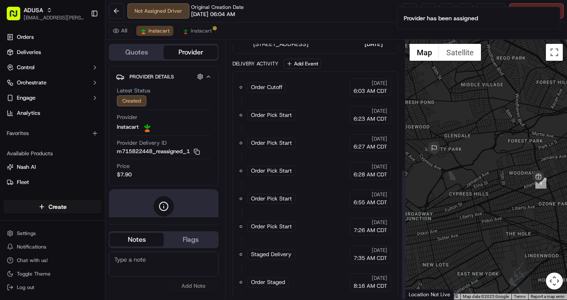
scroll to position [255, 0]
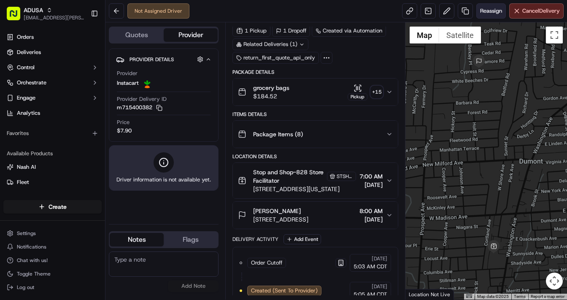
click at [488, 12] on span "Reassign" at bounding box center [491, 11] width 22 height 8
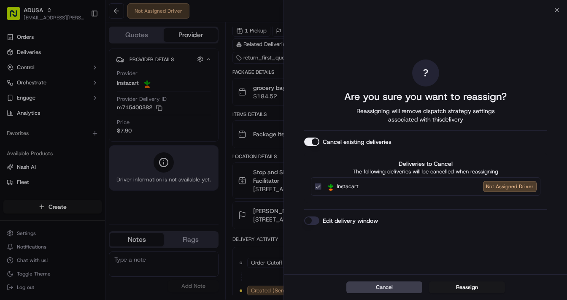
click at [314, 220] on button "Edit delivery window" at bounding box center [311, 221] width 15 height 8
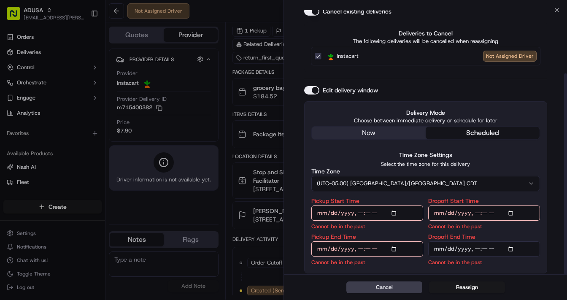
scroll to position [83, 0]
click at [395, 213] on input "Pickup Start Time" at bounding box center [368, 213] width 112 height 15
type input "[DATE]T11:00"
click at [511, 212] on input "Dropoff Start Time" at bounding box center [485, 213] width 112 height 15
type input "[DATE]T11:00"
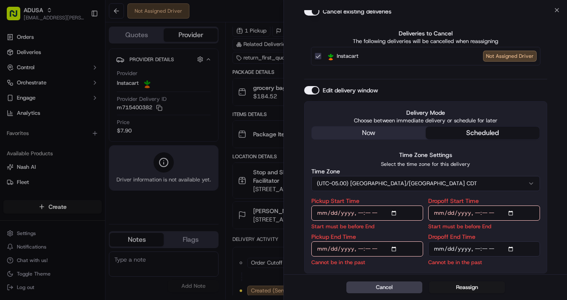
click at [395, 248] on input "Pickup End Time" at bounding box center [368, 248] width 112 height 15
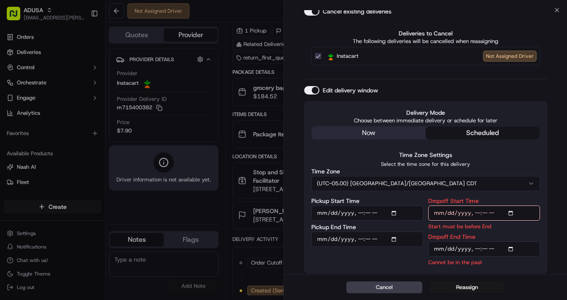
type input "[DATE]T11:30"
click at [510, 249] on input "Dropoff End Time" at bounding box center [485, 248] width 112 height 15
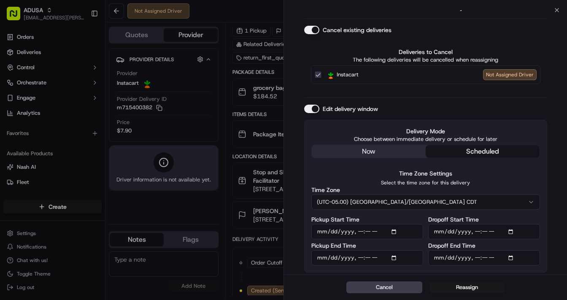
scroll to position [63, 0]
type input "[DATE]T12:00"
click at [468, 288] on button "Reassign" at bounding box center [467, 288] width 76 height 12
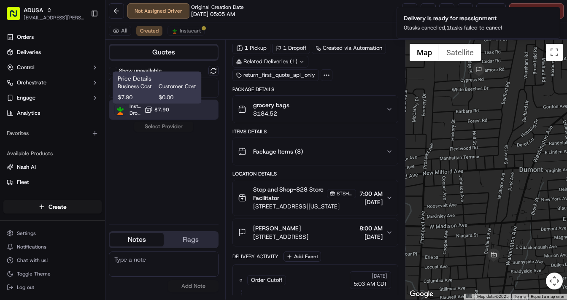
click at [162, 107] on span "$7.90" at bounding box center [162, 109] width 15 height 7
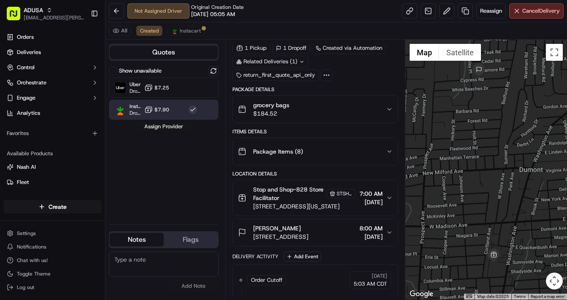
click at [163, 125] on button "Assign Provider" at bounding box center [164, 127] width 60 height 10
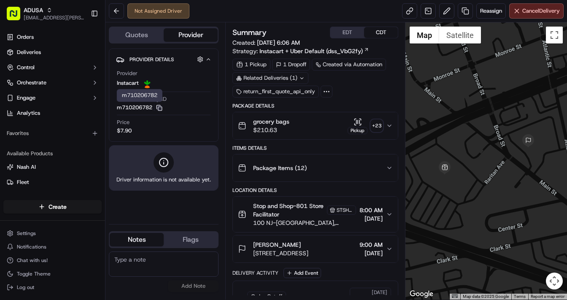
click at [160, 105] on icon "button" at bounding box center [159, 108] width 6 height 6
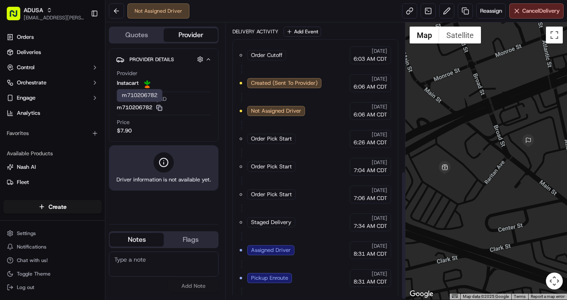
scroll to position [320, 0]
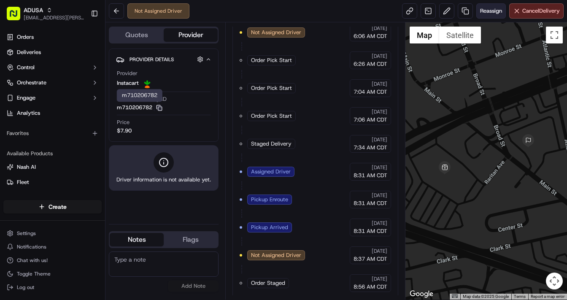
click at [491, 11] on span "Reassign" at bounding box center [491, 11] width 22 height 8
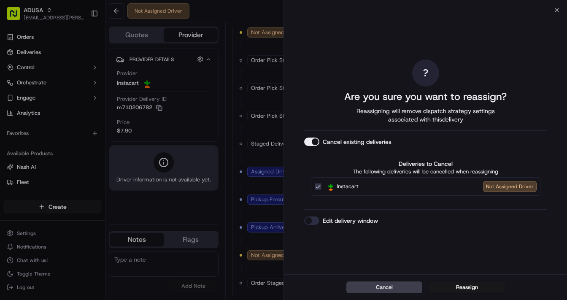
click at [312, 220] on button "Edit delivery window" at bounding box center [311, 221] width 15 height 8
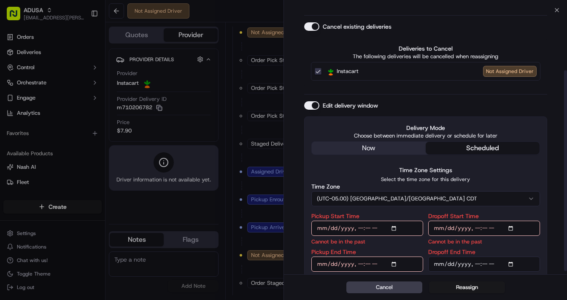
scroll to position [83, 0]
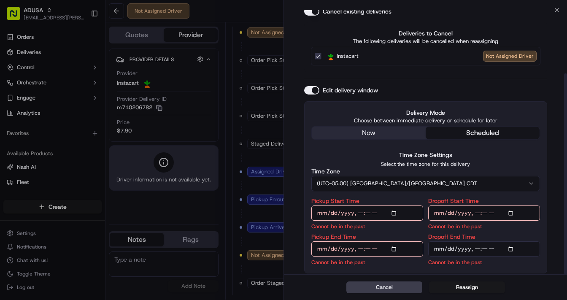
click at [394, 213] on input "Pickup Start Time" at bounding box center [368, 213] width 112 height 15
type input "[DATE]T11:00"
click at [513, 212] on input "Dropoff Start Time" at bounding box center [485, 213] width 112 height 15
type input "2025-09-21T11:00"
click at [395, 247] on input "Pickup End Time" at bounding box center [368, 248] width 112 height 15
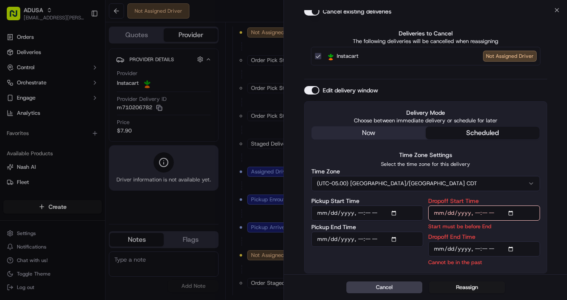
type input "2025-09-21T11:30"
click at [510, 246] on input "Dropoff End Time" at bounding box center [485, 248] width 112 height 15
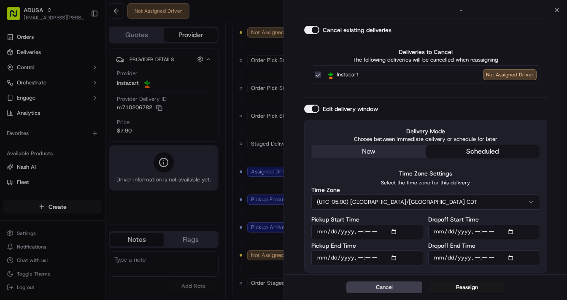
scroll to position [63, 0]
type input "2025-09-21T12:00"
click at [471, 288] on button "Reassign" at bounding box center [467, 288] width 76 height 12
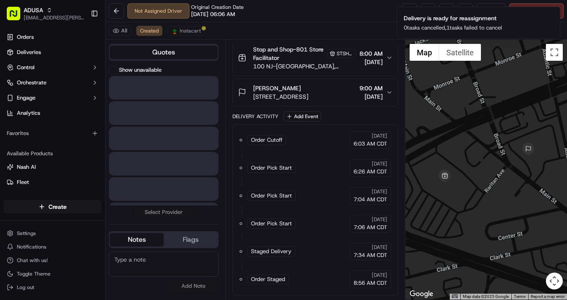
scroll to position [171, 0]
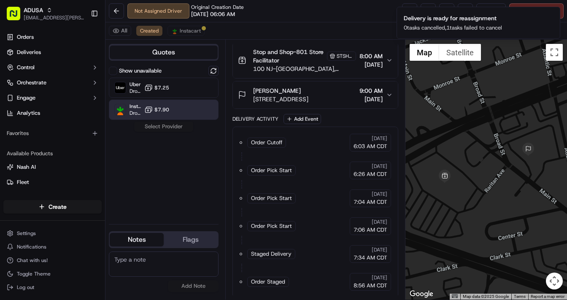
click at [160, 107] on span "$7.90" at bounding box center [162, 109] width 15 height 7
click at [165, 127] on button "Assign Provider" at bounding box center [164, 127] width 60 height 10
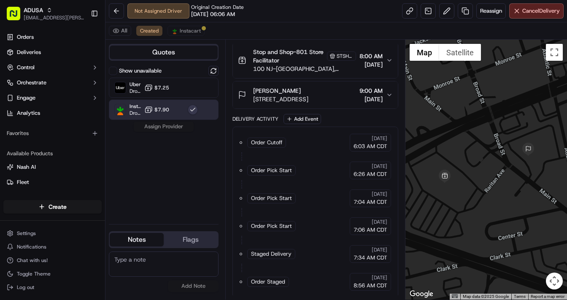
scroll to position [199, 0]
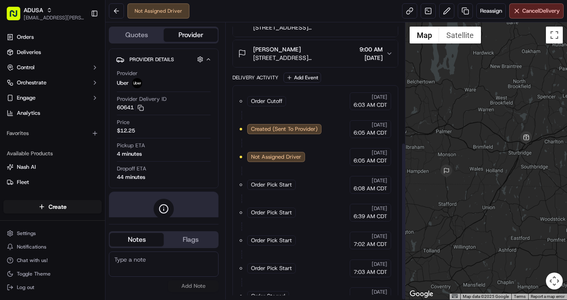
scroll to position [209, 0]
